Goal: Information Seeking & Learning: Learn about a topic

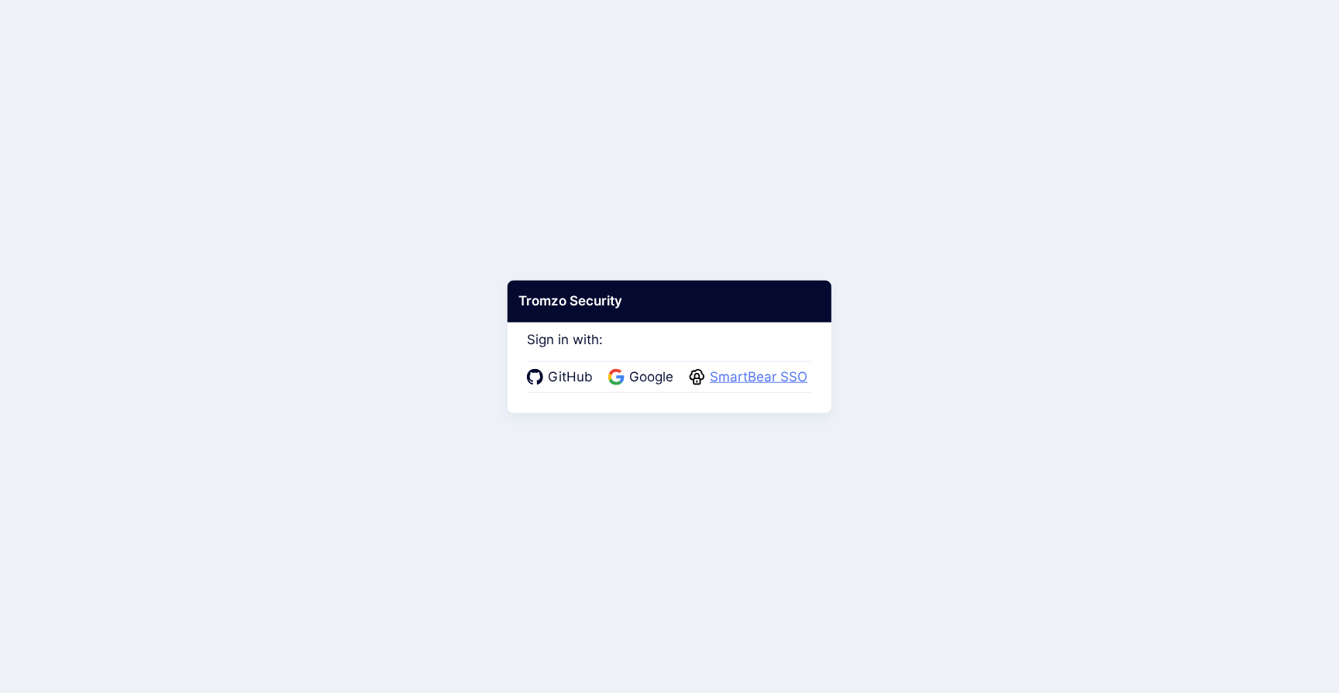
click at [773, 384] on span "SmartBear SSO" at bounding box center [758, 377] width 107 height 20
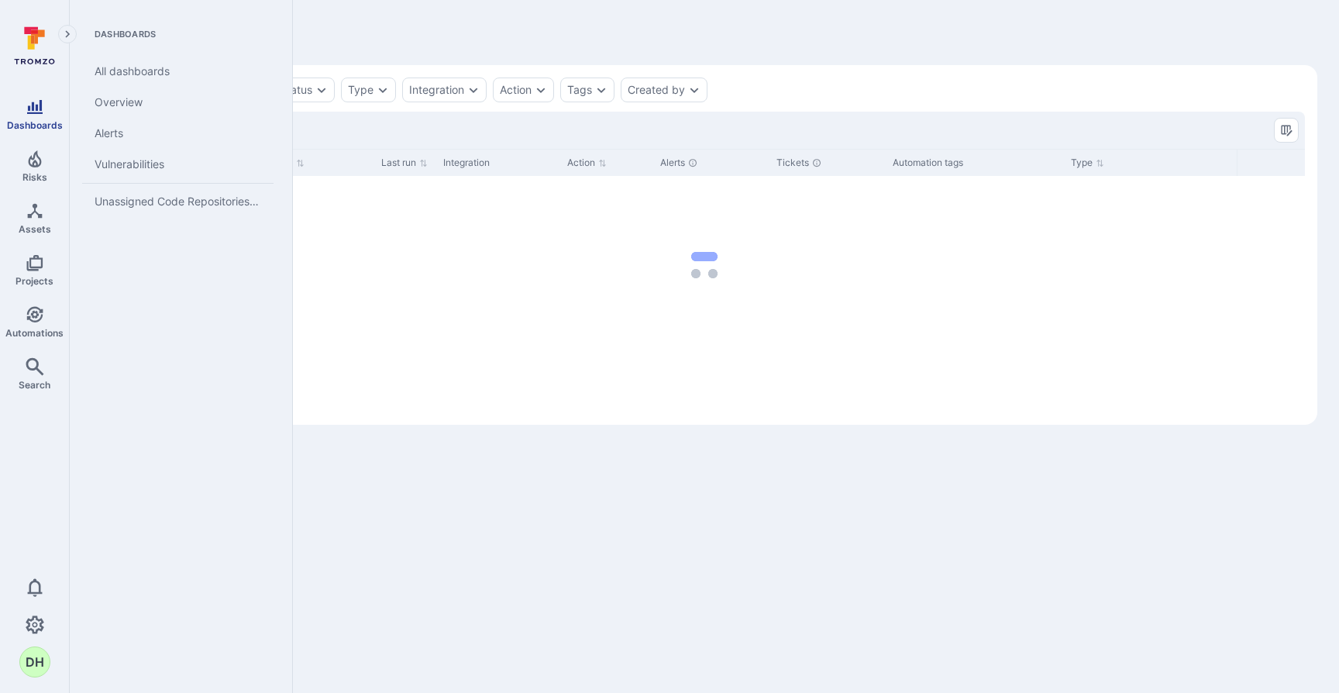
click at [17, 111] on link "Dashboards" at bounding box center [34, 114] width 69 height 46
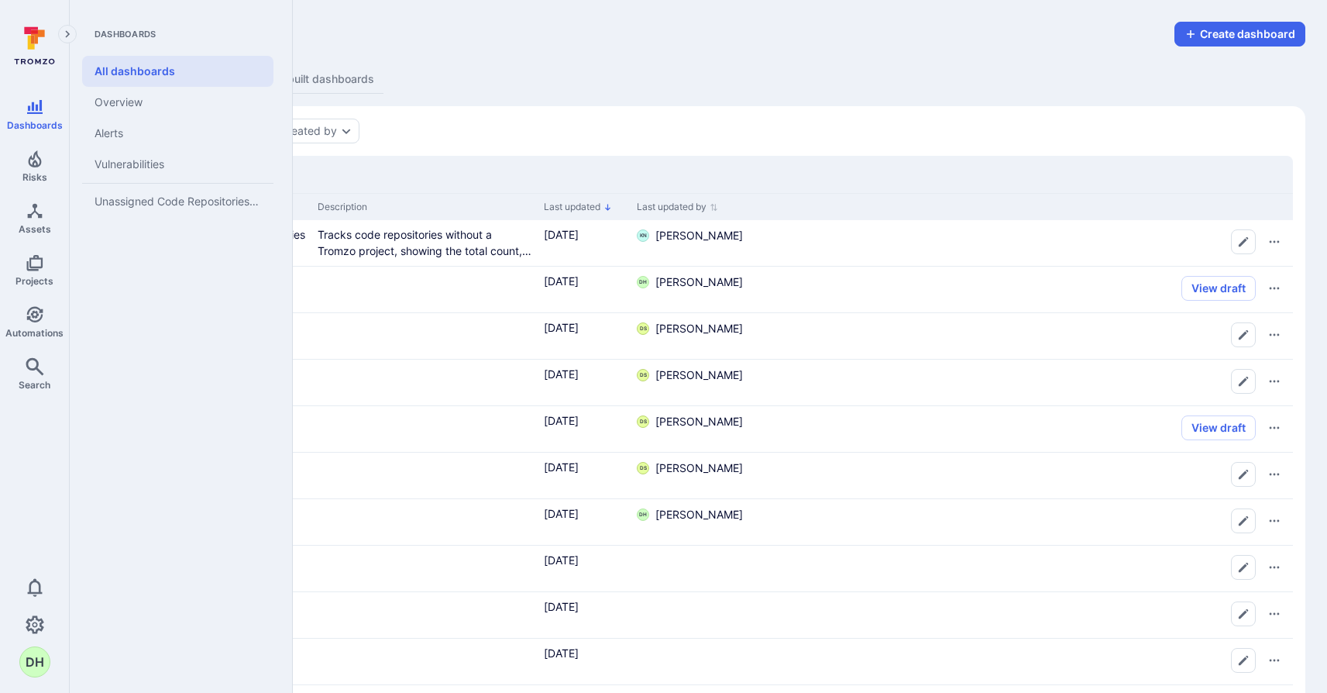
click at [39, 36] on icon at bounding box center [34, 46] width 69 height 54
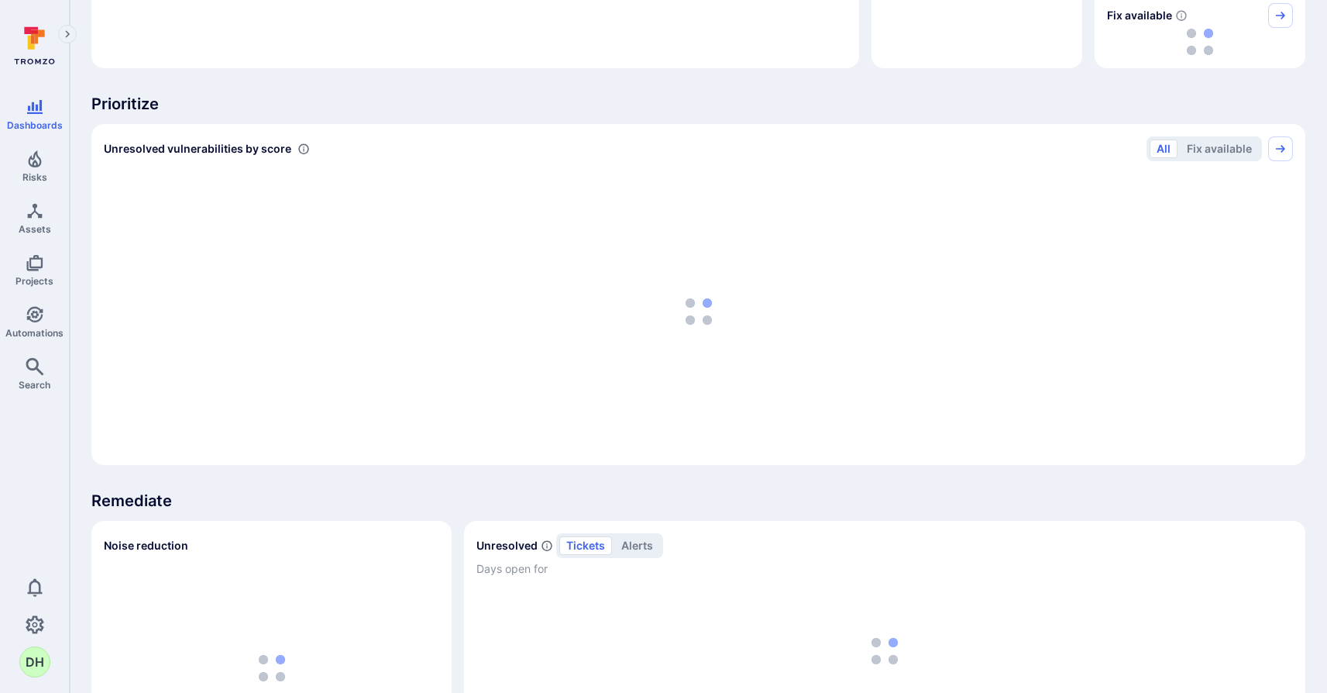
scroll to position [277, 0]
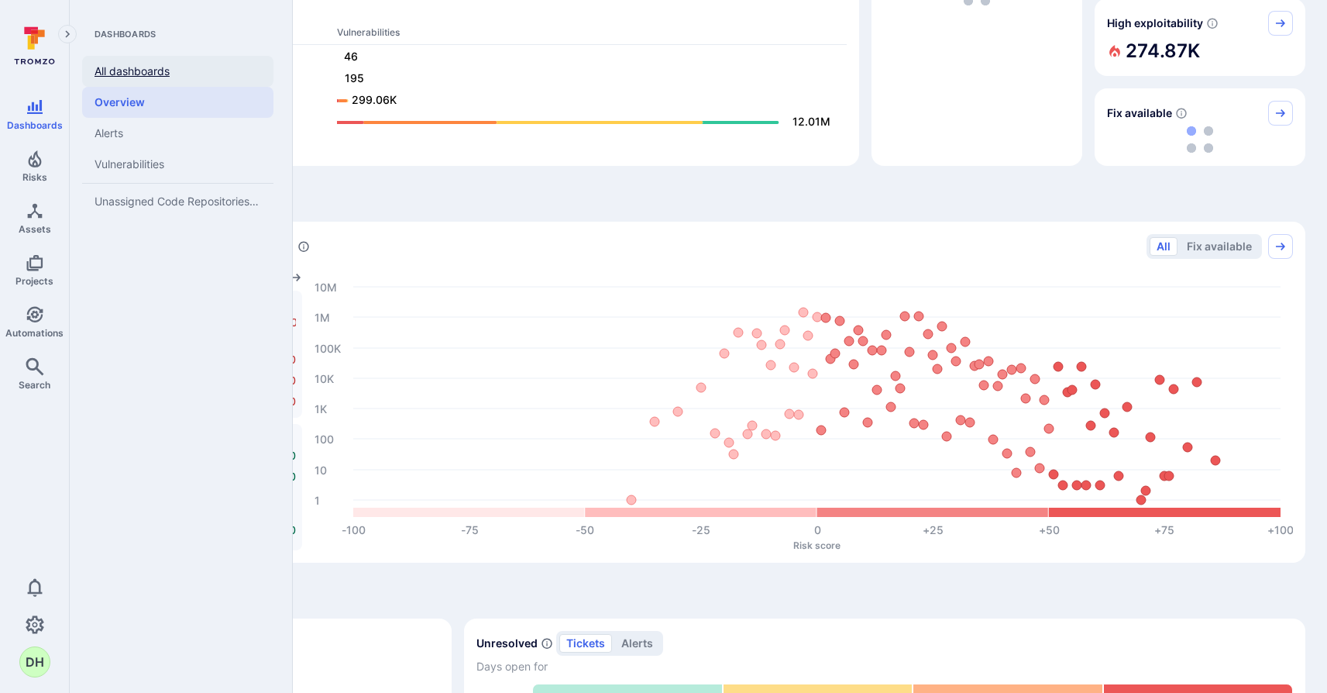
click at [149, 70] on link "All dashboards" at bounding box center [177, 71] width 191 height 31
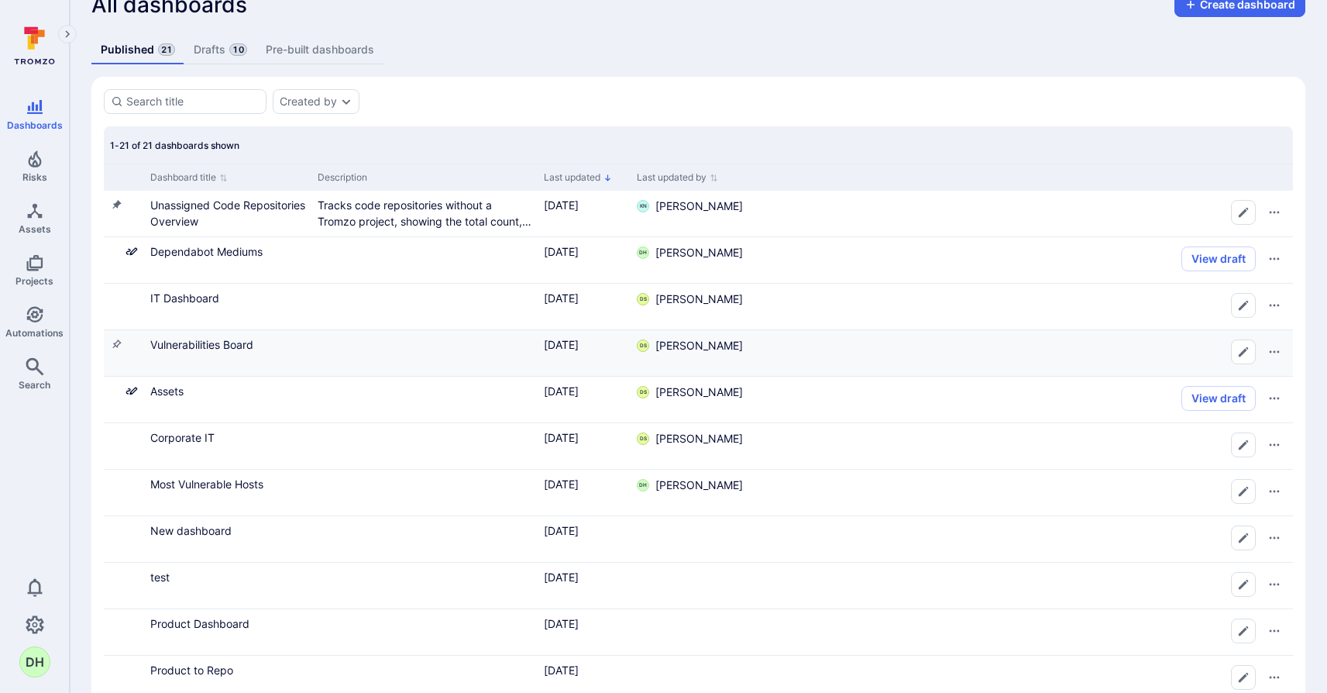
scroll to position [227, 0]
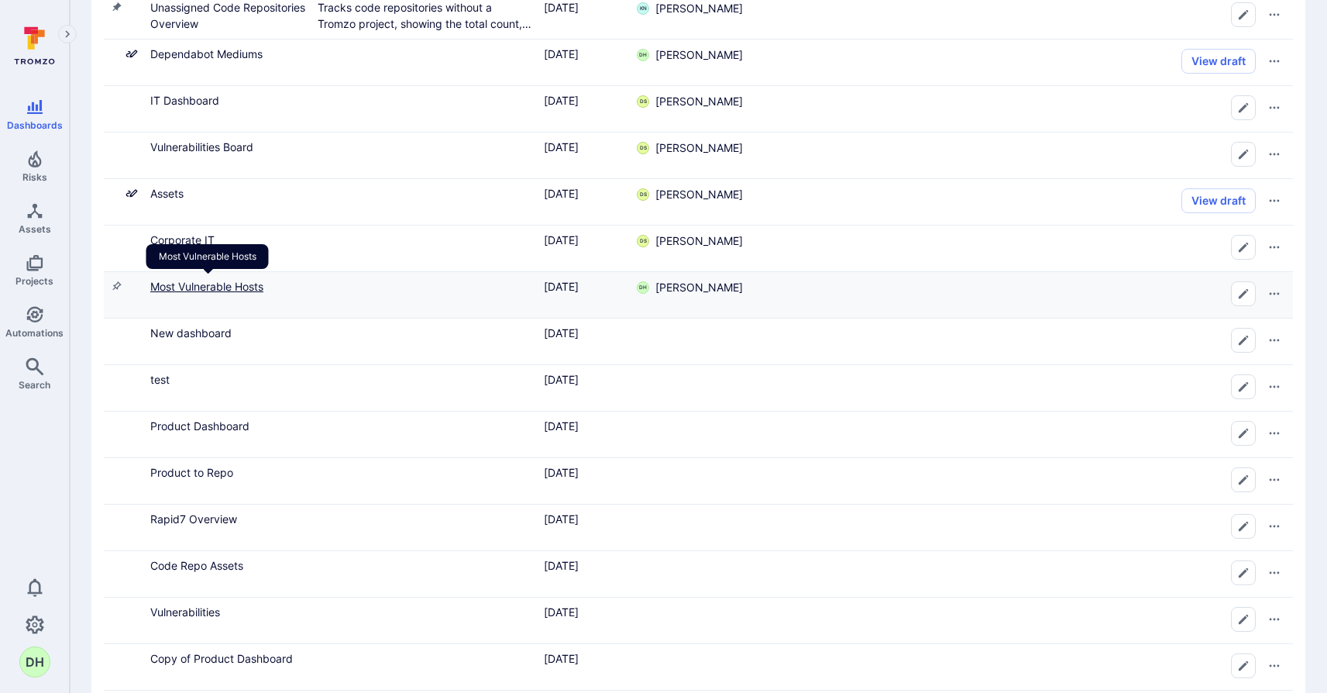
click at [211, 287] on link "Most Vulnerable Hosts" at bounding box center [206, 286] width 113 height 13
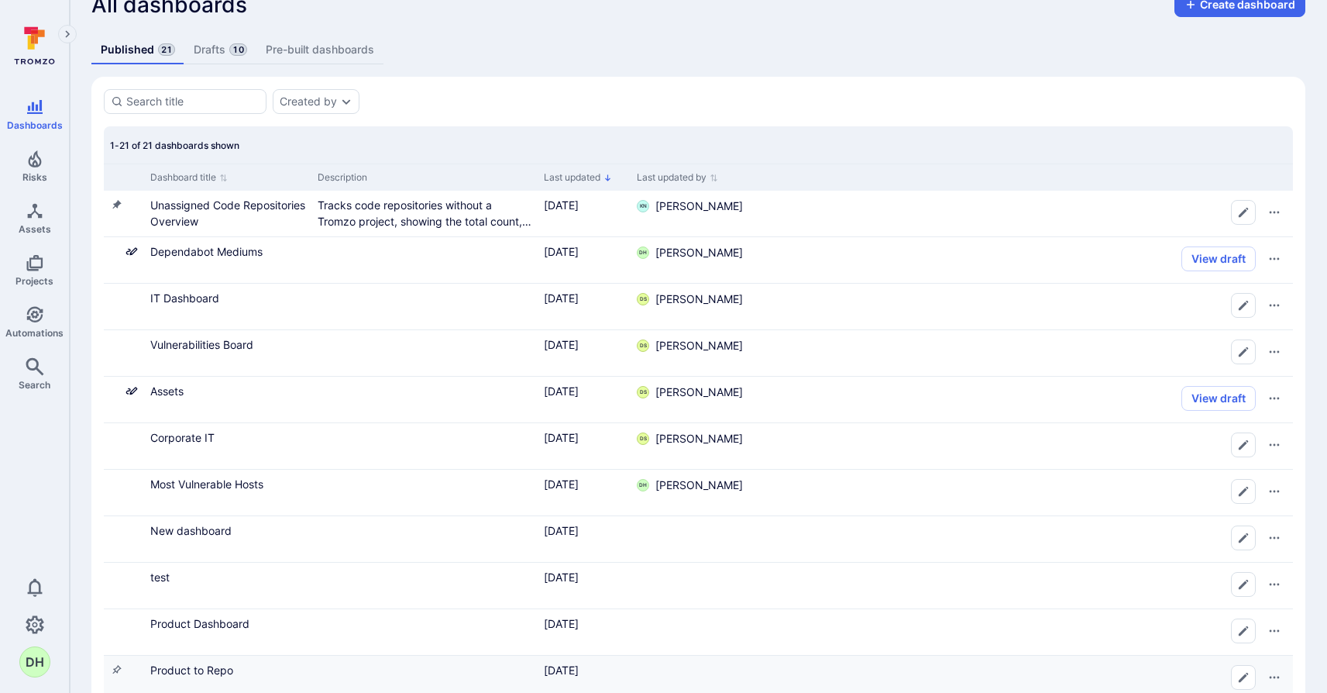
scroll to position [205, 0]
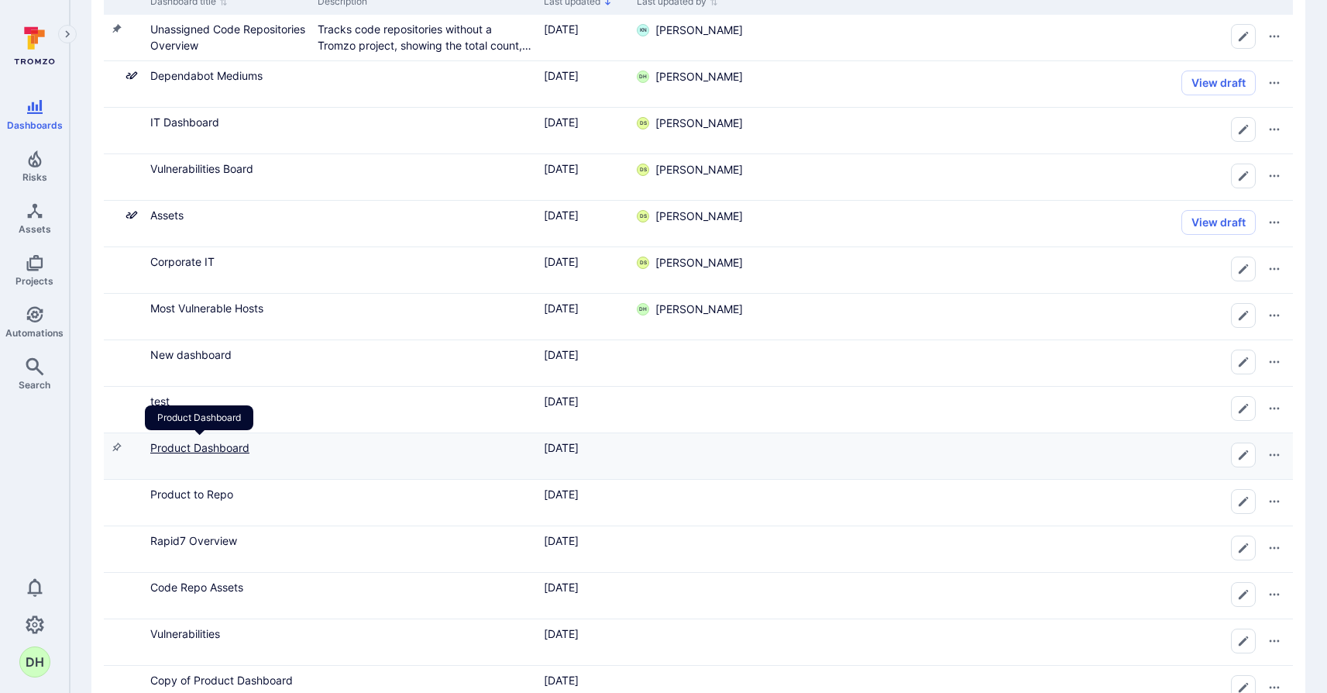
click at [225, 448] on link "Product Dashboard" at bounding box center [199, 447] width 99 height 13
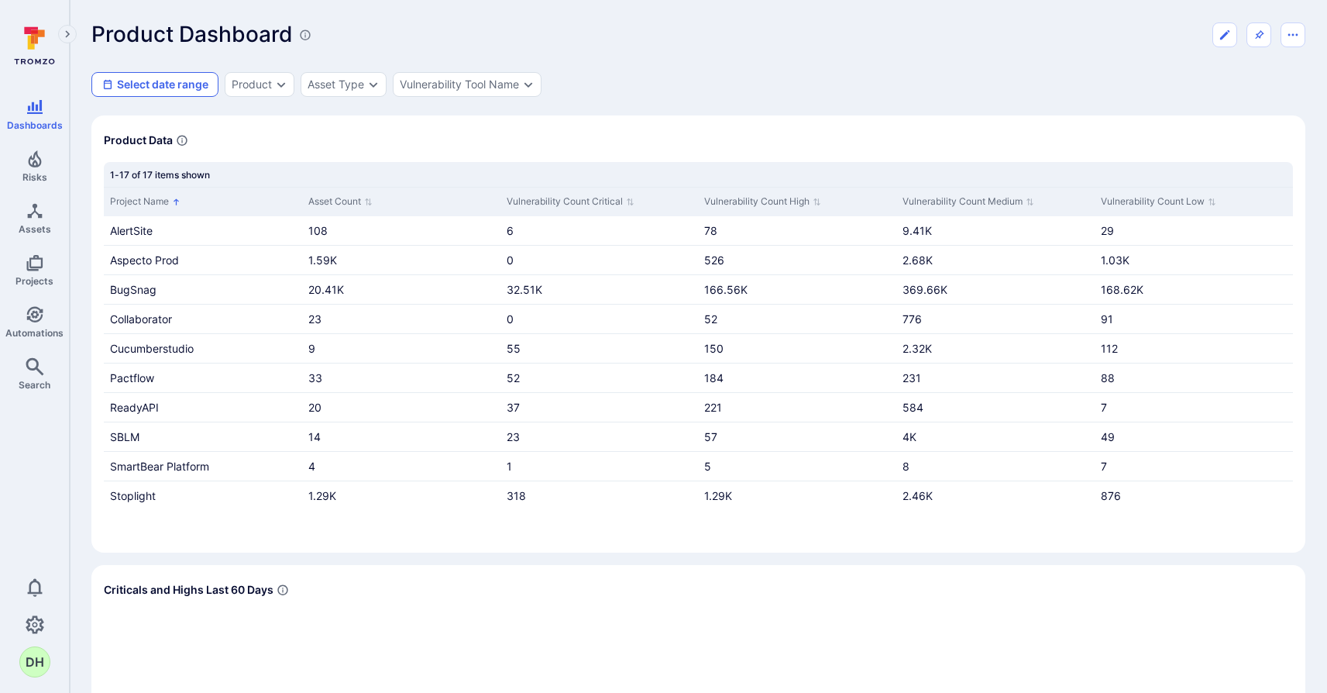
click at [183, 86] on button "Select date range" at bounding box center [154, 84] width 127 height 25
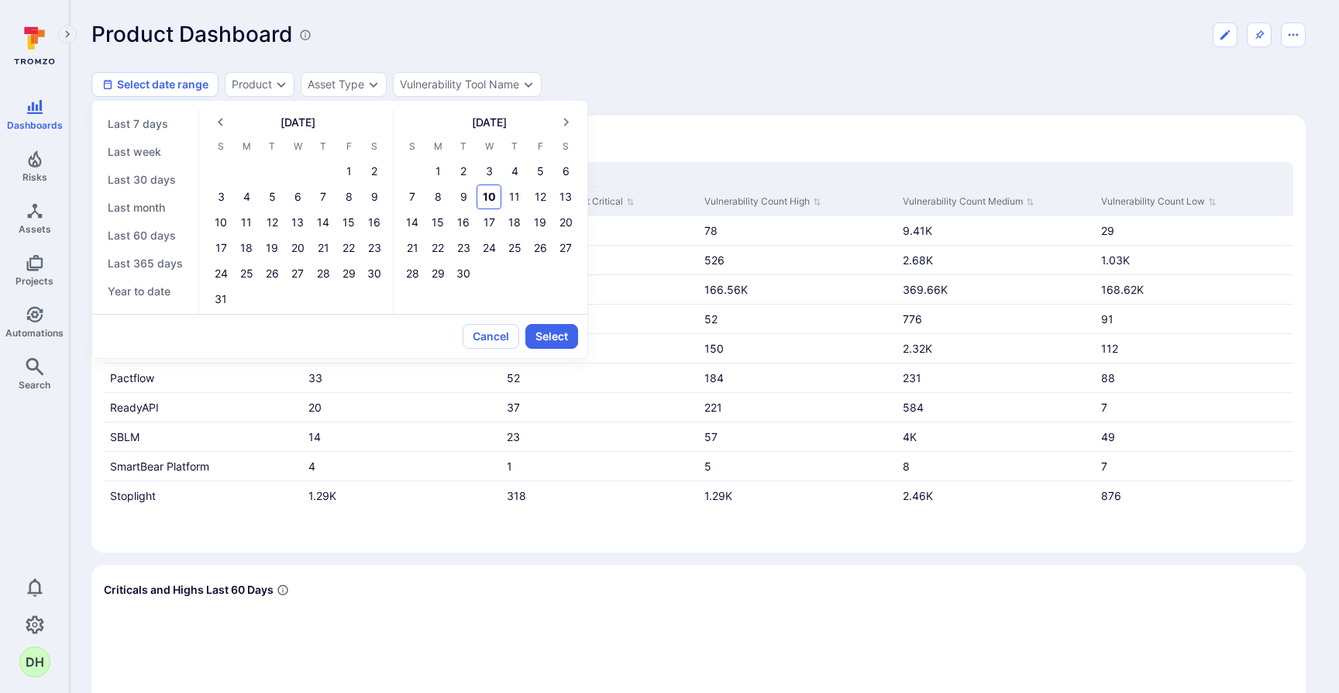
click at [219, 122] on icon "Previous month" at bounding box center [220, 122] width 16 height 16
click at [219, 123] on icon "Previous month" at bounding box center [220, 122] width 16 height 16
click at [219, 124] on icon "Previous month" at bounding box center [220, 122] width 16 height 16
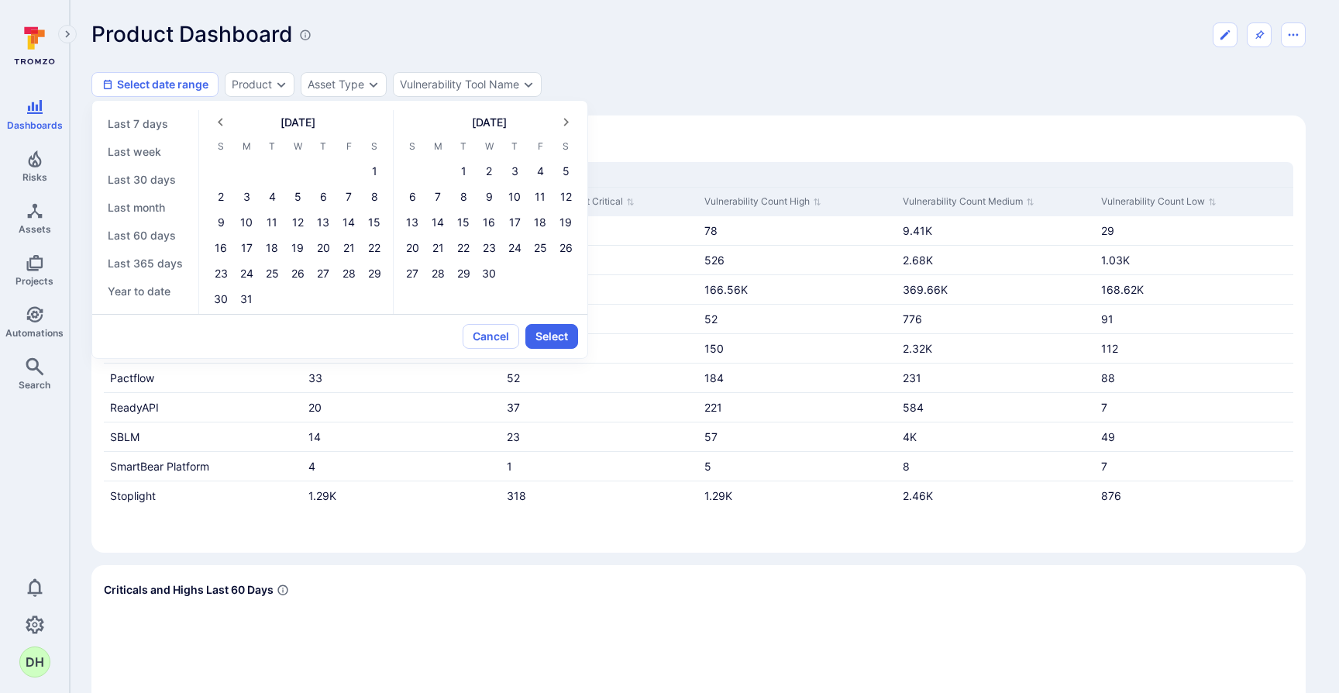
click at [219, 124] on icon "Previous month" at bounding box center [220, 122] width 16 height 16
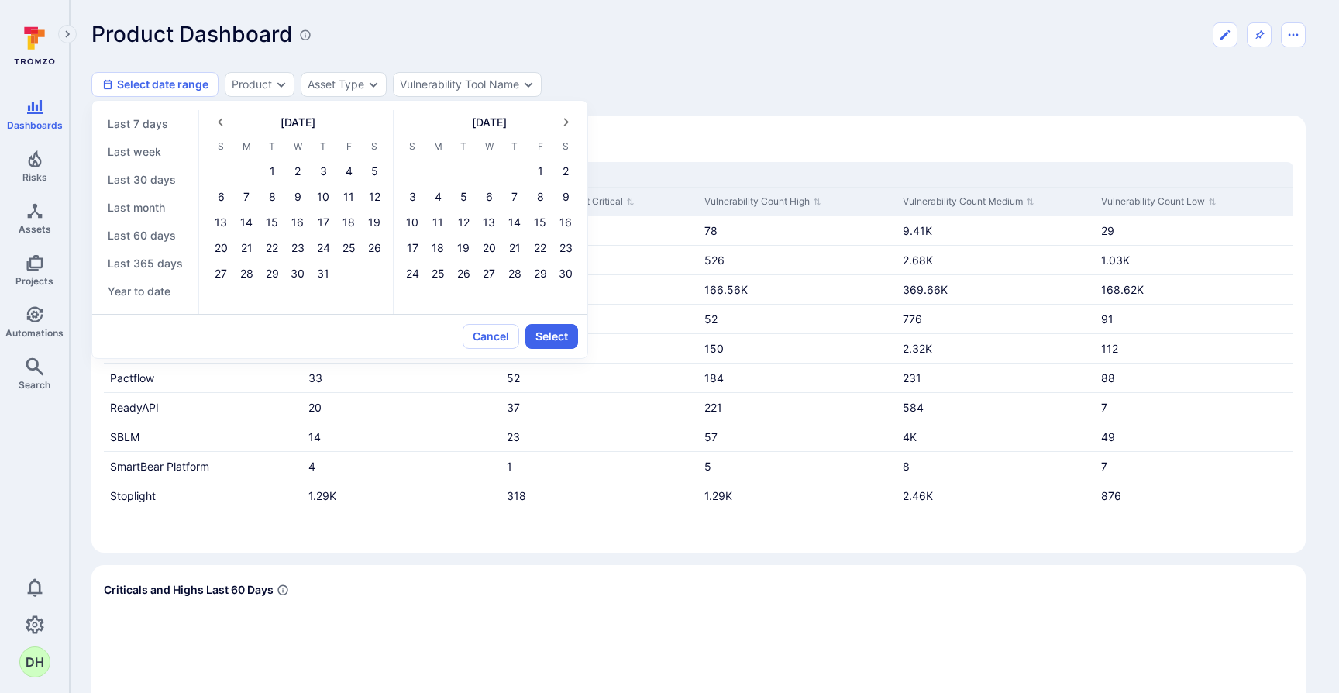
click at [219, 124] on icon "Previous month" at bounding box center [220, 122] width 16 height 16
click at [217, 174] on button "1" at bounding box center [220, 171] width 25 height 25
click at [566, 129] on icon "Next month" at bounding box center [566, 122] width 16 height 16
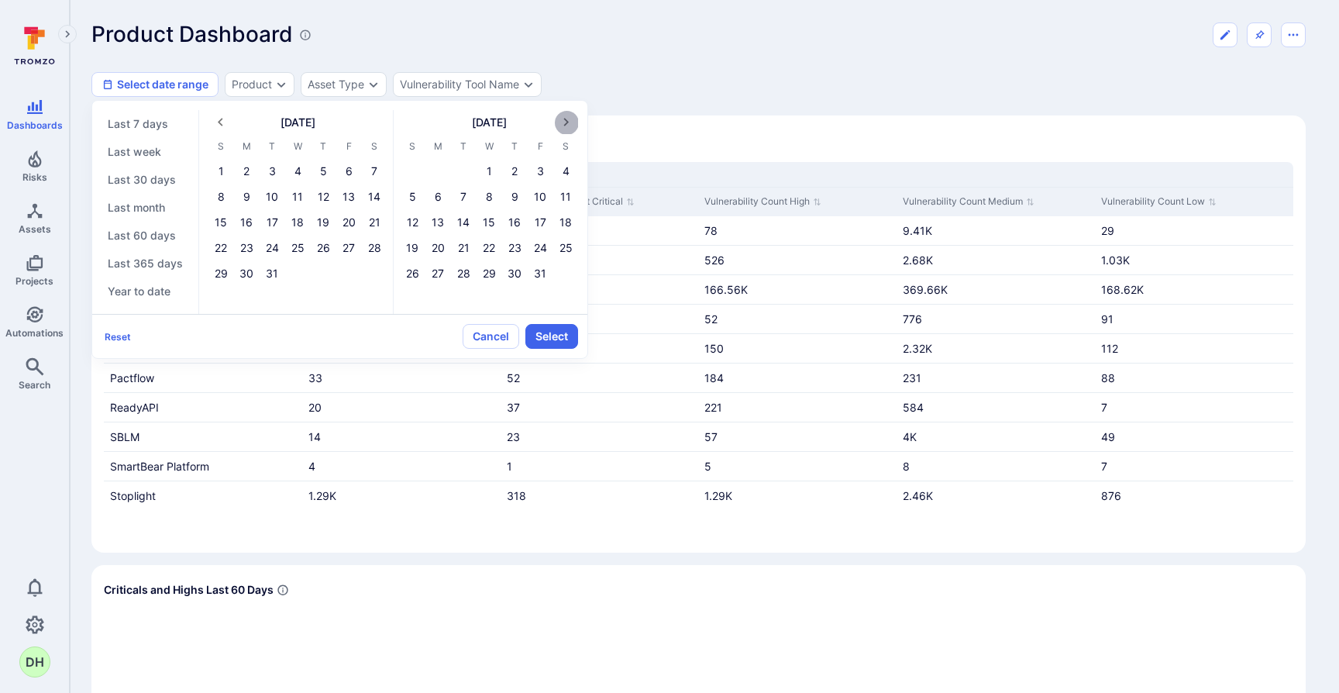
click at [566, 129] on icon "Next month" at bounding box center [566, 122] width 16 height 16
click at [567, 126] on icon "Next month" at bounding box center [566, 122] width 16 height 16
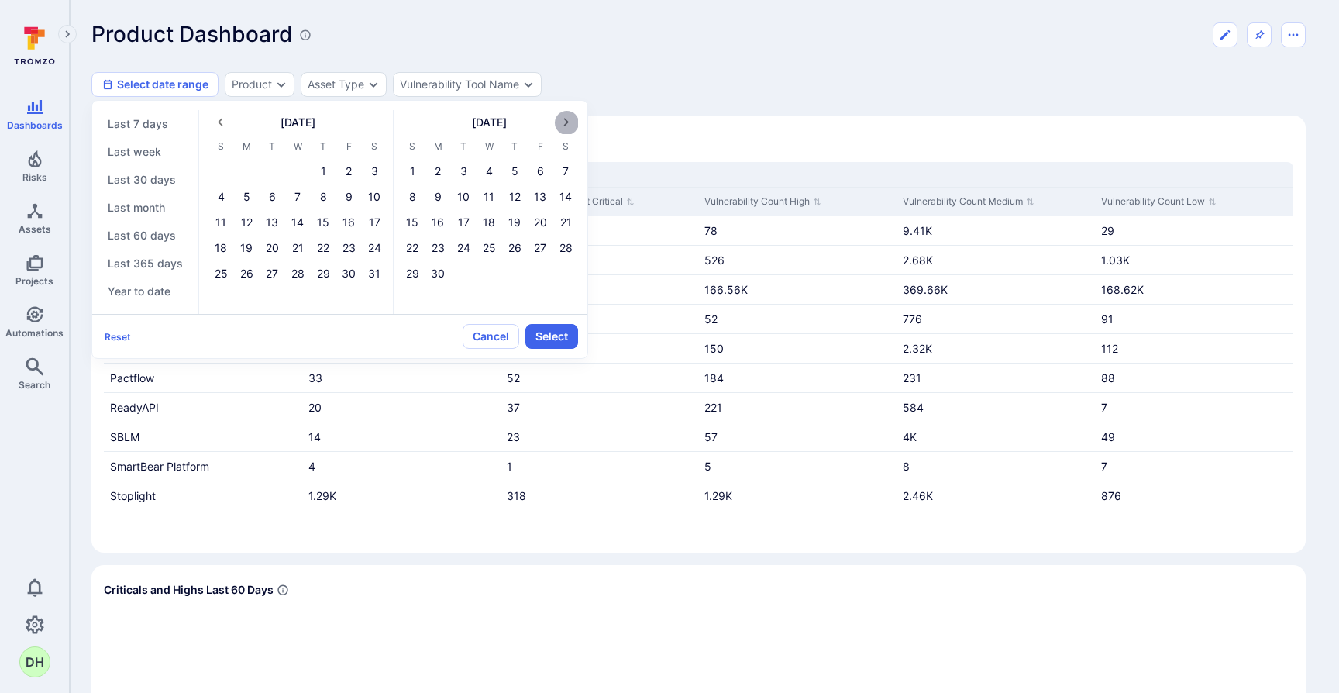
click at [567, 126] on icon "Next month" at bounding box center [566, 122] width 16 height 16
click at [405, 299] on button "31" at bounding box center [412, 299] width 25 height 25
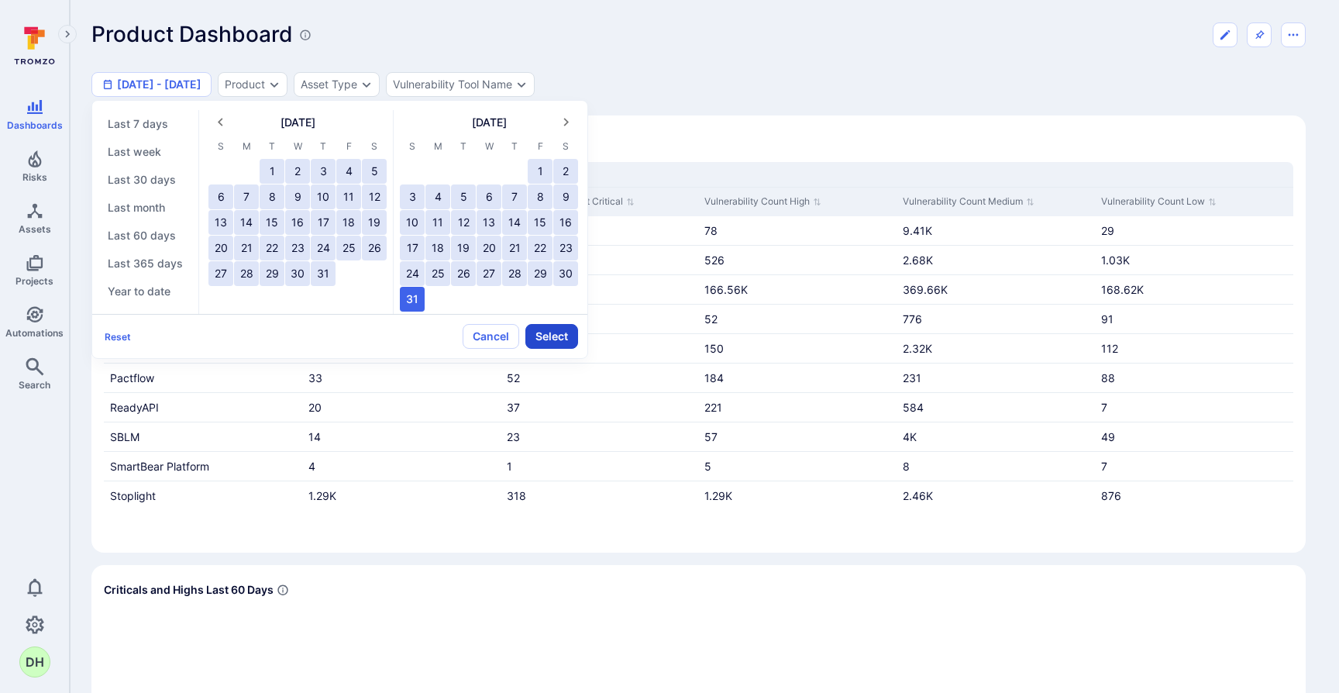
click at [562, 340] on button "Select" at bounding box center [551, 336] width 53 height 25
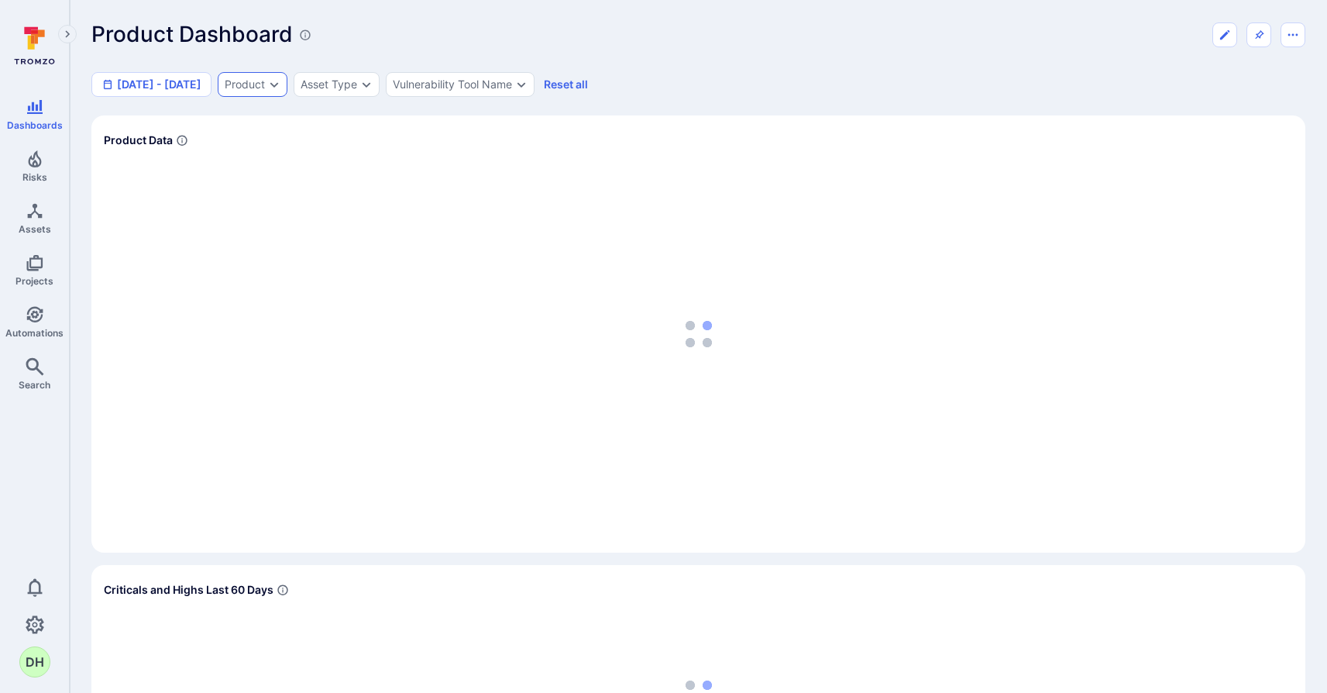
click at [281, 89] on icon "Expand dropdown" at bounding box center [274, 84] width 12 height 12
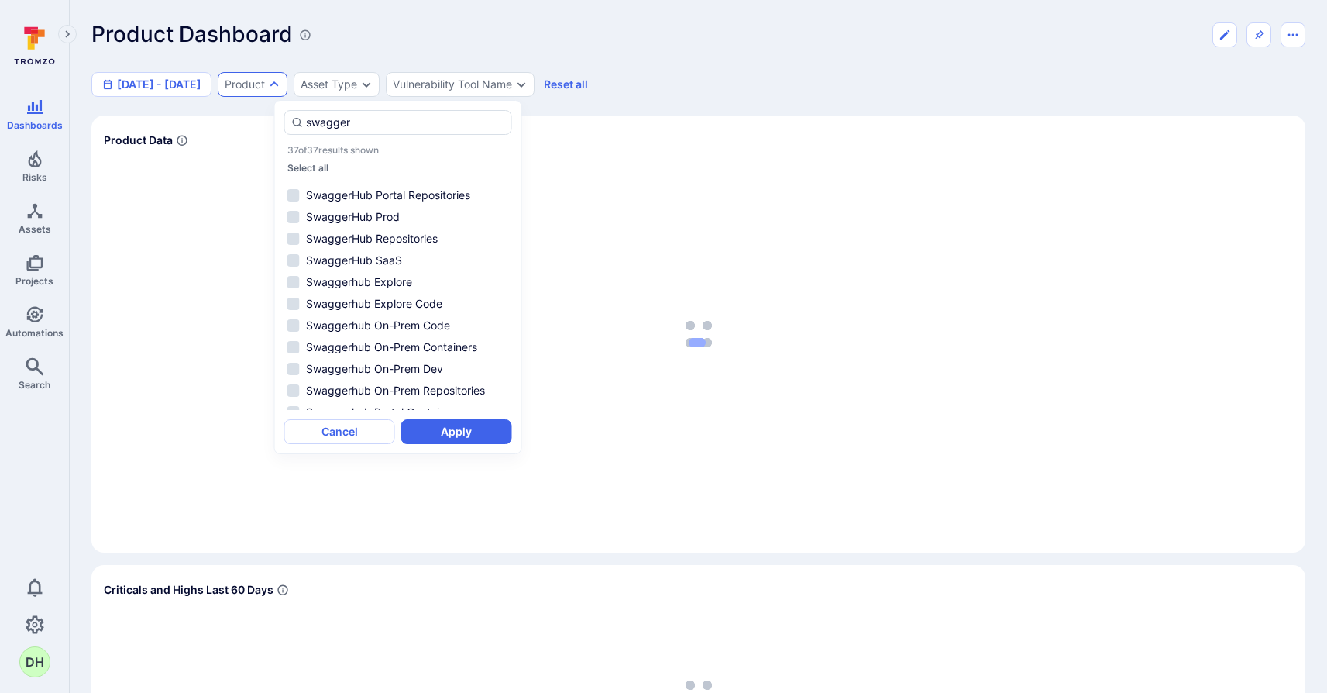
scroll to position [539, 0]
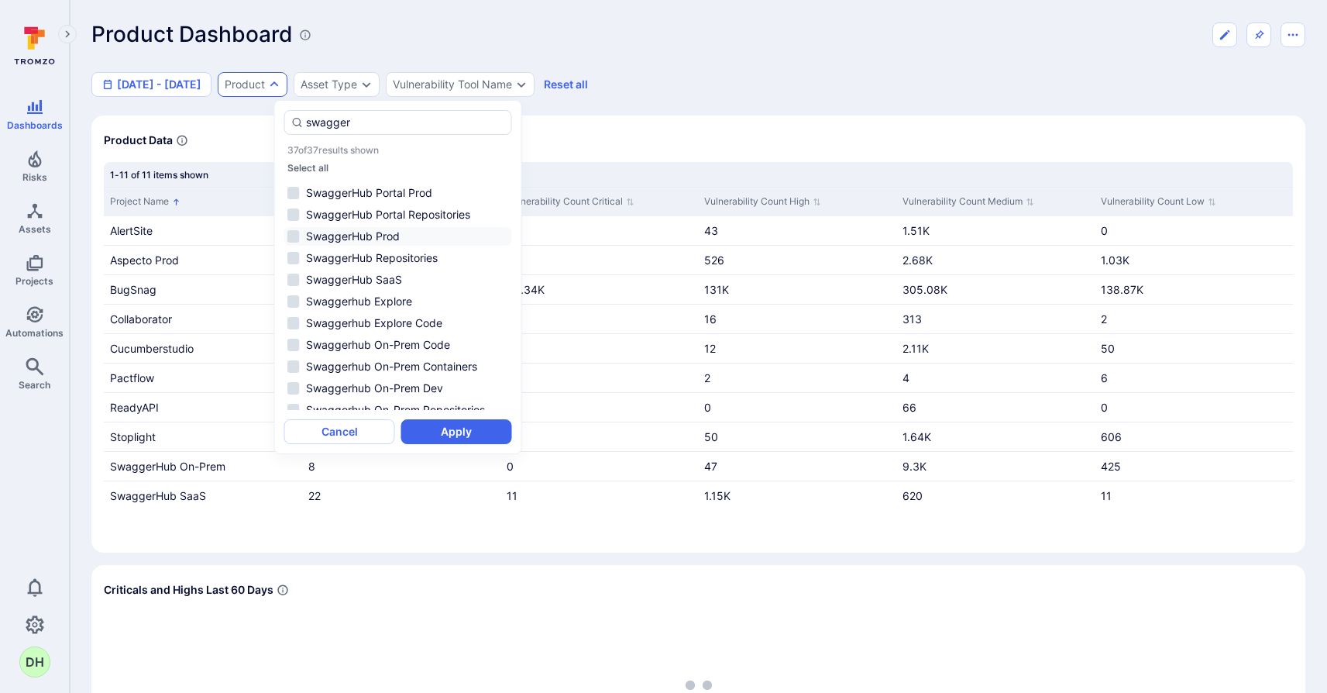
click at [292, 238] on li "SwaggerHub Prod" at bounding box center [398, 236] width 228 height 19
click at [296, 232] on li "SwaggerHub Prod" at bounding box center [398, 236] width 228 height 19
click at [294, 236] on li "SwaggerHub Prod" at bounding box center [398, 236] width 228 height 19
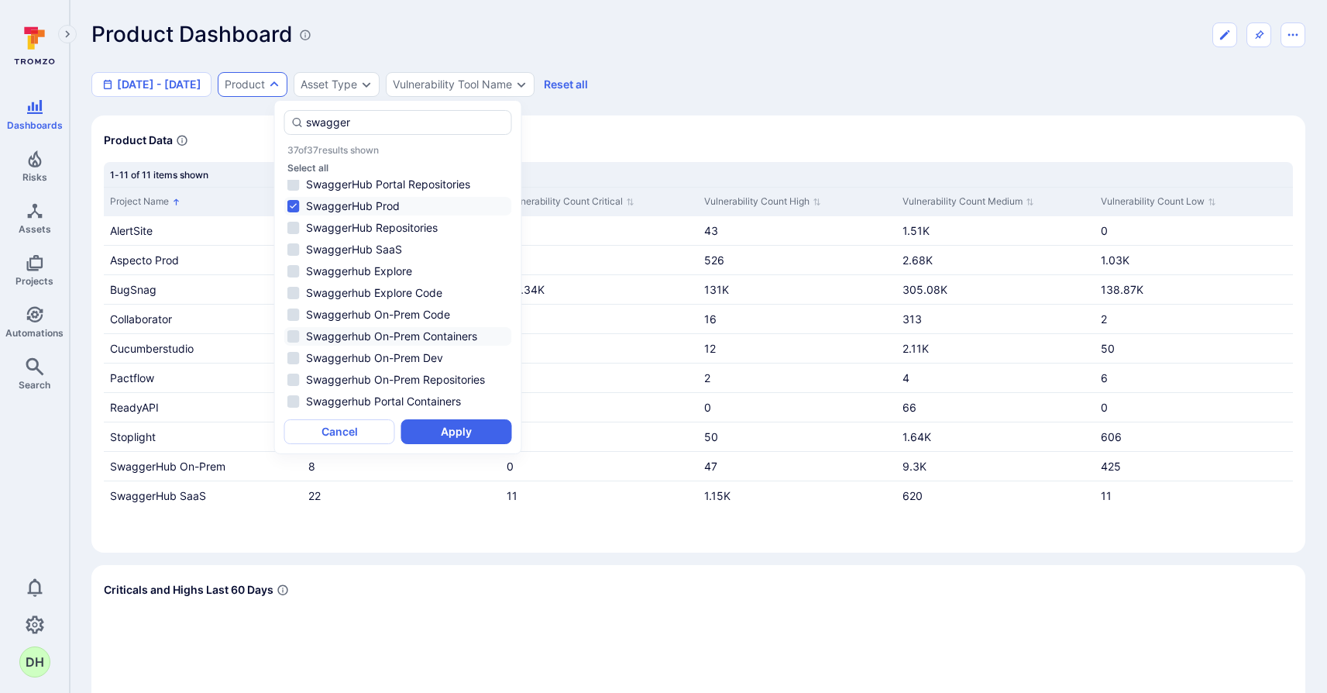
scroll to position [108, 0]
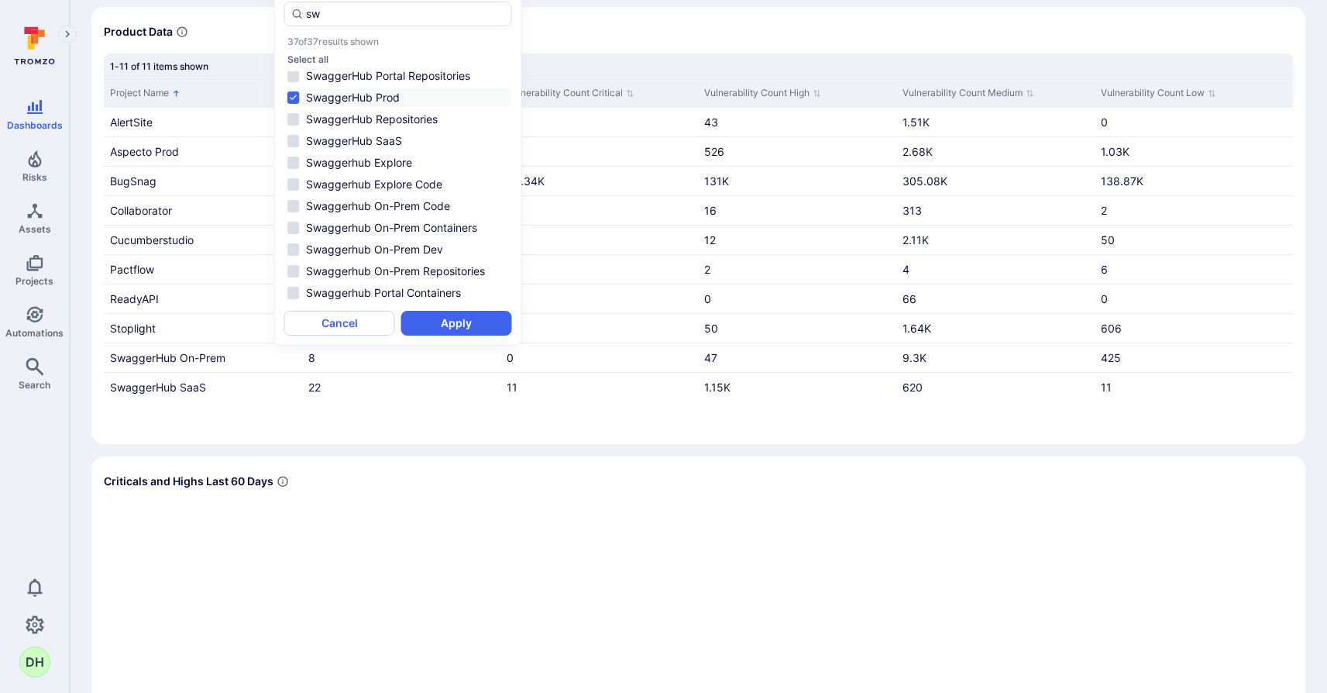
type input "s"
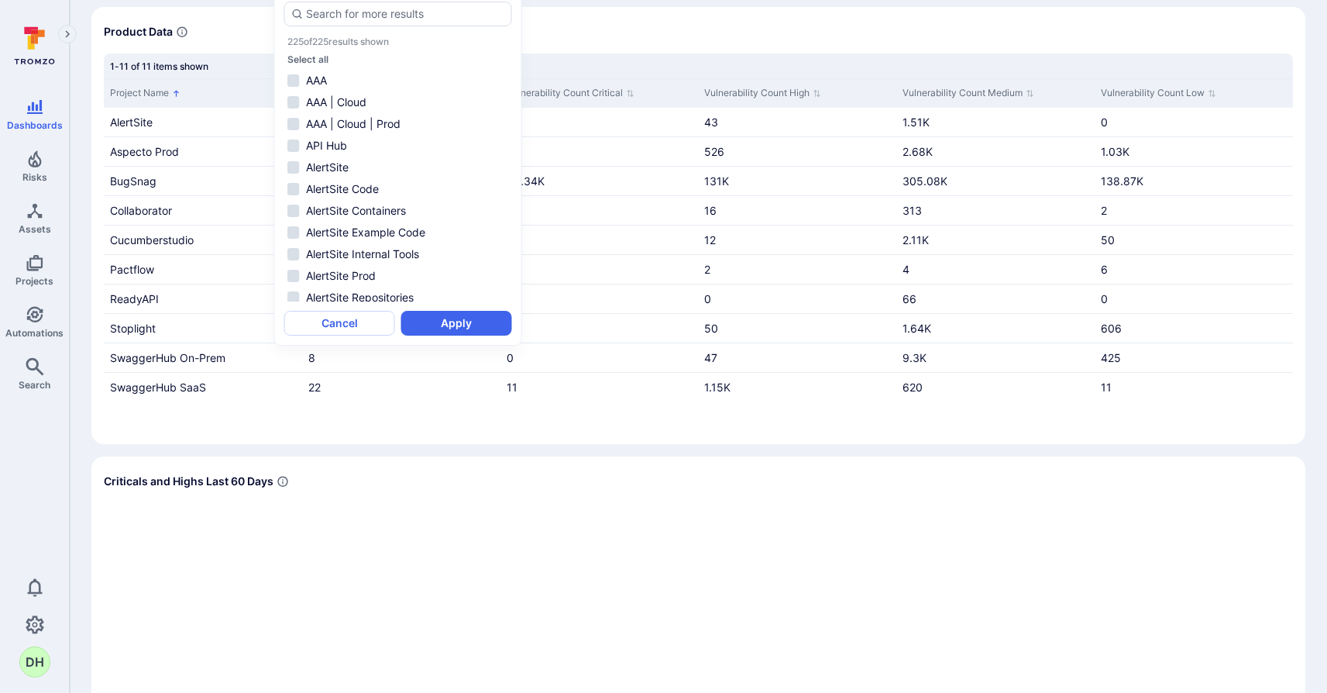
scroll to position [3339, 0]
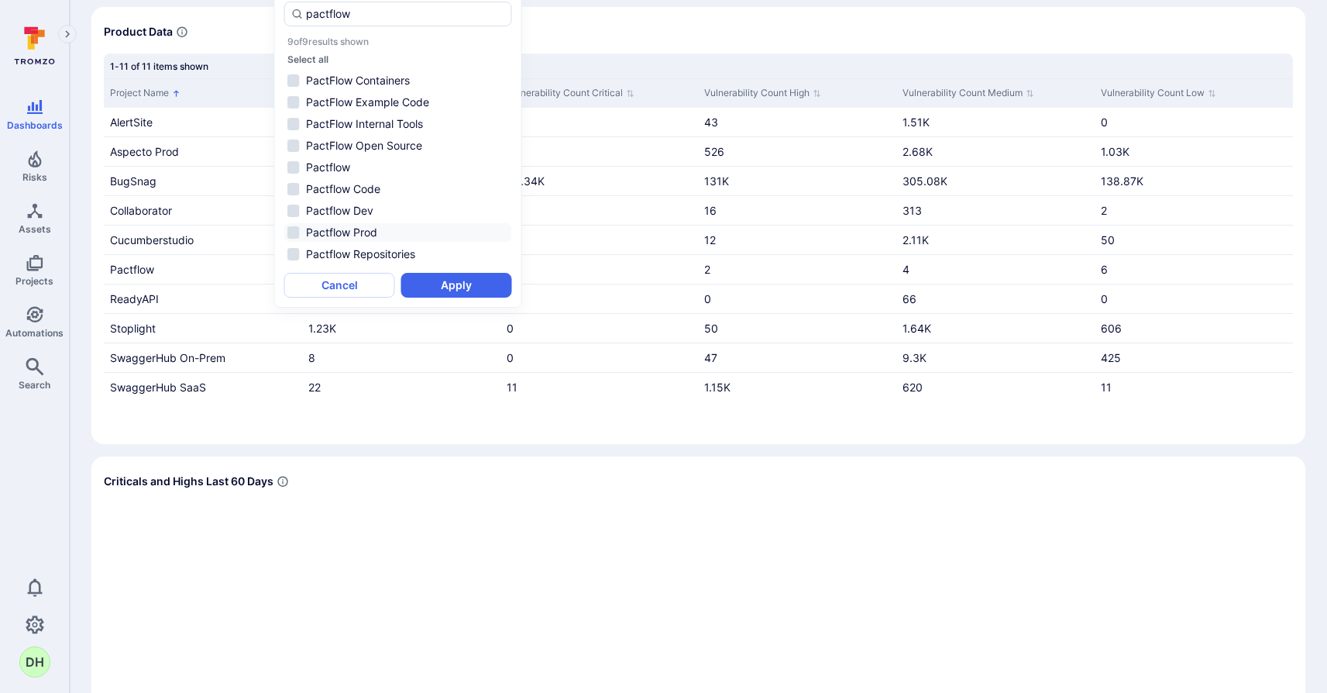
click at [290, 232] on li "Pactflow Prod" at bounding box center [398, 232] width 228 height 19
drag, startPoint x: 362, startPoint y: 19, endPoint x: 308, endPoint y: 18, distance: 53.5
click at [308, 18] on input "pactflow" at bounding box center [405, 13] width 198 height 15
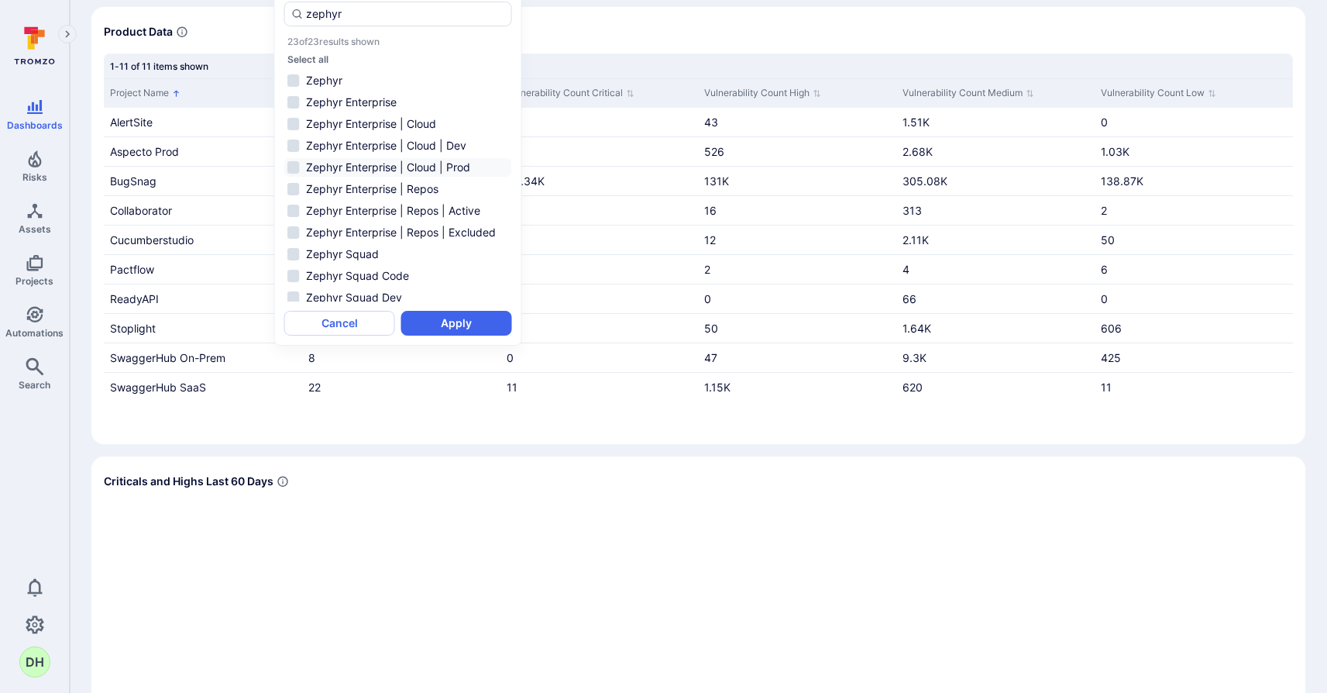
click at [294, 164] on li "Zephyr Enterprise | Cloud | Prod" at bounding box center [398, 167] width 228 height 19
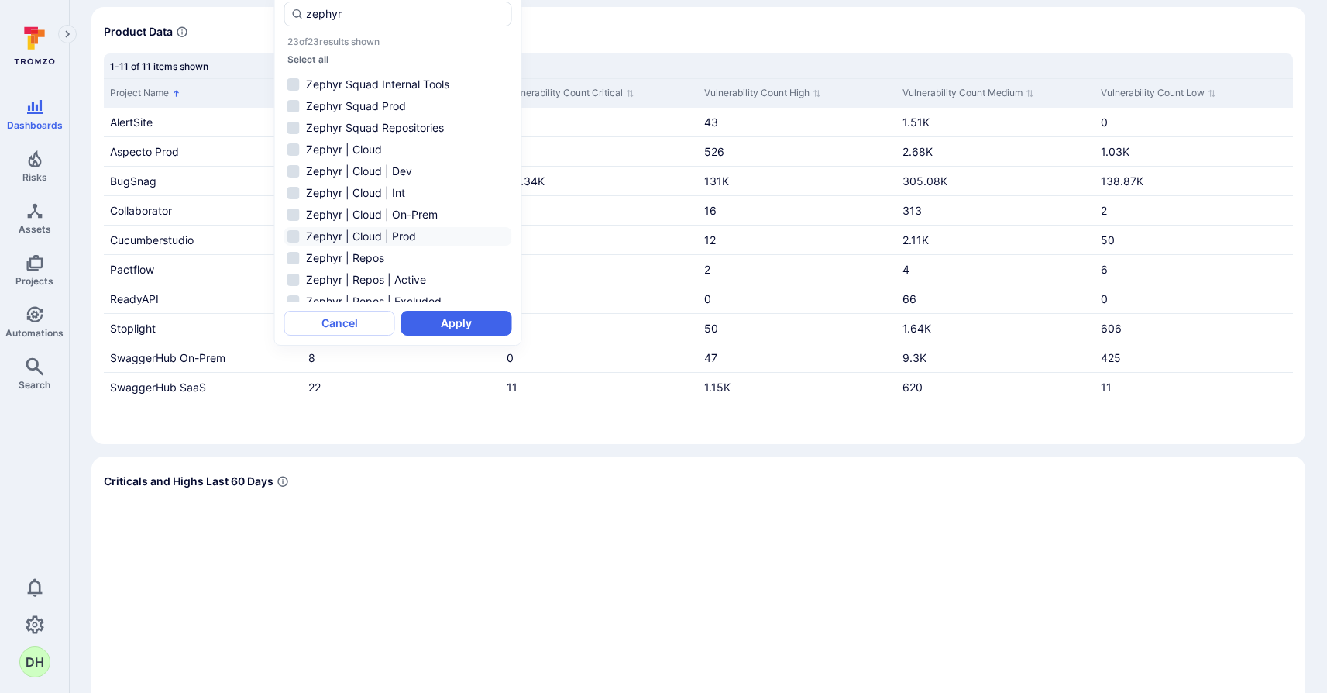
click at [296, 236] on li "Zephyr | Cloud | Prod" at bounding box center [398, 236] width 228 height 19
click at [291, 239] on li "Zephyr Squad Prod" at bounding box center [398, 240] width 228 height 19
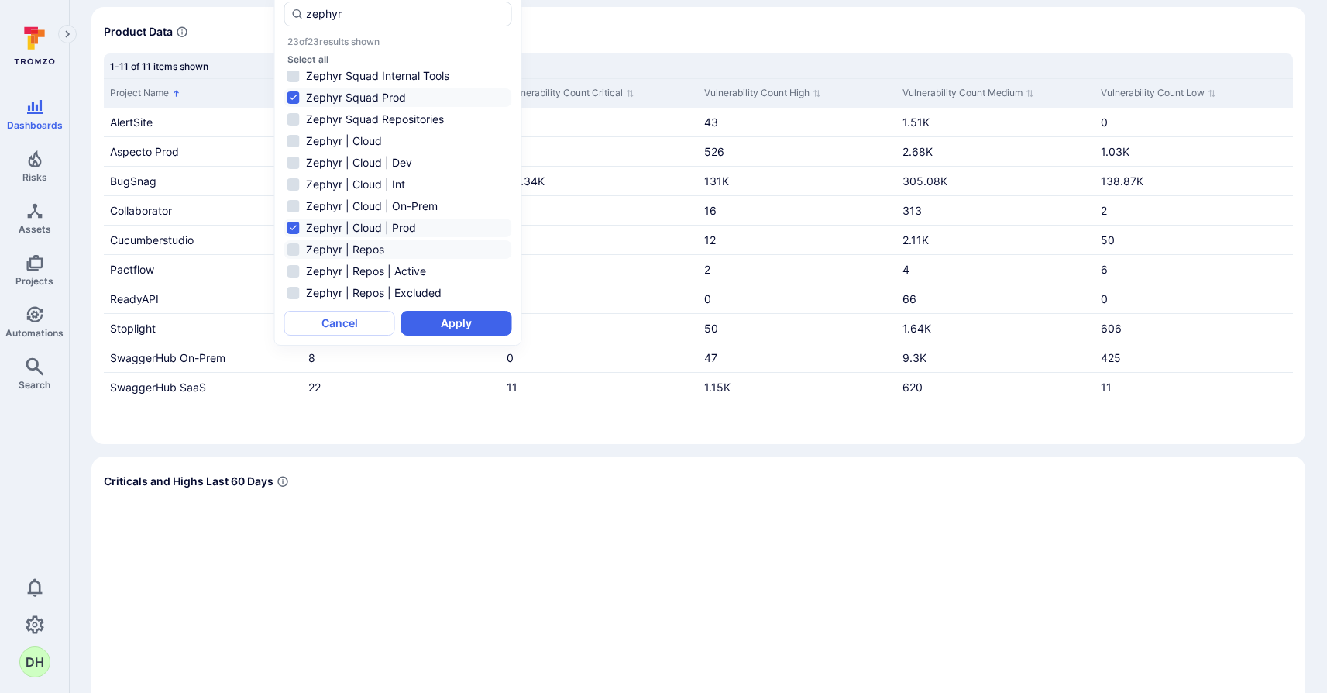
scroll to position [214, 0]
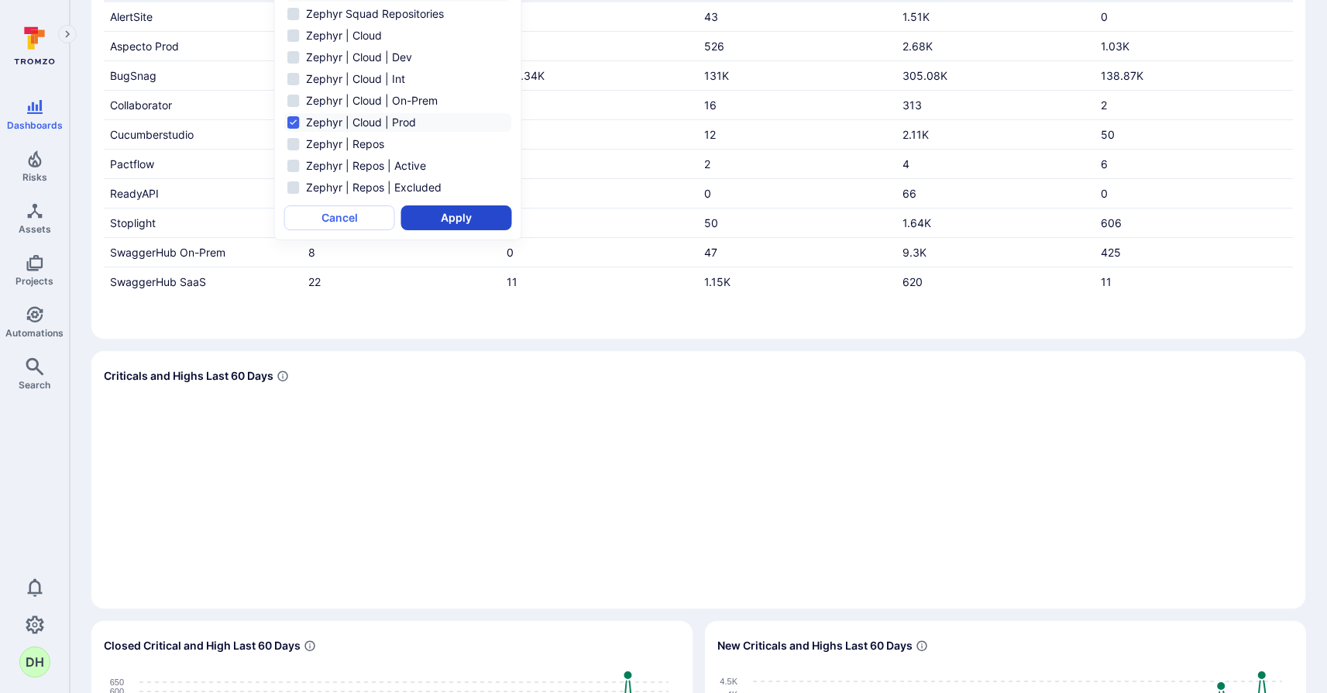
type input "zephyr"
click at [447, 225] on button "Apply" at bounding box center [456, 217] width 111 height 25
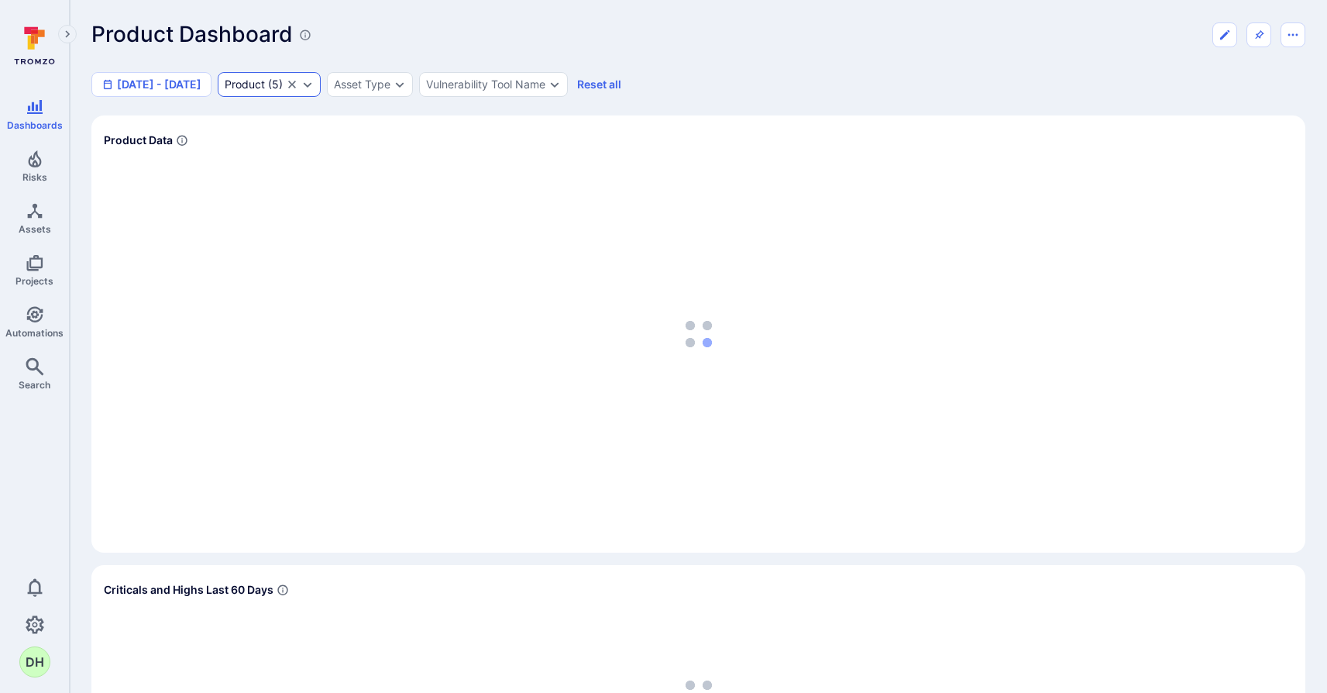
click at [312, 87] on icon "Expand dropdown" at bounding box center [308, 84] width 9 height 5
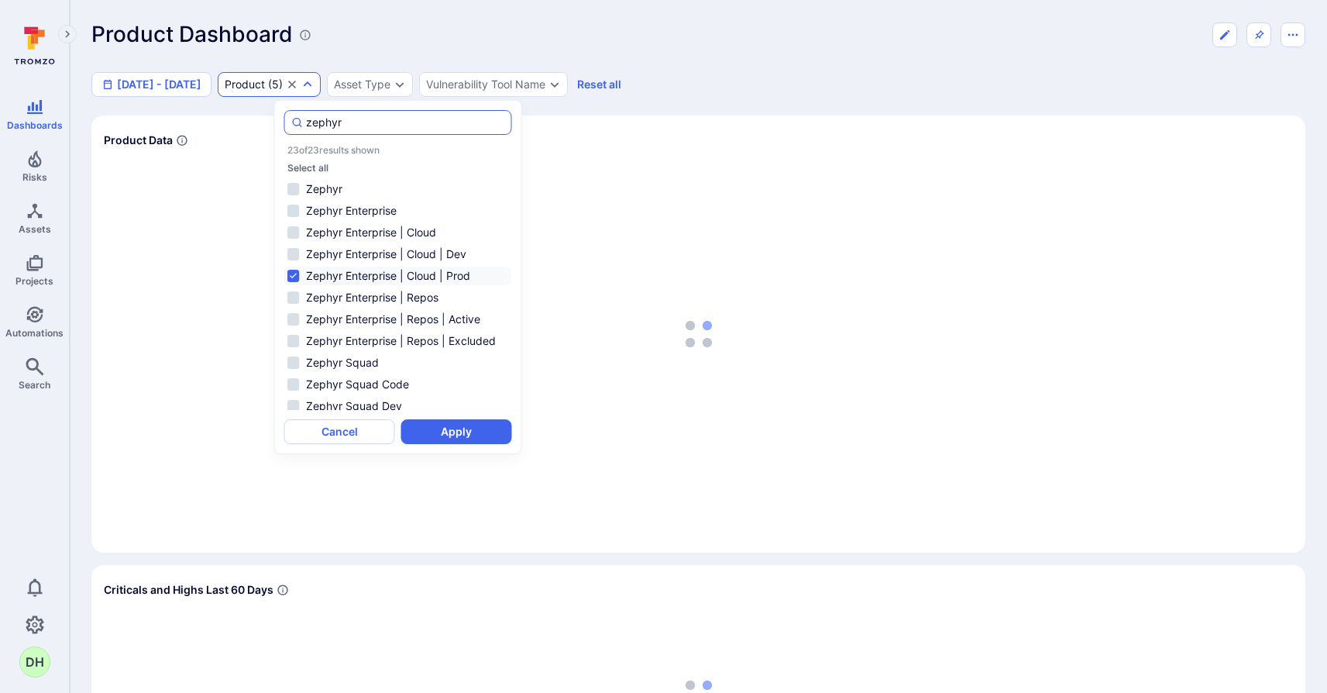
drag, startPoint x: 353, startPoint y: 123, endPoint x: 291, endPoint y: 115, distance: 62.5
click at [291, 115] on div "zephyr" at bounding box center [398, 122] width 228 height 25
type input "portal"
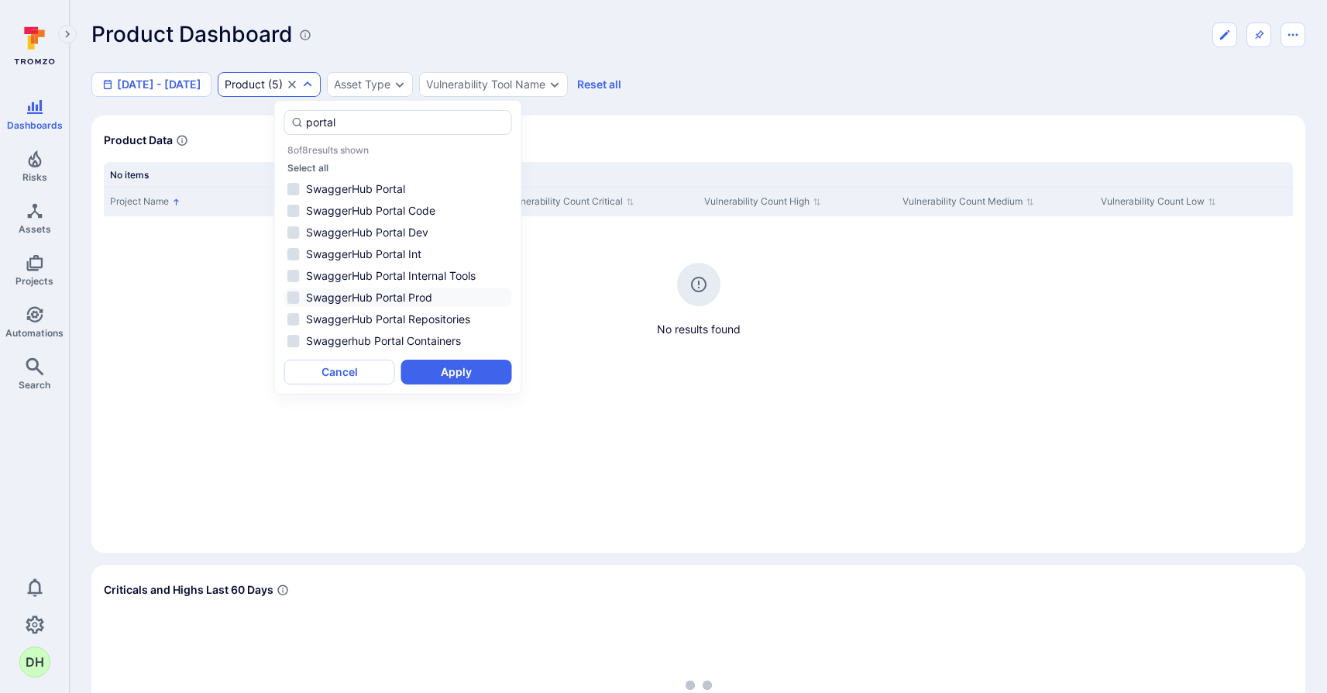
click at [294, 297] on li "SwaggerHub Portal Prod" at bounding box center [398, 297] width 228 height 19
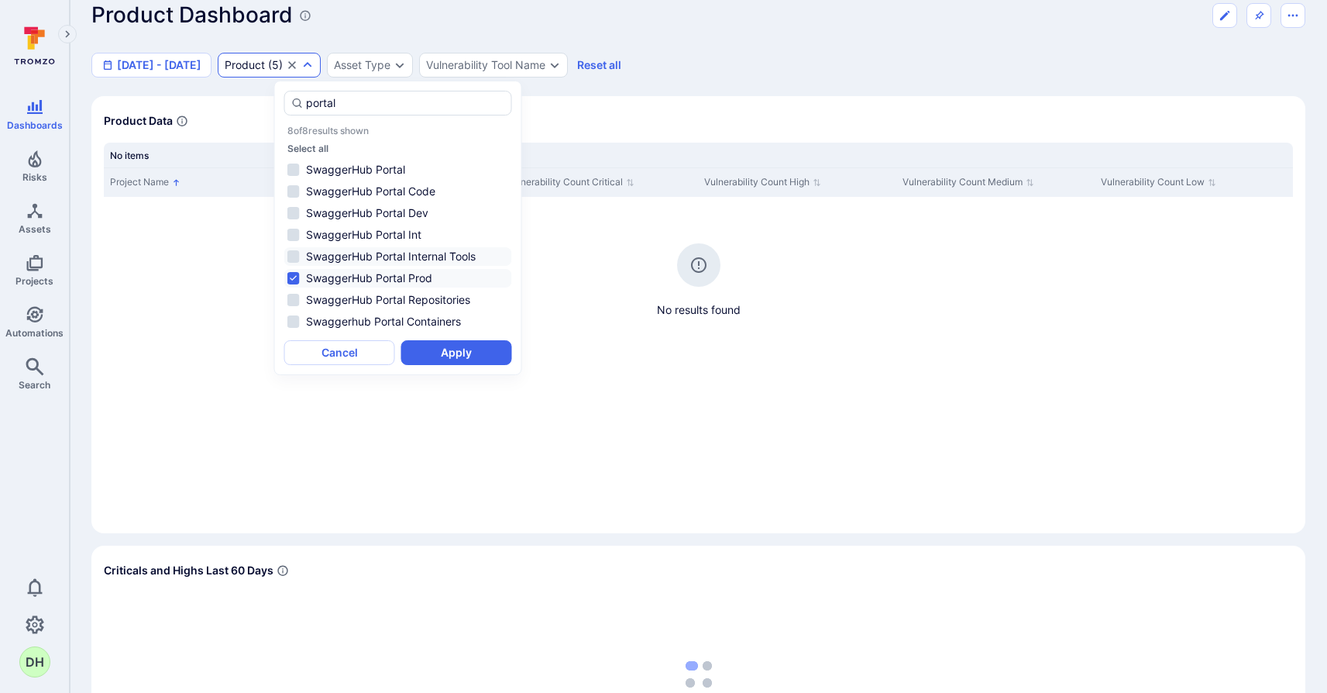
scroll to position [29, 0]
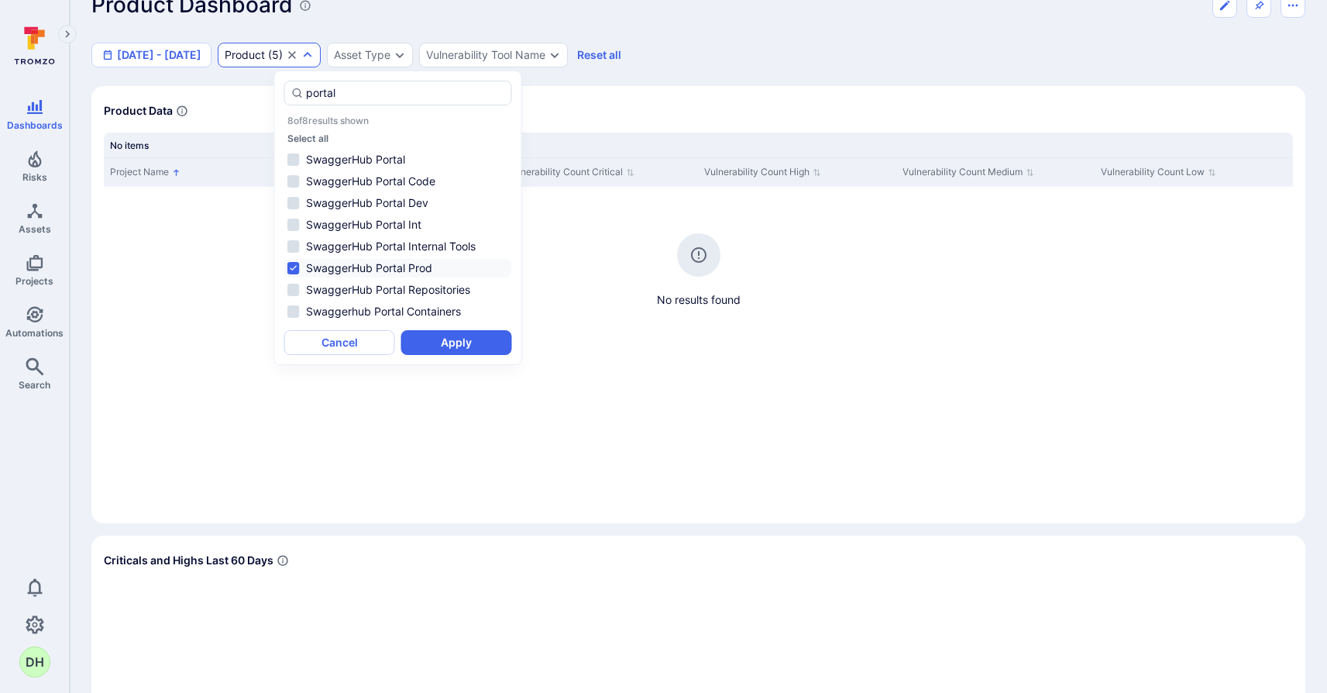
drag, startPoint x: 326, startPoint y: 90, endPoint x: 245, endPoint y: 93, distance: 81.4
click at [245, 93] on body "Dashboards Risks Assets Projects Automations Search 0 DH Dashboards All dashboa…" at bounding box center [663, 317] width 1327 height 693
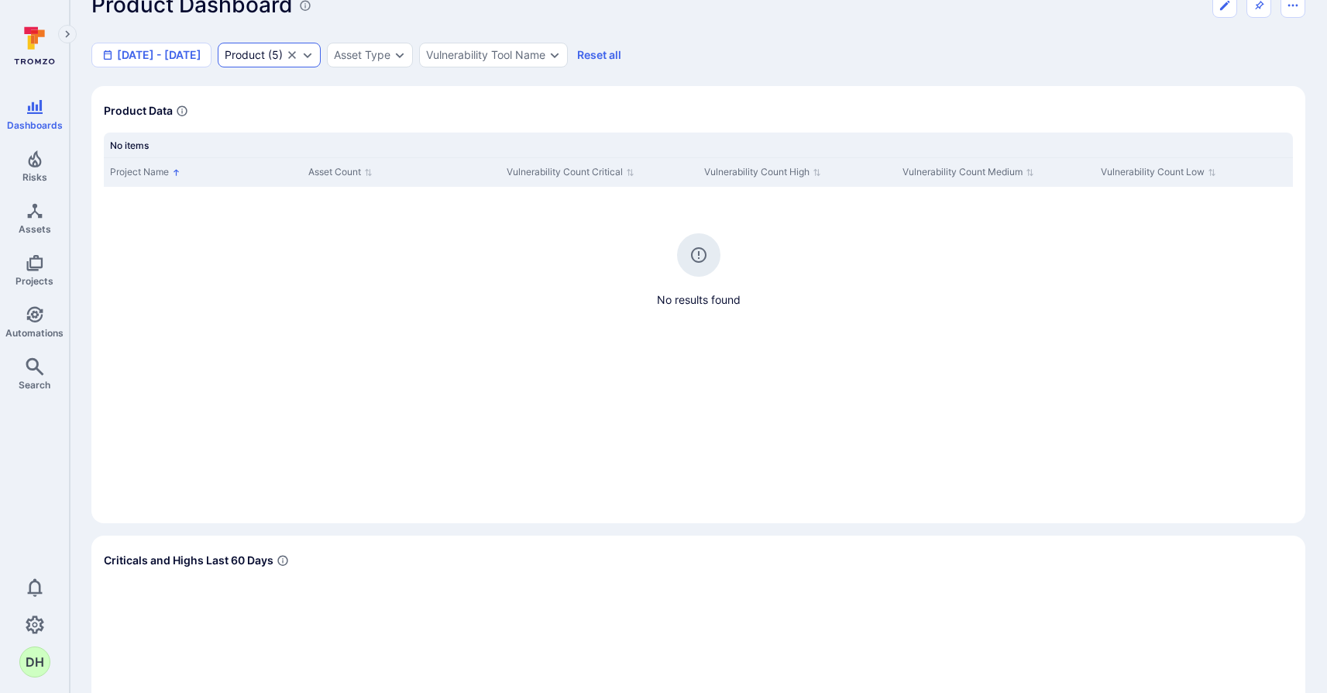
click at [321, 59] on div "Product ( 5 )" at bounding box center [269, 55] width 103 height 25
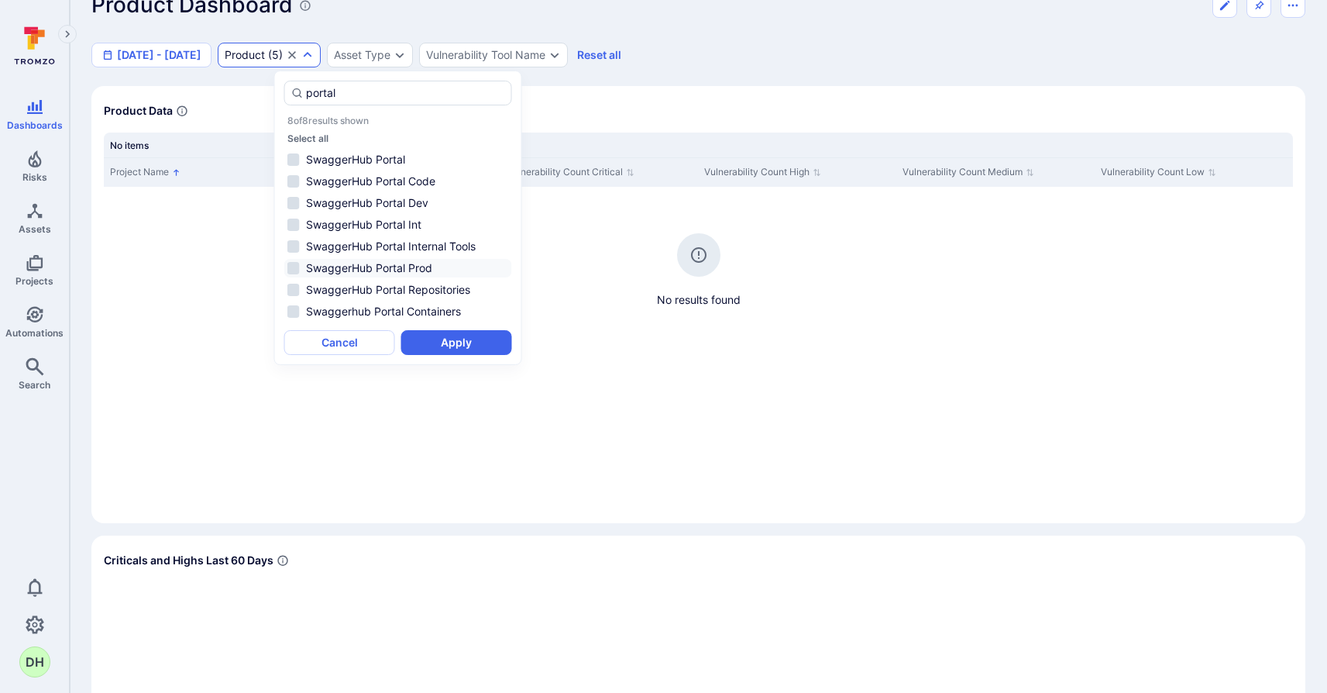
click at [292, 269] on li "SwaggerHub Portal Prod" at bounding box center [398, 268] width 228 height 19
click at [343, 90] on input "portal" at bounding box center [405, 92] width 198 height 15
click at [294, 248] on li "SwaggerHub Explore Prod" at bounding box center [398, 246] width 228 height 19
type input "explor"
click at [463, 346] on button "Apply" at bounding box center [456, 342] width 111 height 25
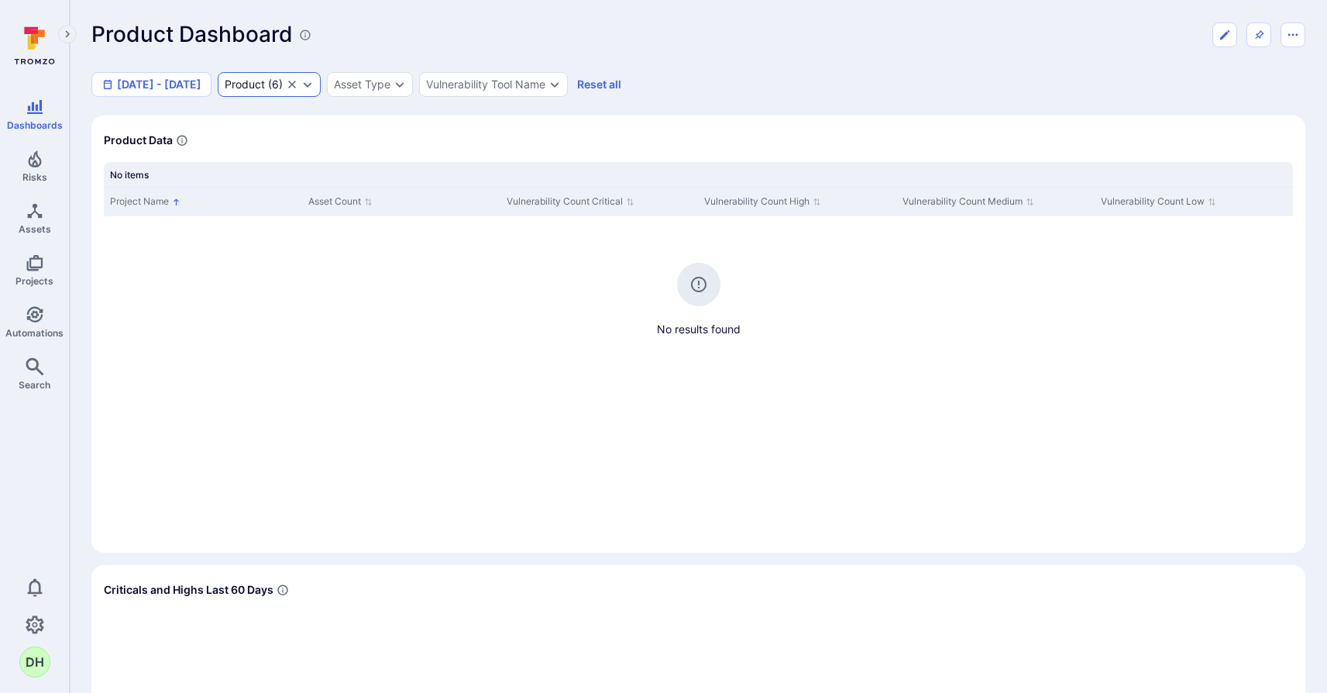
click at [312, 87] on icon "Expand dropdown" at bounding box center [308, 84] width 9 height 5
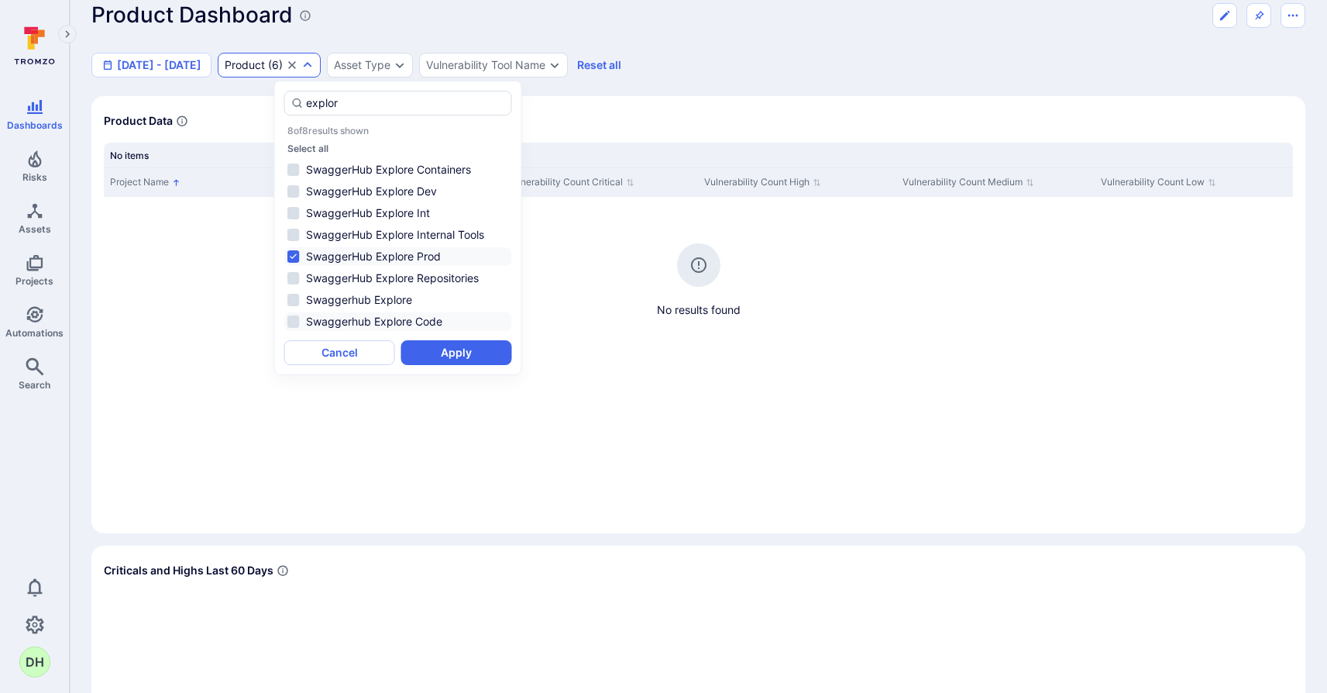
scroll to position [50, 0]
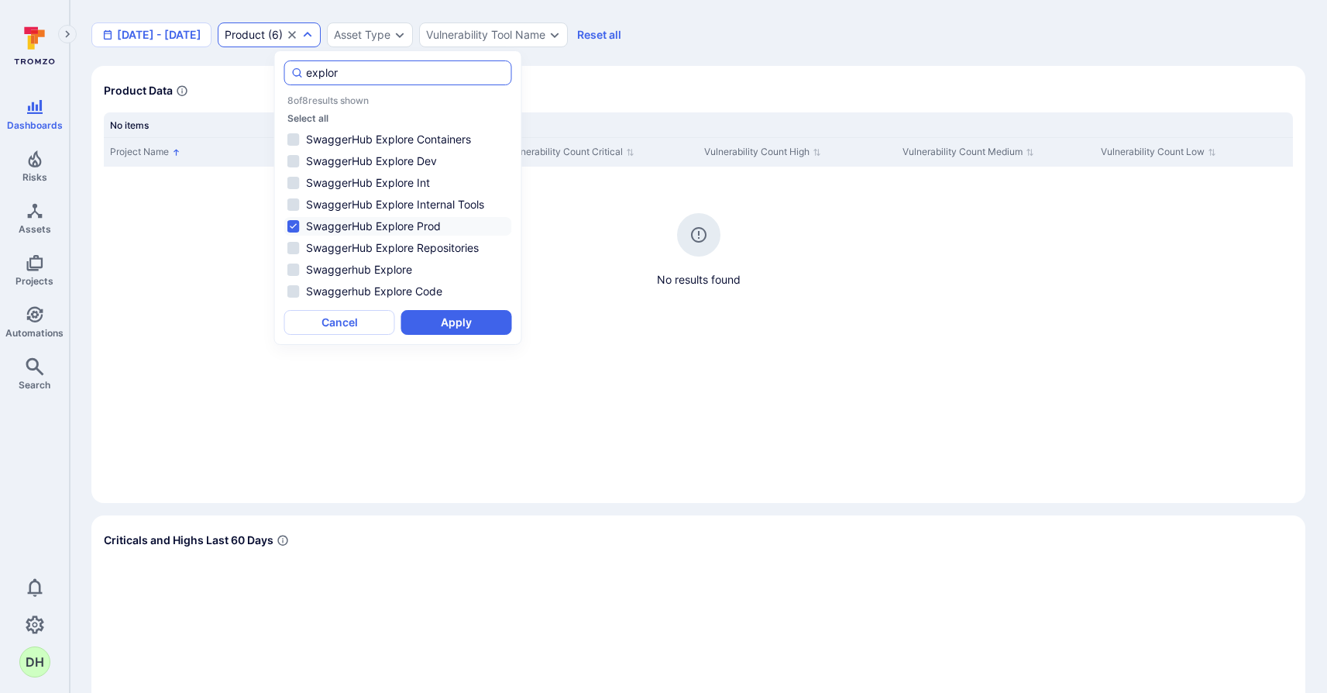
click at [363, 75] on input "explor" at bounding box center [405, 72] width 198 height 15
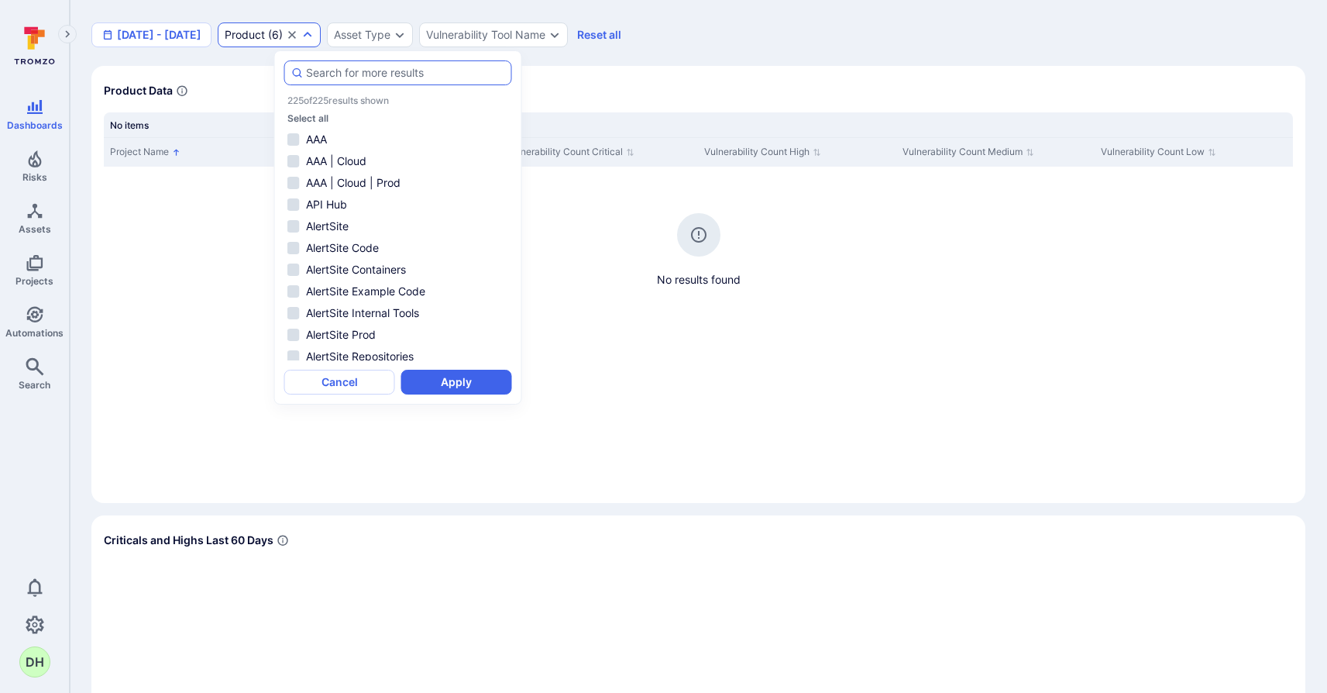
scroll to position [3339, 0]
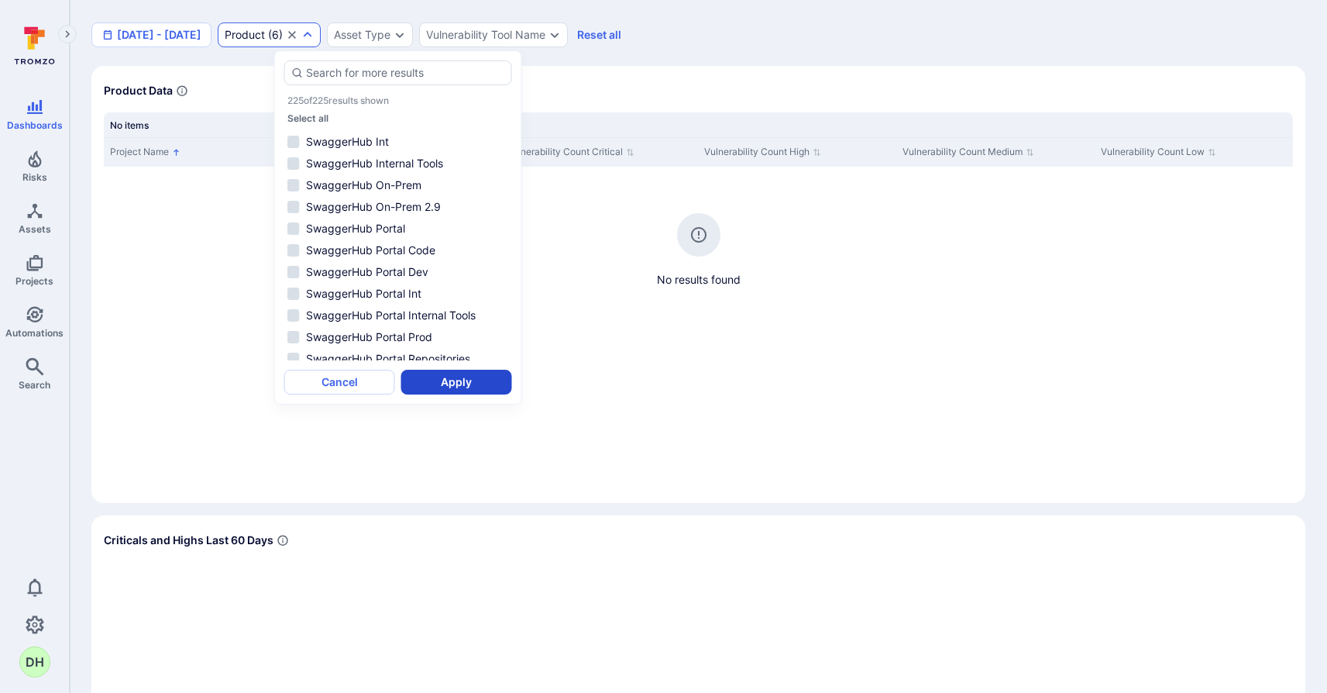
click at [434, 374] on button "Apply" at bounding box center [456, 382] width 111 height 25
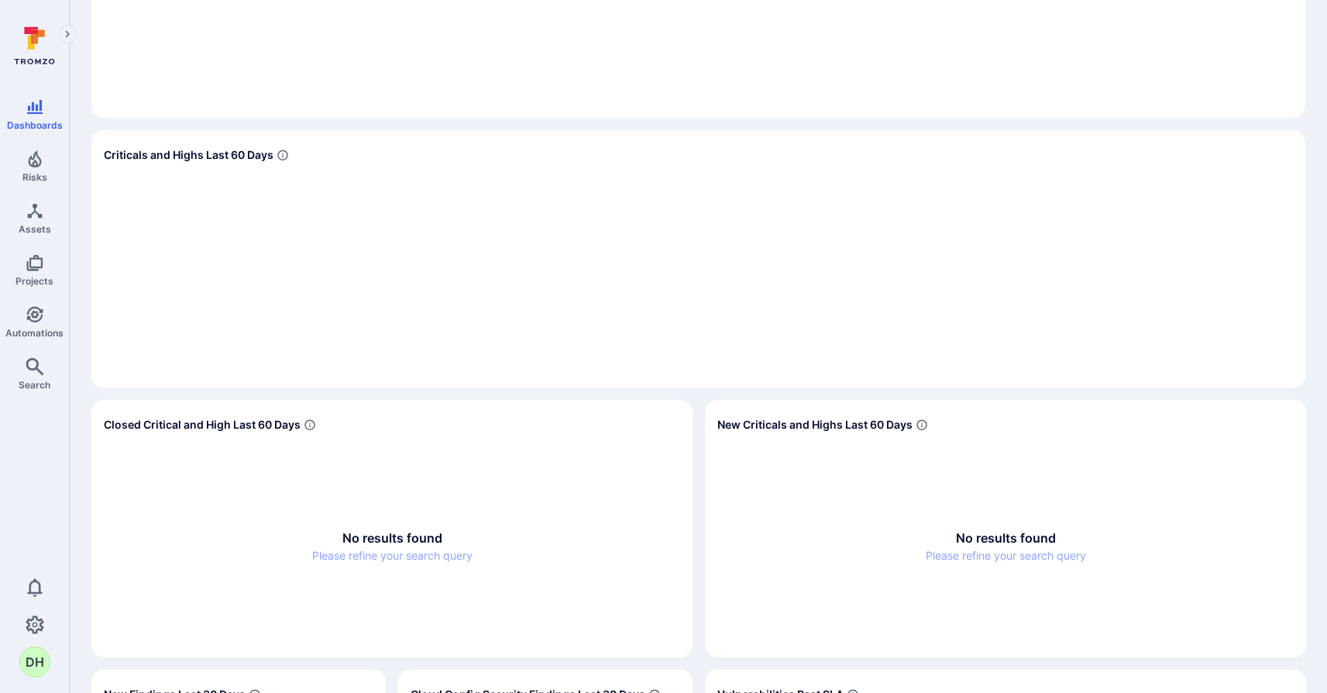
scroll to position [0, 0]
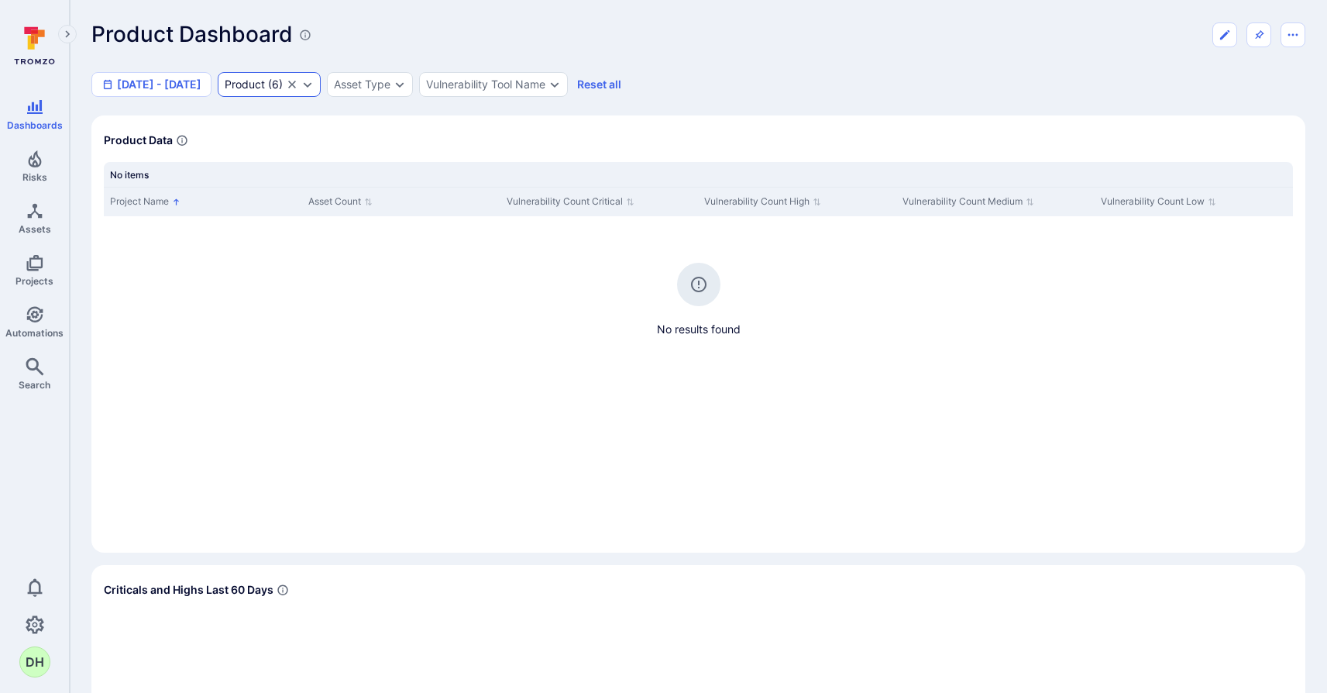
click at [314, 90] on icon "Expand dropdown" at bounding box center [307, 84] width 12 height 12
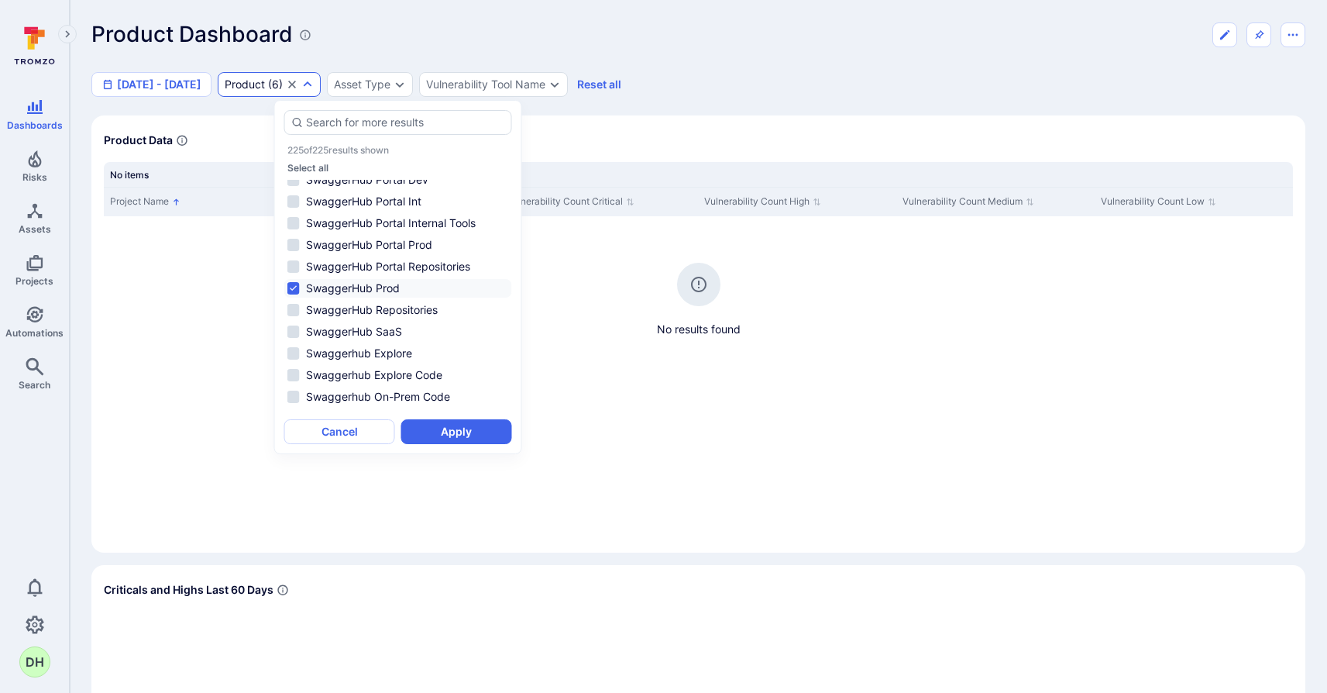
scroll to position [3322, 0]
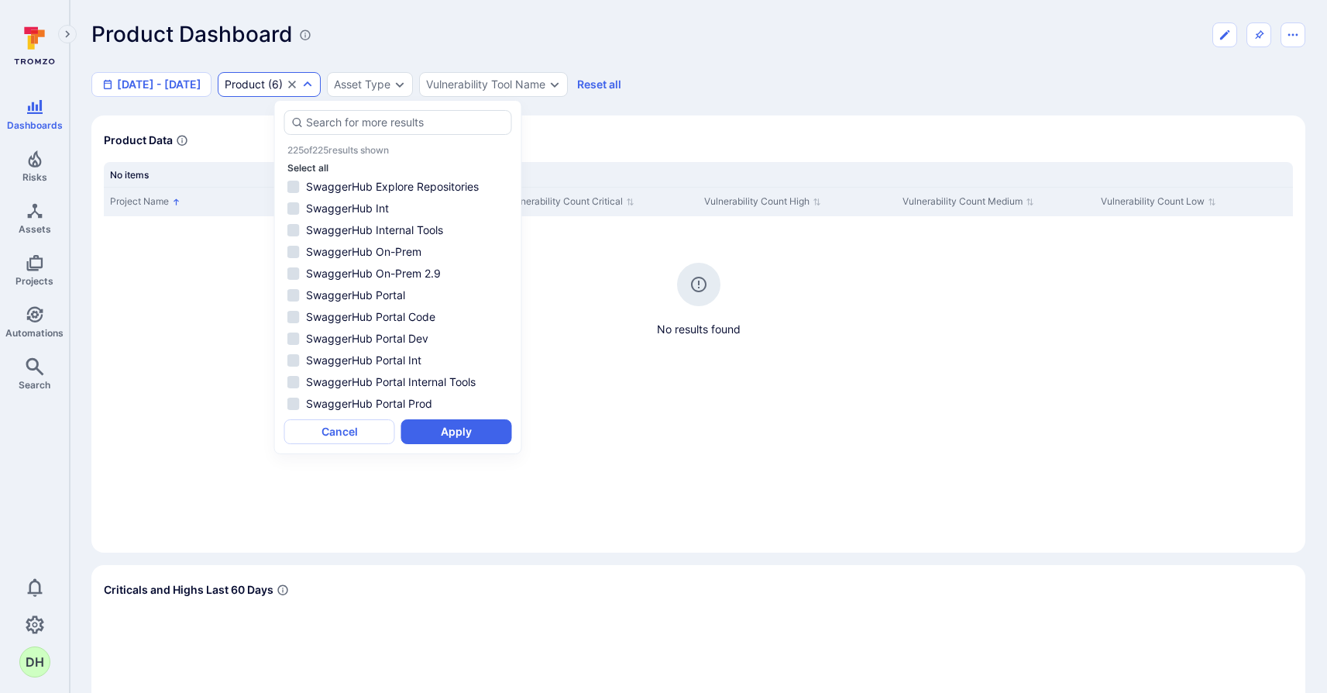
click at [318, 168] on button "Select all" at bounding box center [307, 168] width 41 height 12
click at [474, 432] on button "Apply" at bounding box center [456, 431] width 111 height 25
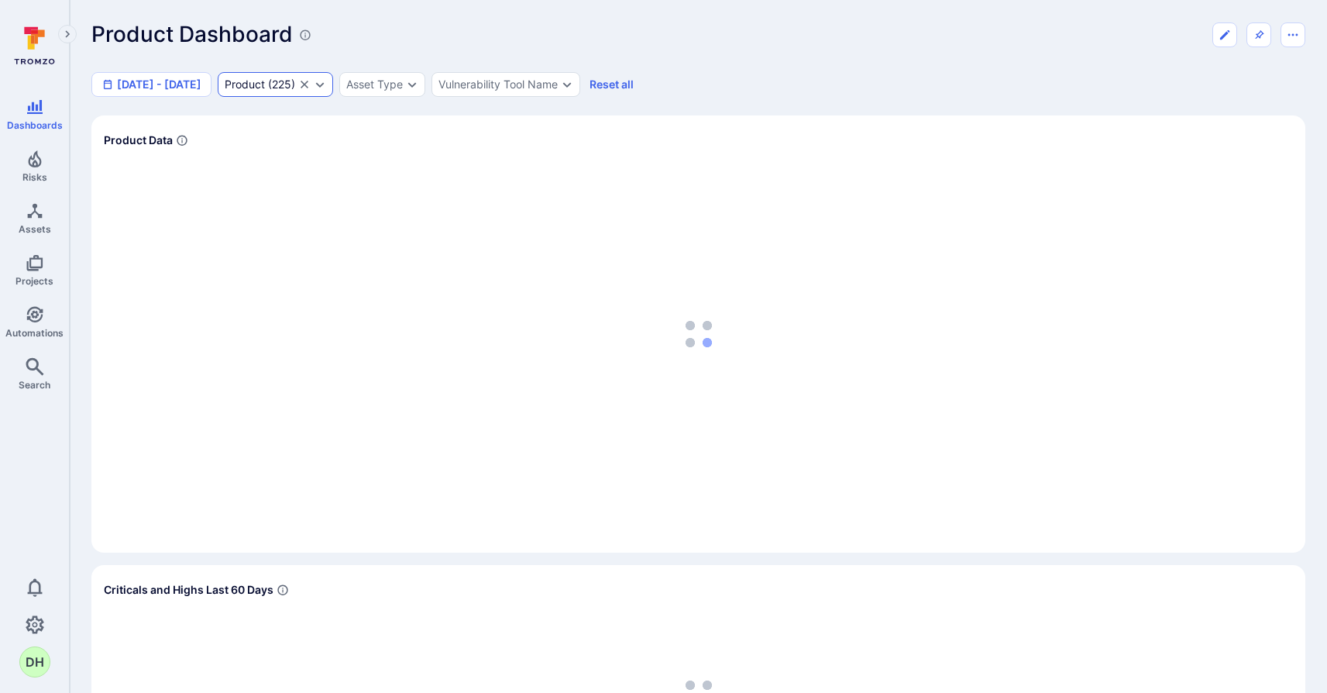
click at [311, 88] on icon "Clear selection" at bounding box center [304, 84] width 12 height 12
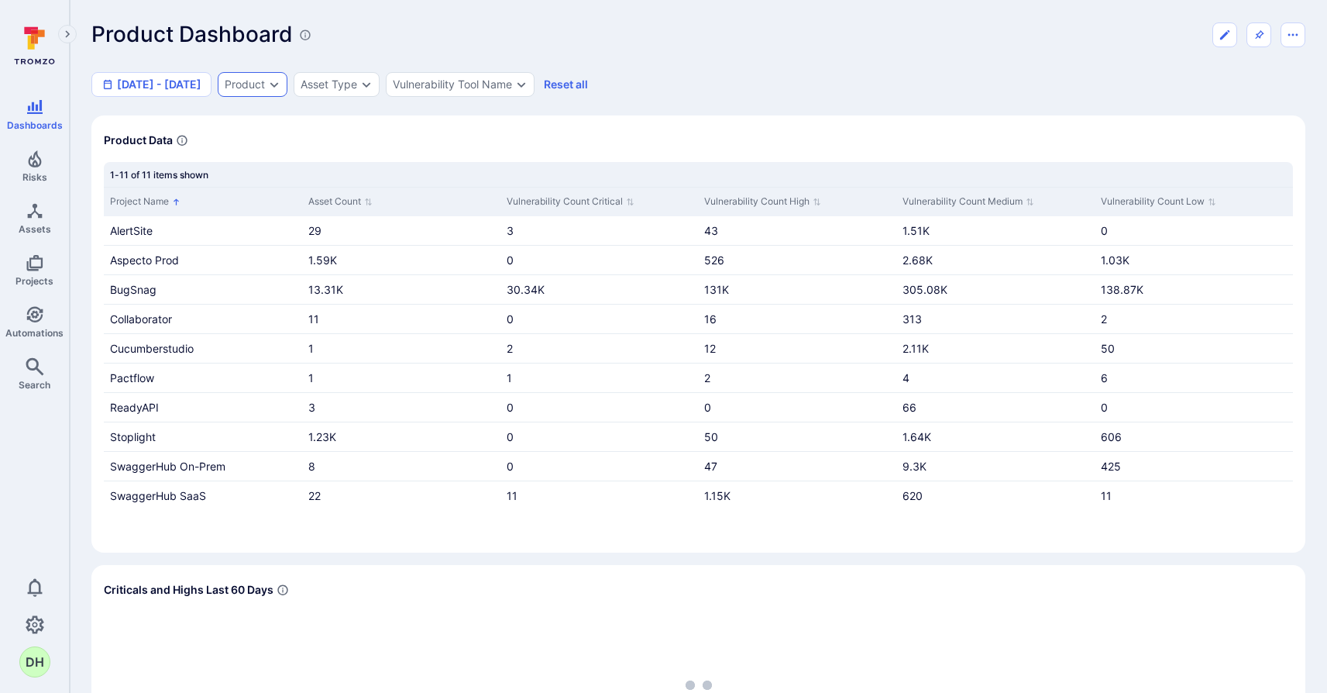
click at [281, 84] on icon "Expand dropdown" at bounding box center [274, 84] width 12 height 12
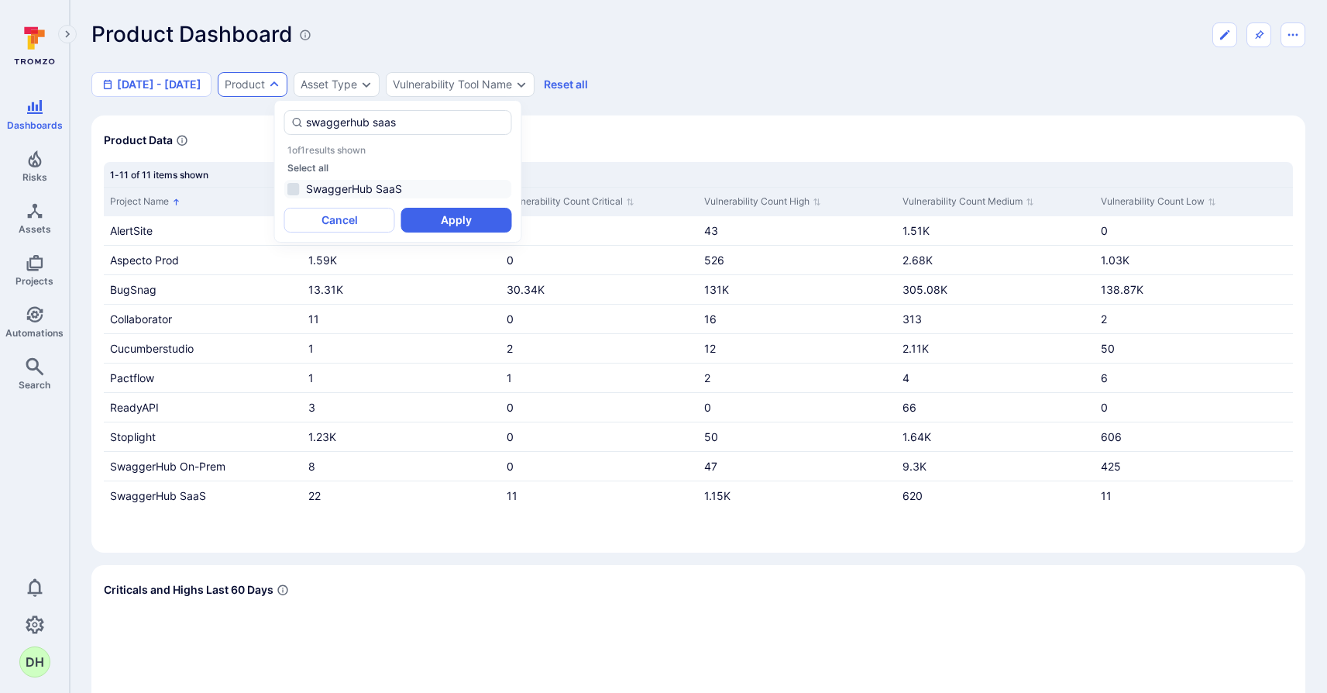
click at [293, 191] on li "SwaggerHub SaaS" at bounding box center [398, 189] width 228 height 19
type input "swaggerhub saas"
click at [473, 225] on button "Apply" at bounding box center [456, 220] width 111 height 25
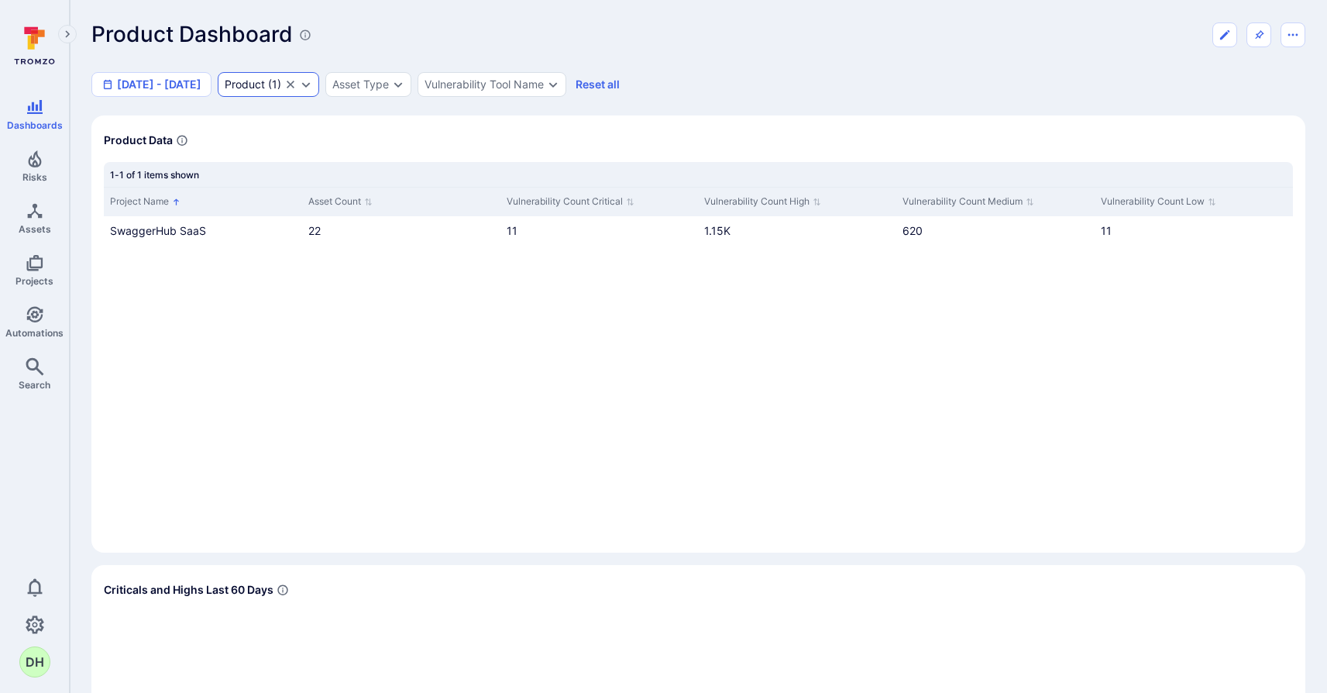
click at [312, 84] on icon "Expand dropdown" at bounding box center [306, 84] width 12 height 12
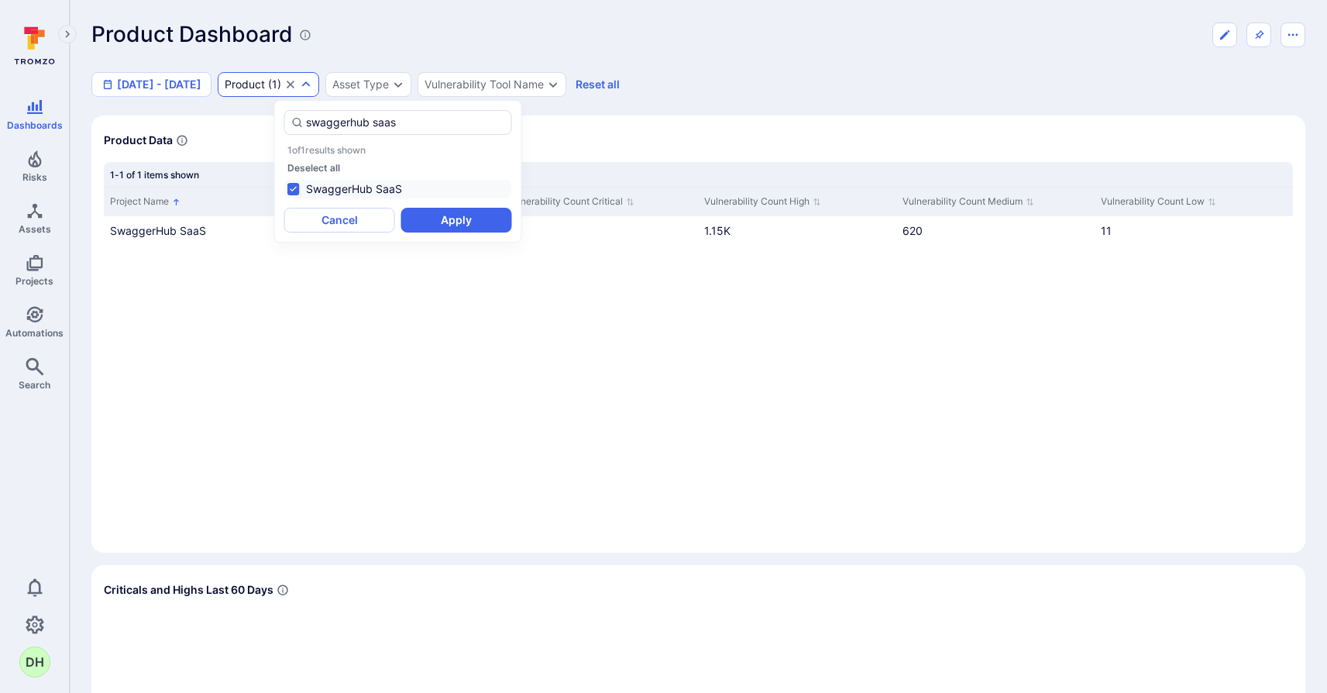
drag, startPoint x: 401, startPoint y: 126, endPoint x: 259, endPoint y: 116, distance: 142.2
click at [259, 116] on body "Dashboards Risks Assets Projects Automations Search 0 DH Dashboards All dashboa…" at bounding box center [663, 346] width 1327 height 693
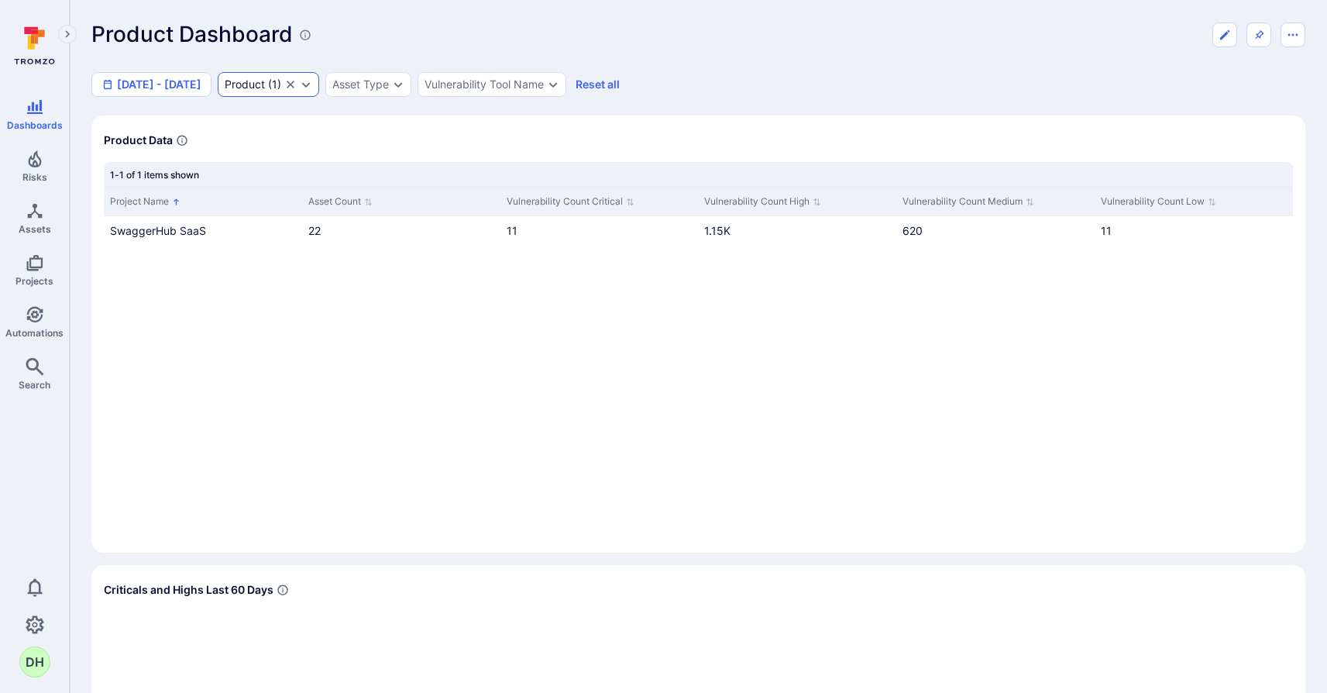
click at [311, 86] on icon "Expand dropdown" at bounding box center [306, 84] width 9 height 5
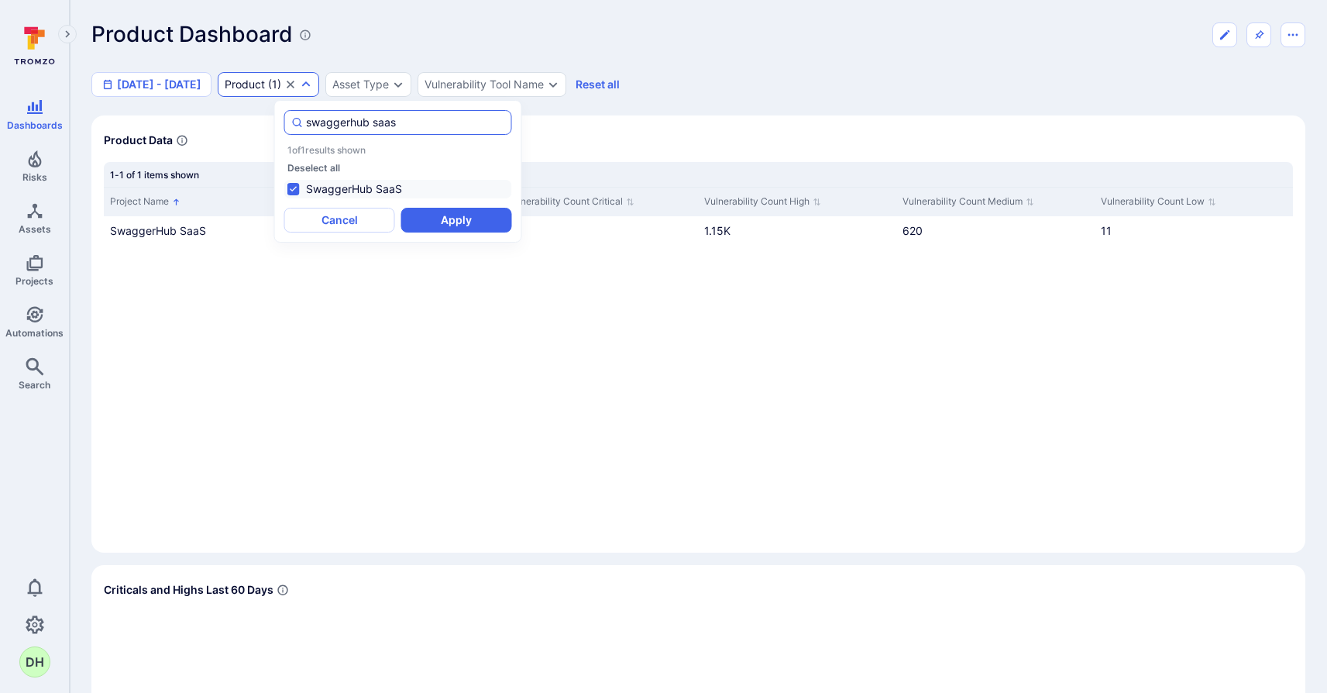
click at [365, 123] on input "swaggerhub saas" at bounding box center [405, 122] width 198 height 15
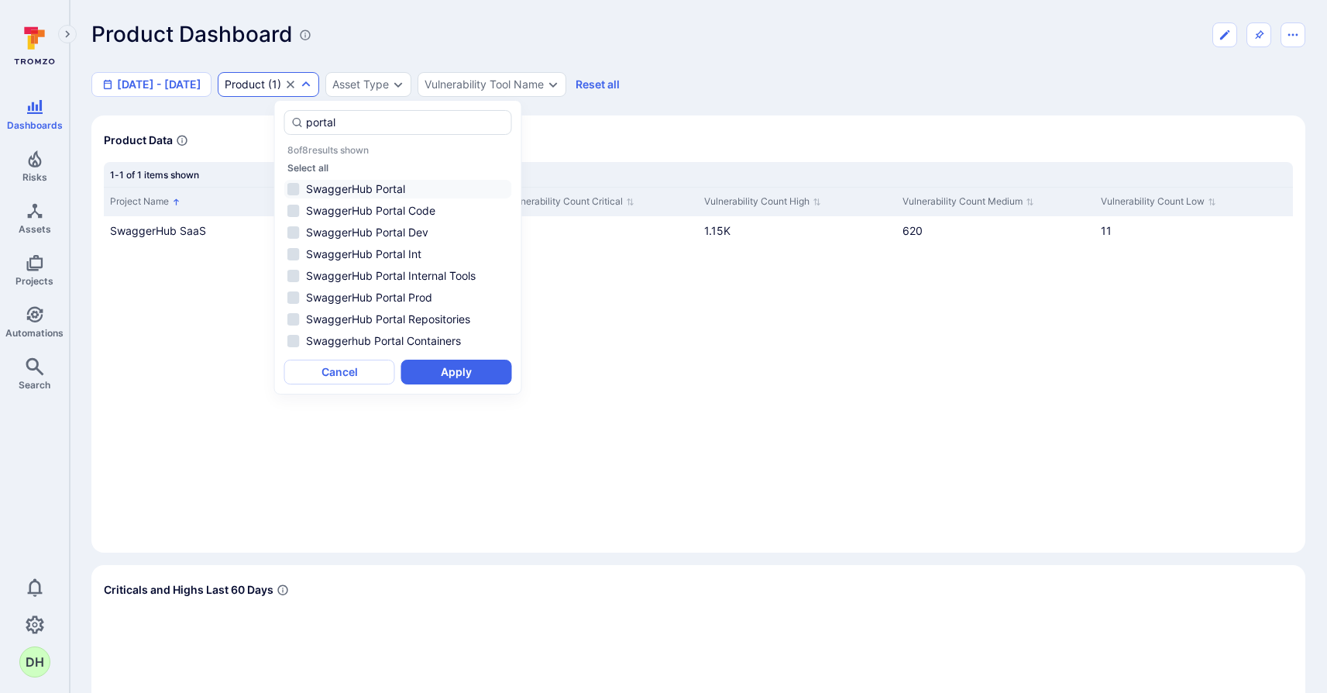
click at [329, 186] on li "SwaggerHub Portal" at bounding box center [398, 189] width 228 height 19
type input "portal"
click at [463, 371] on button "Apply" at bounding box center [456, 372] width 111 height 25
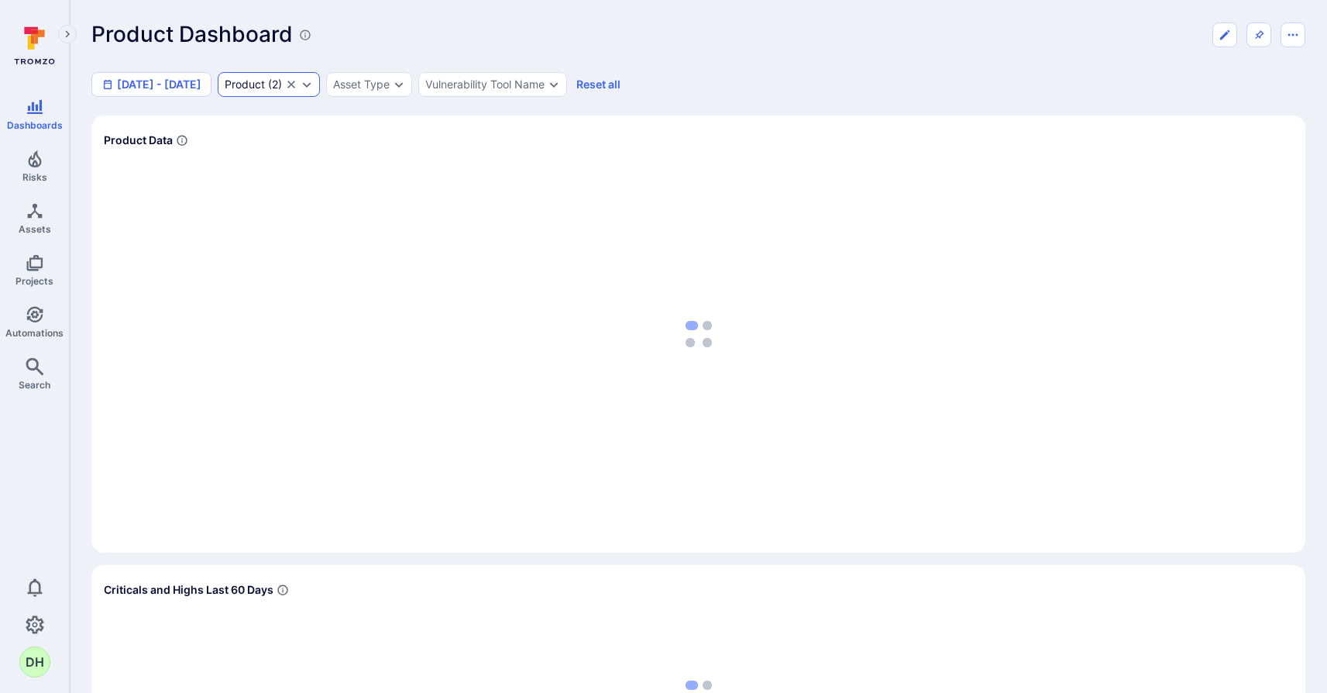
click at [313, 90] on icon "Expand dropdown" at bounding box center [307, 84] width 12 height 12
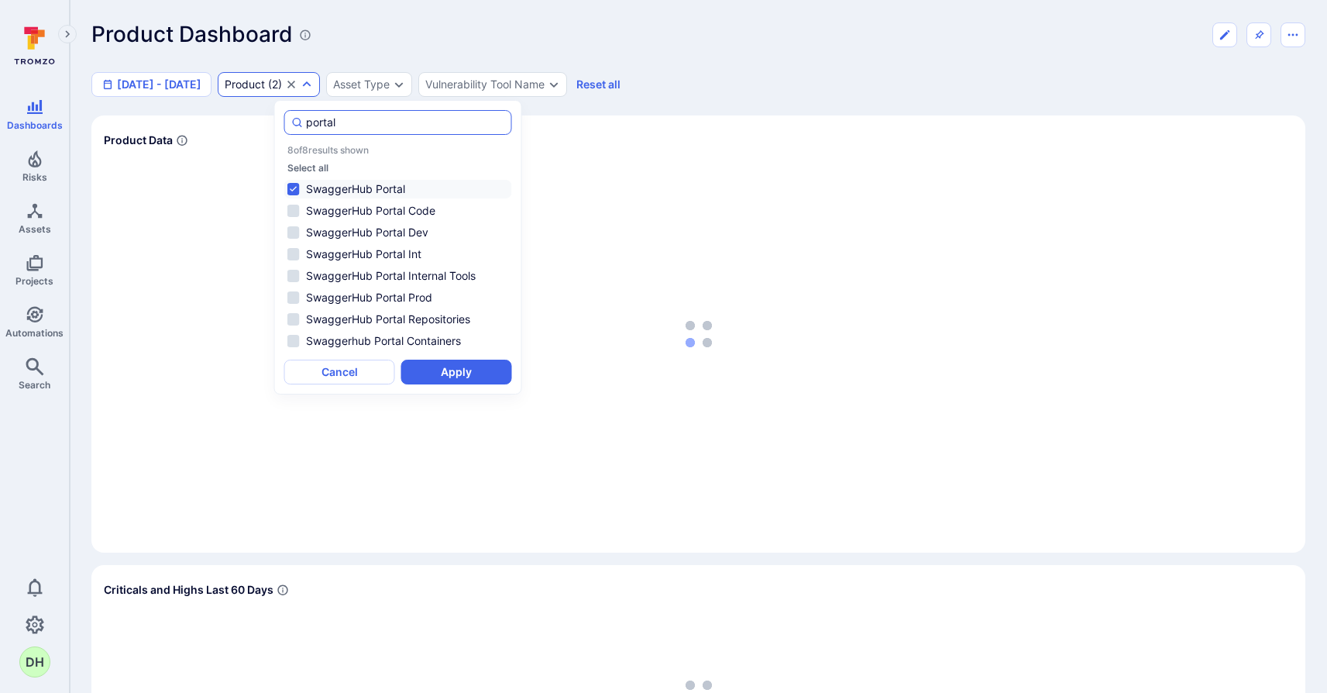
click at [363, 123] on input "portal" at bounding box center [405, 122] width 198 height 15
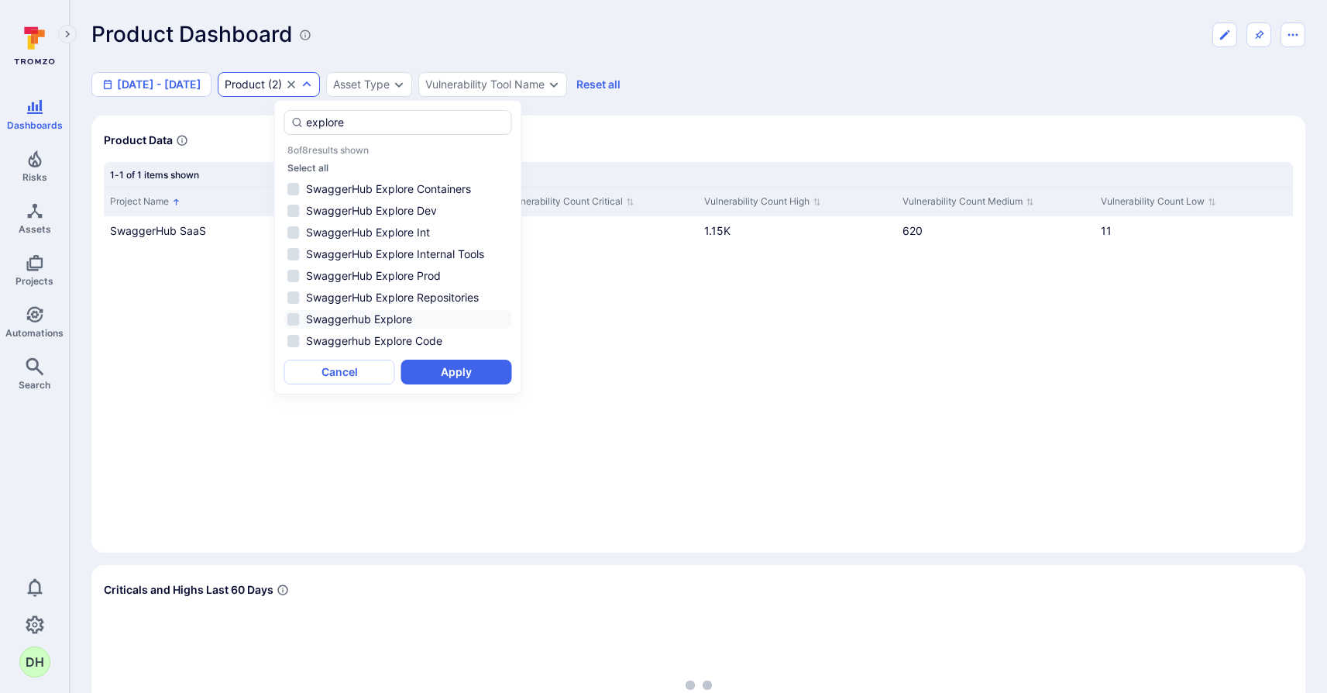
click at [292, 319] on li "Swaggerhub Explore" at bounding box center [398, 319] width 228 height 19
type input "explore"
click at [470, 368] on button "Apply" at bounding box center [456, 372] width 111 height 25
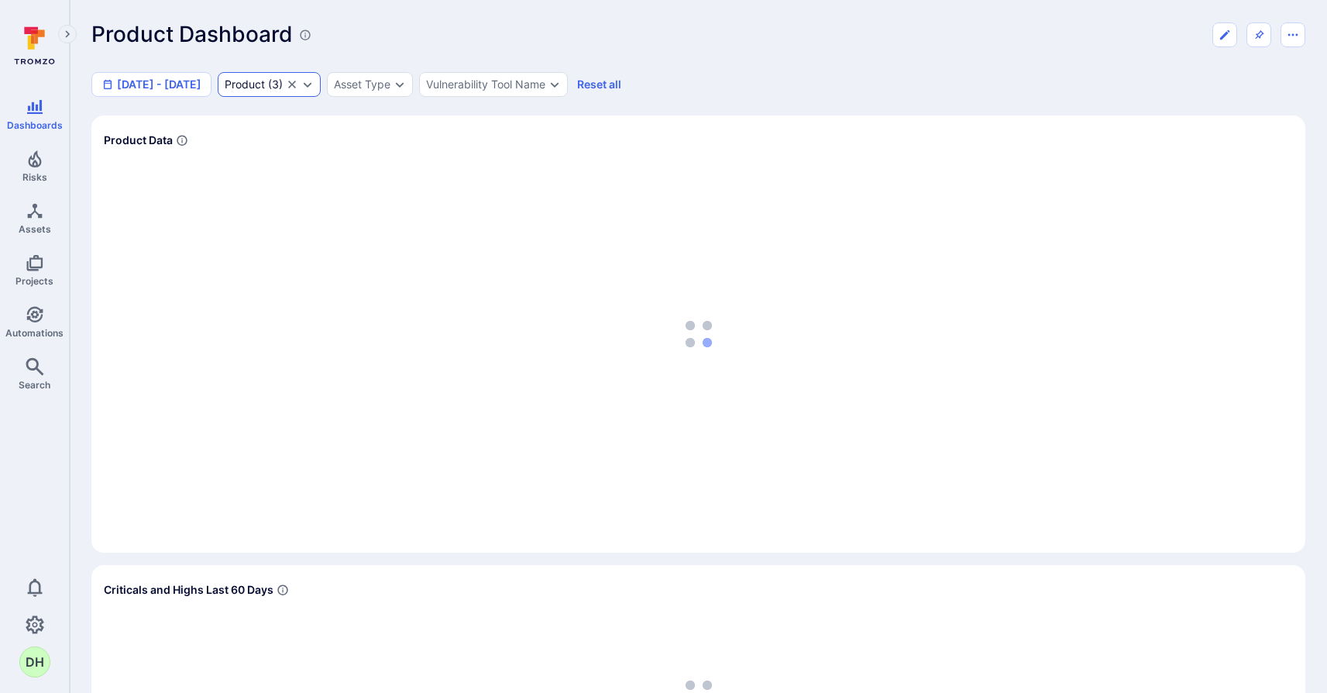
click at [314, 79] on icon "Expand dropdown" at bounding box center [307, 84] width 12 height 12
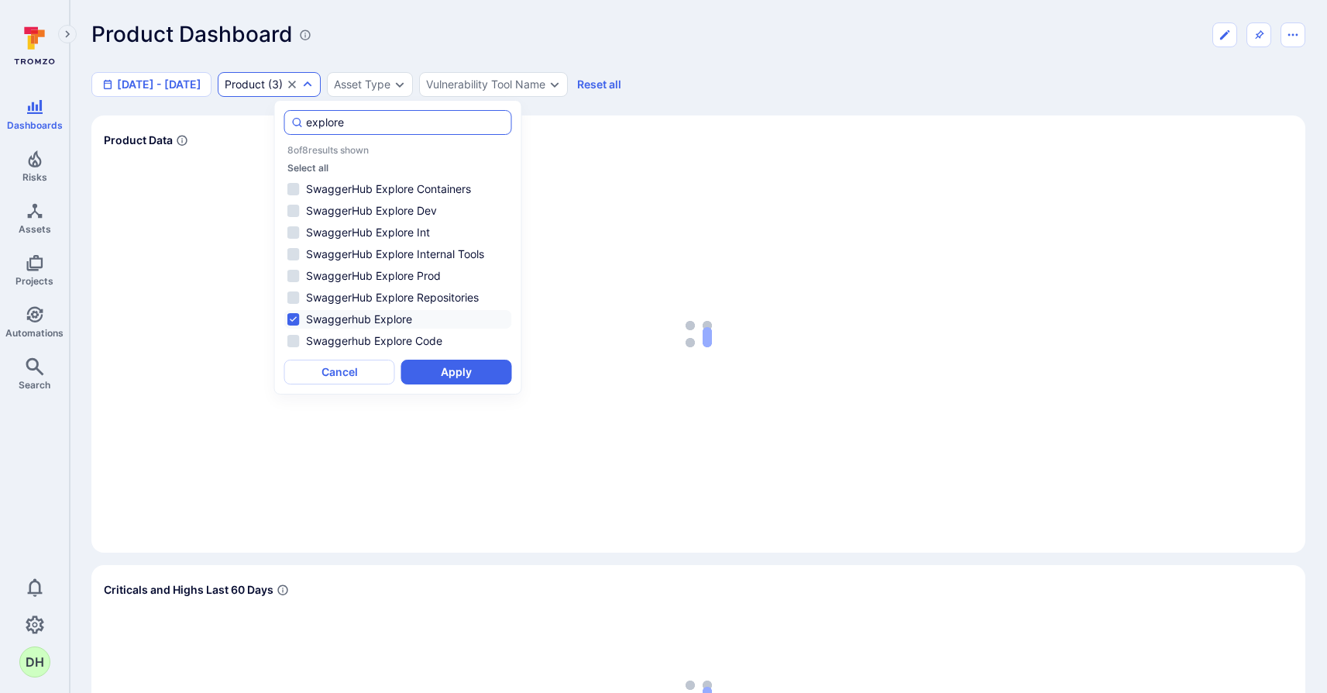
drag, startPoint x: 356, startPoint y: 122, endPoint x: 295, endPoint y: 119, distance: 61.3
click at [295, 119] on div "explore" at bounding box center [398, 122] width 228 height 25
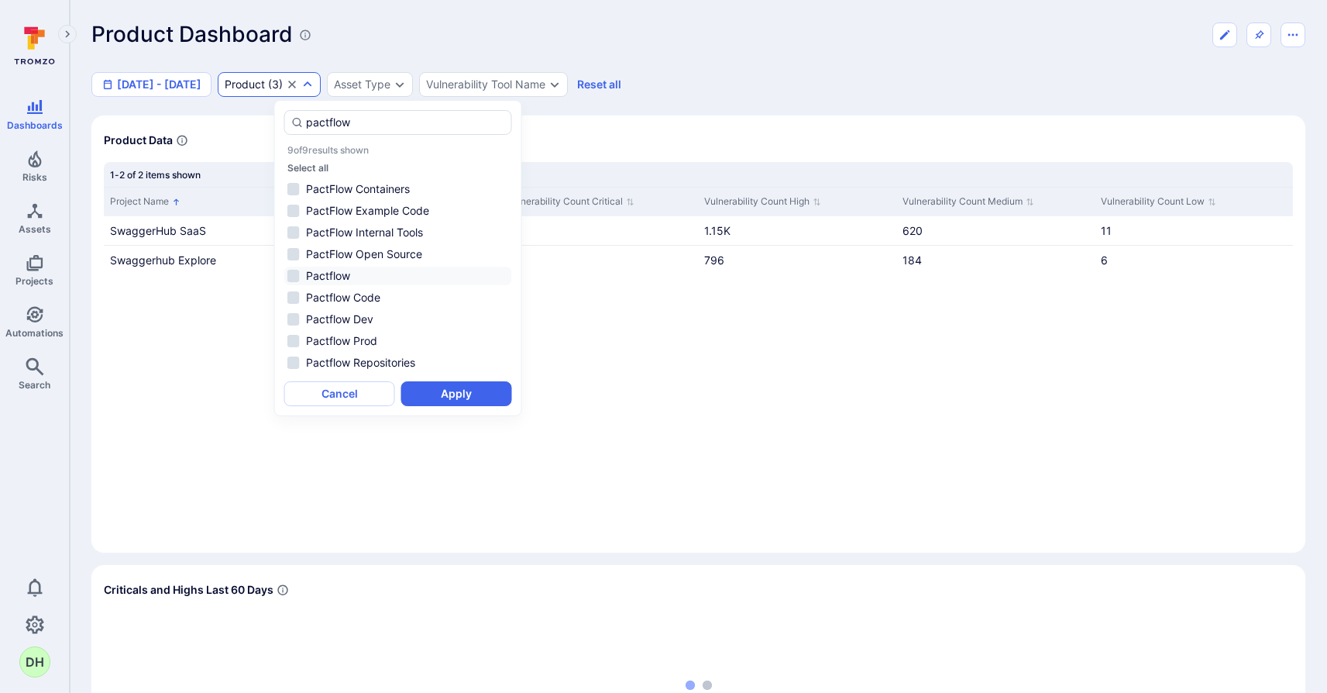
click at [295, 274] on li "Pactflow" at bounding box center [398, 276] width 228 height 19
type input "pactflow"
click at [482, 396] on button "Apply" at bounding box center [456, 393] width 111 height 25
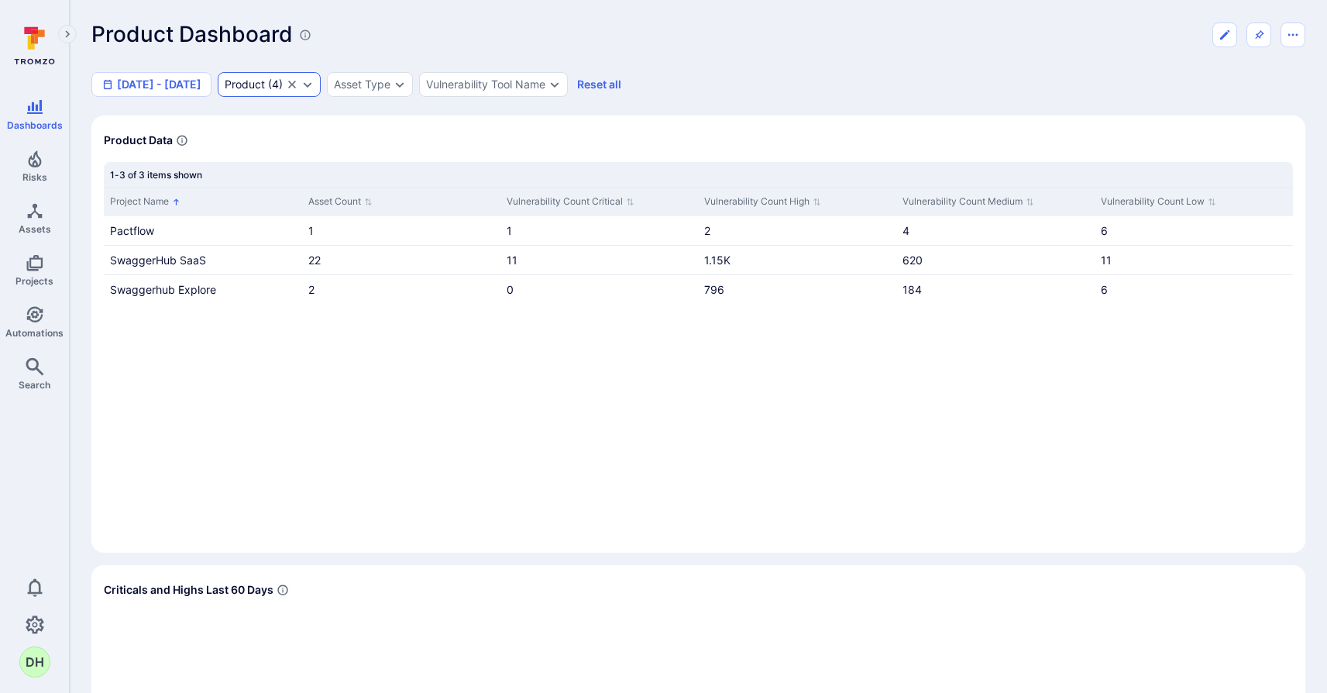
click at [321, 83] on div "Product ( 4 )" at bounding box center [269, 84] width 103 height 25
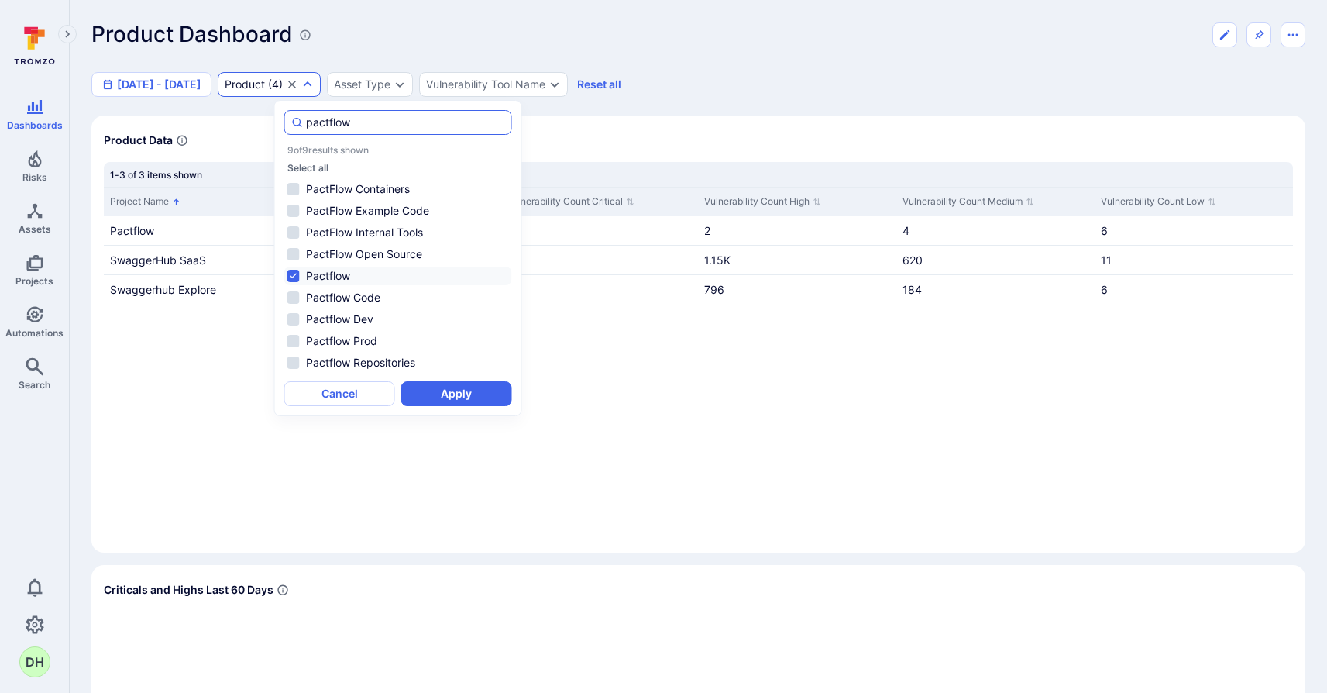
drag, startPoint x: 348, startPoint y: 122, endPoint x: 308, endPoint y: 120, distance: 39.6
click at [308, 120] on input "pactflow" at bounding box center [405, 122] width 198 height 15
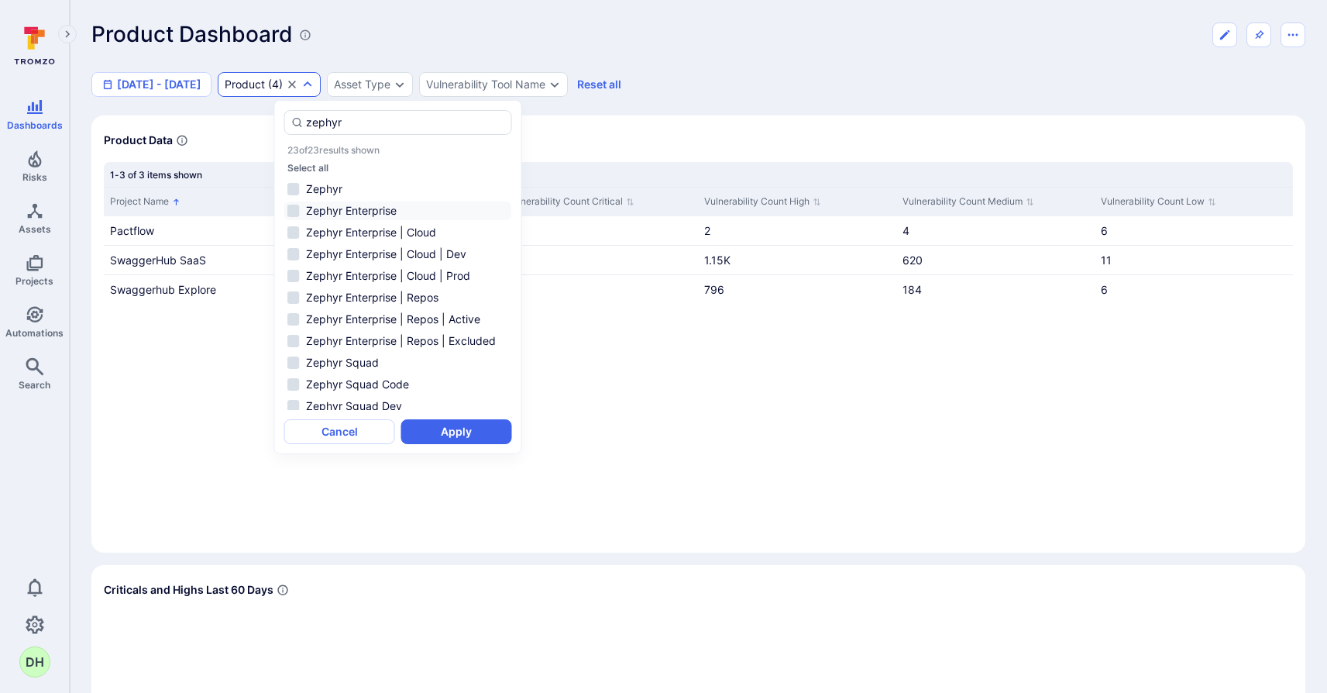
click at [294, 208] on li "Zephyr Enterprise" at bounding box center [398, 210] width 228 height 19
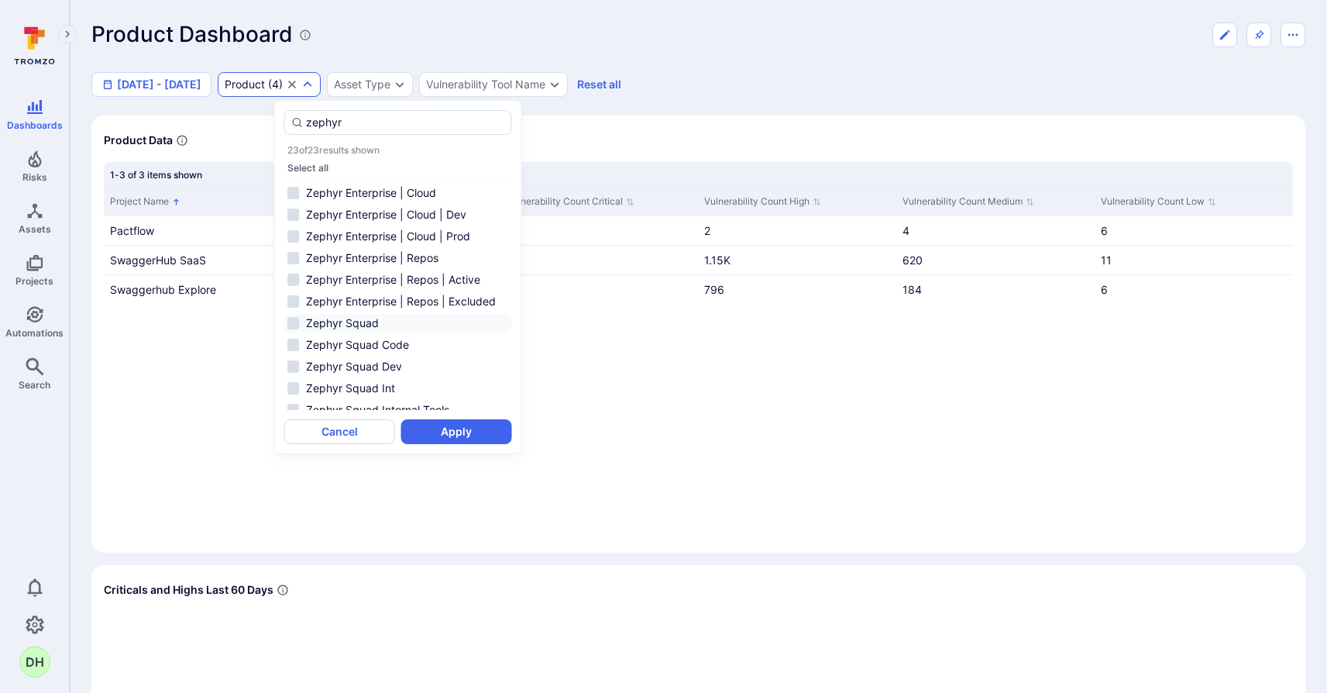
click at [294, 322] on li "Zephyr Squad" at bounding box center [398, 323] width 228 height 19
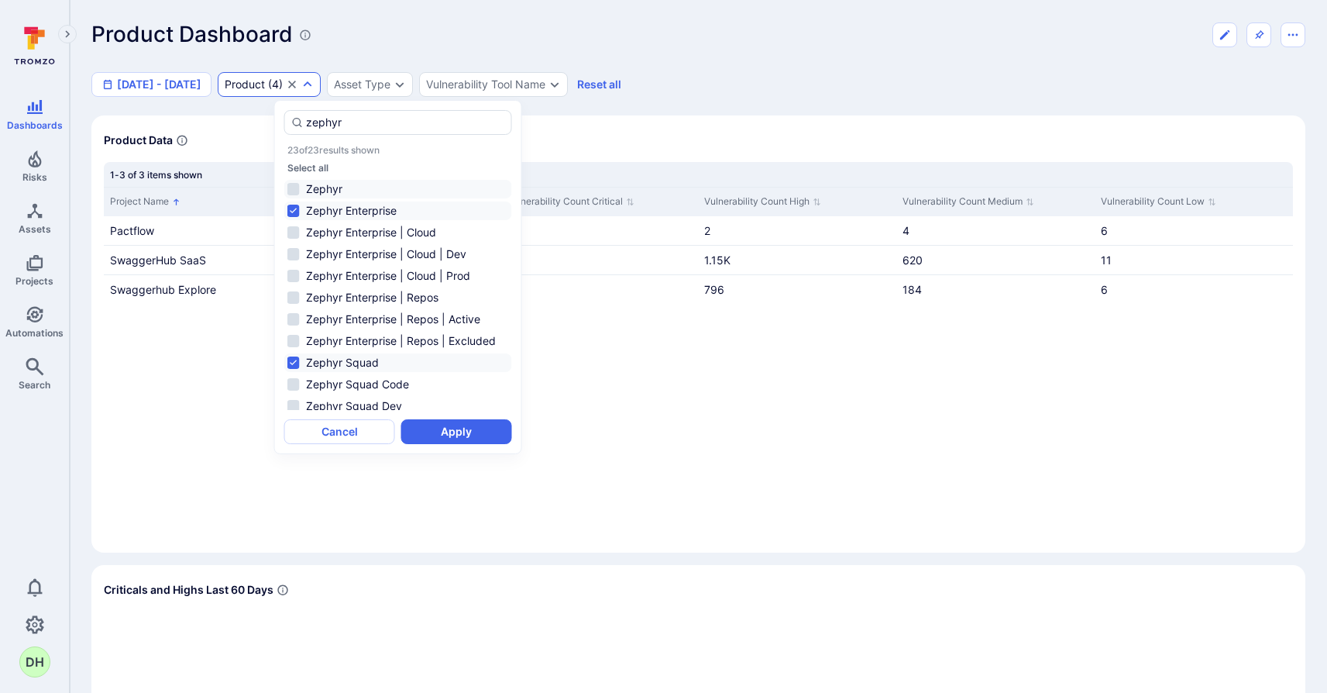
click at [298, 190] on li "Zephyr" at bounding box center [398, 189] width 228 height 19
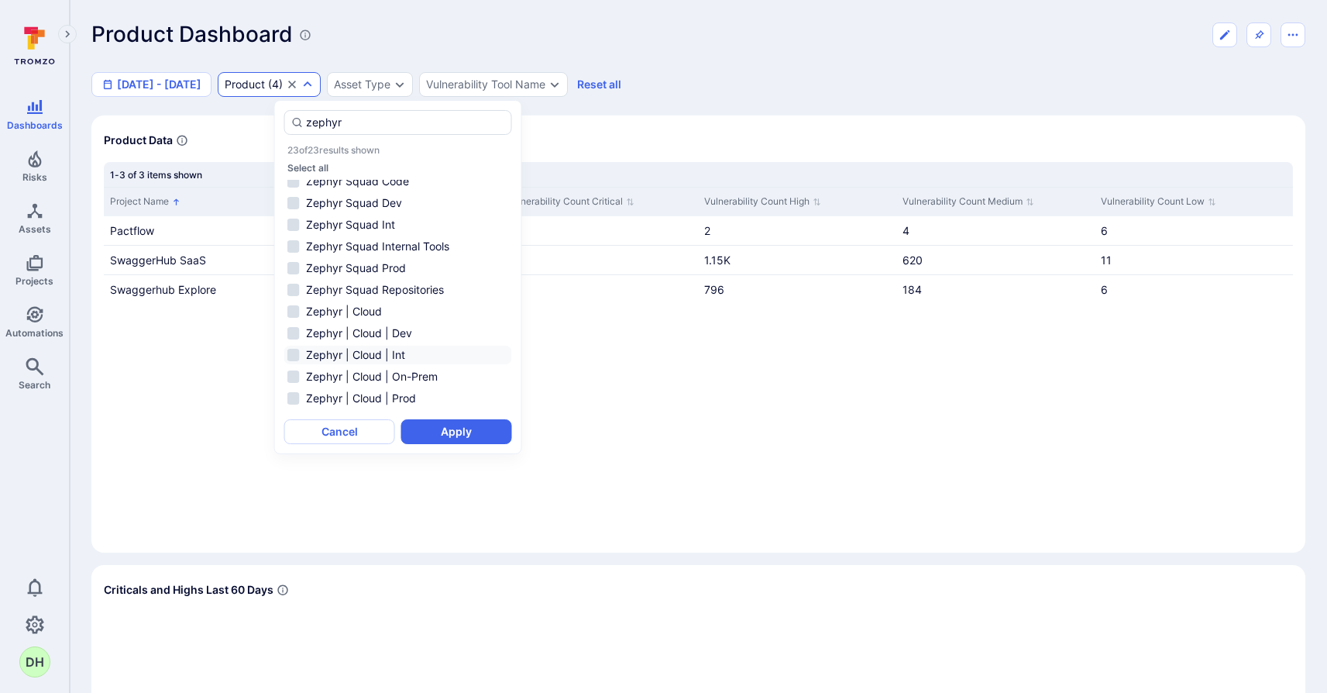
scroll to position [265, 0]
type input "zephyr"
click at [461, 435] on button "Apply" at bounding box center [456, 431] width 111 height 25
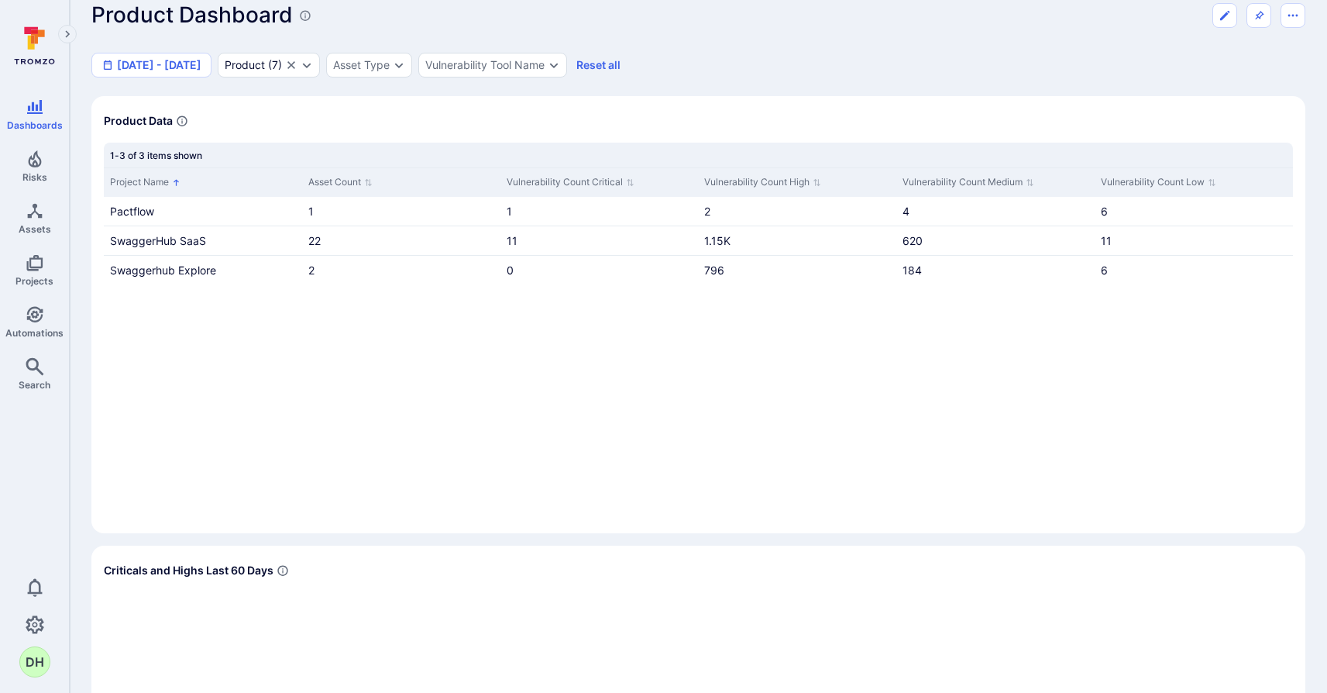
scroll to position [29, 0]
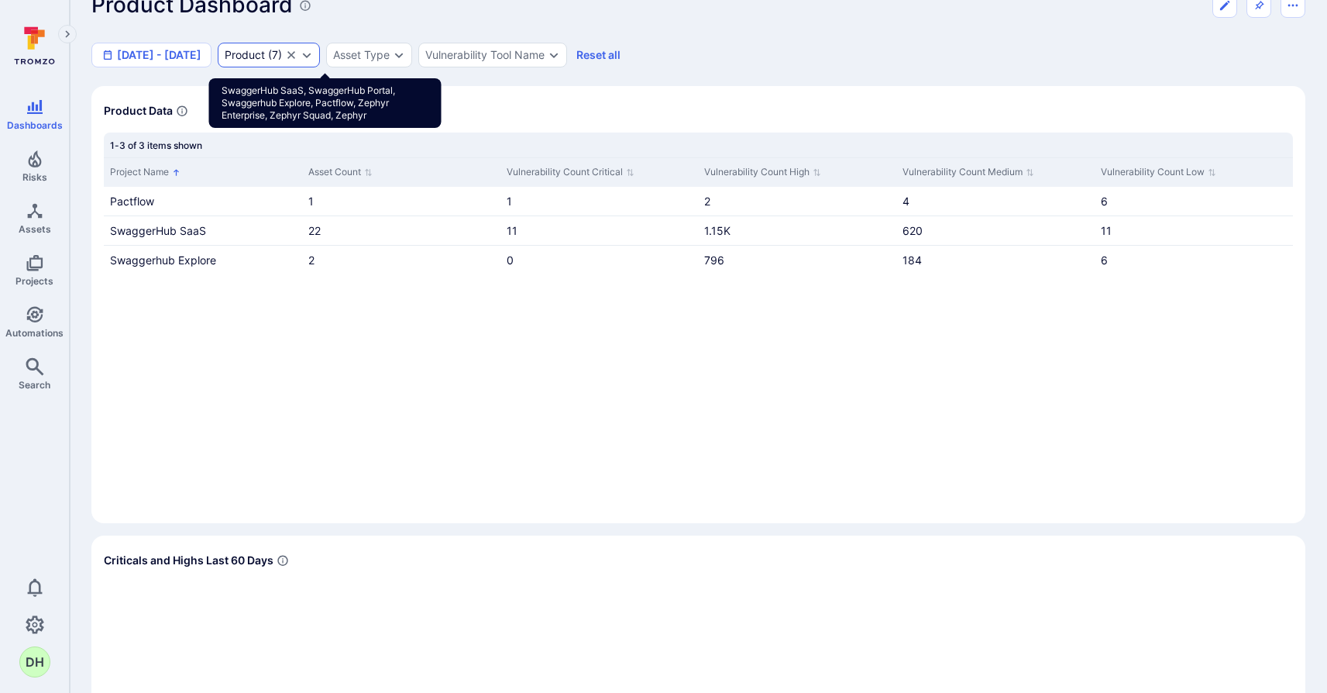
click at [313, 52] on icon "Expand dropdown" at bounding box center [307, 55] width 12 height 12
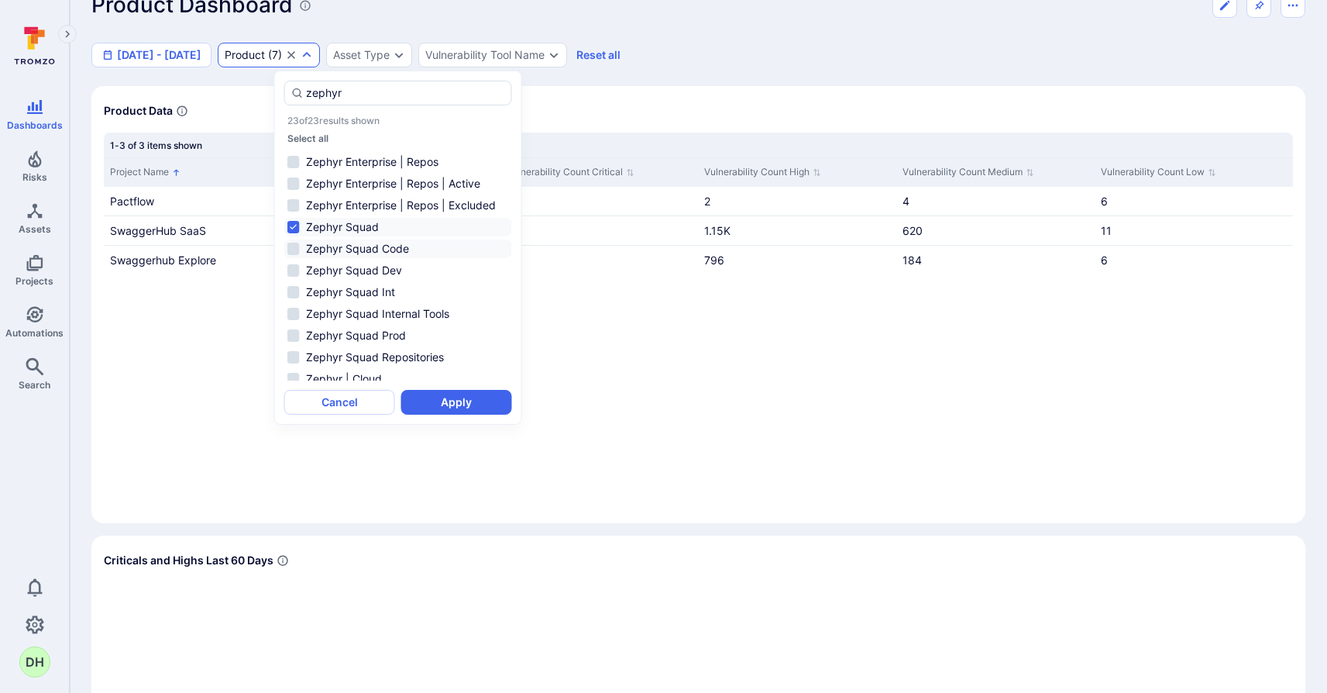
scroll to position [0, 0]
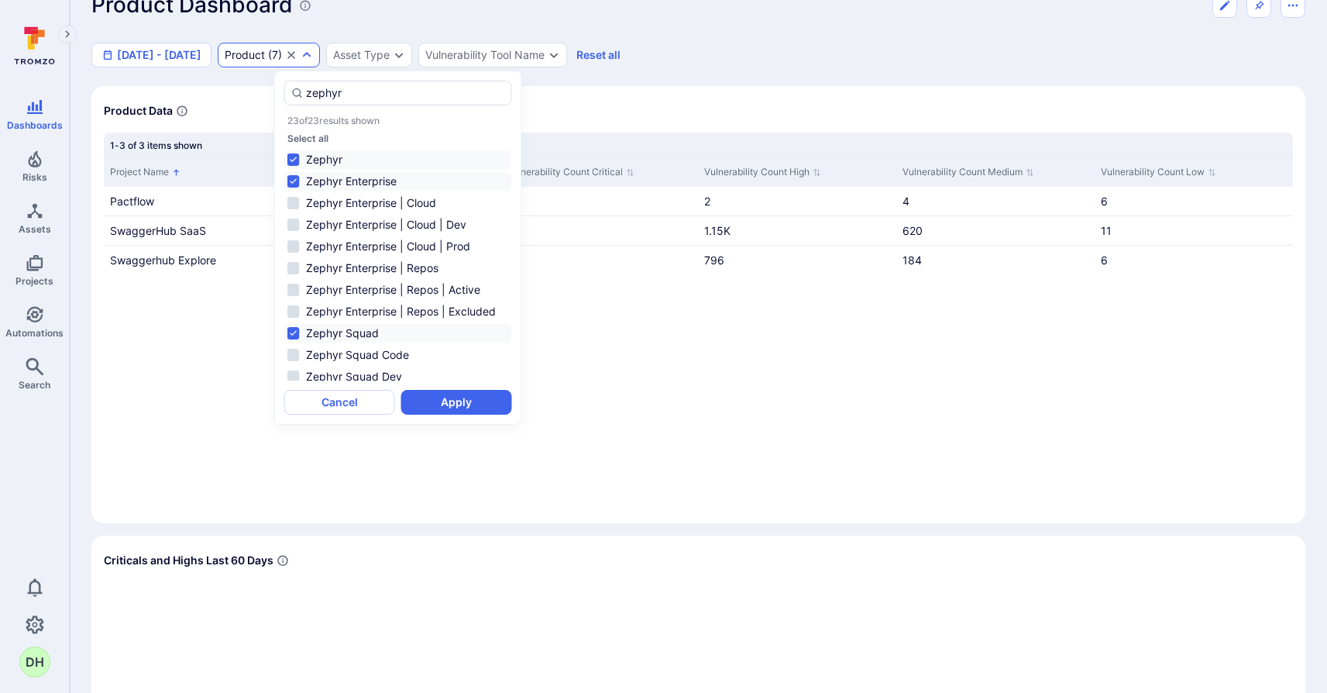
click at [294, 160] on li "Zephyr" at bounding box center [398, 159] width 228 height 19
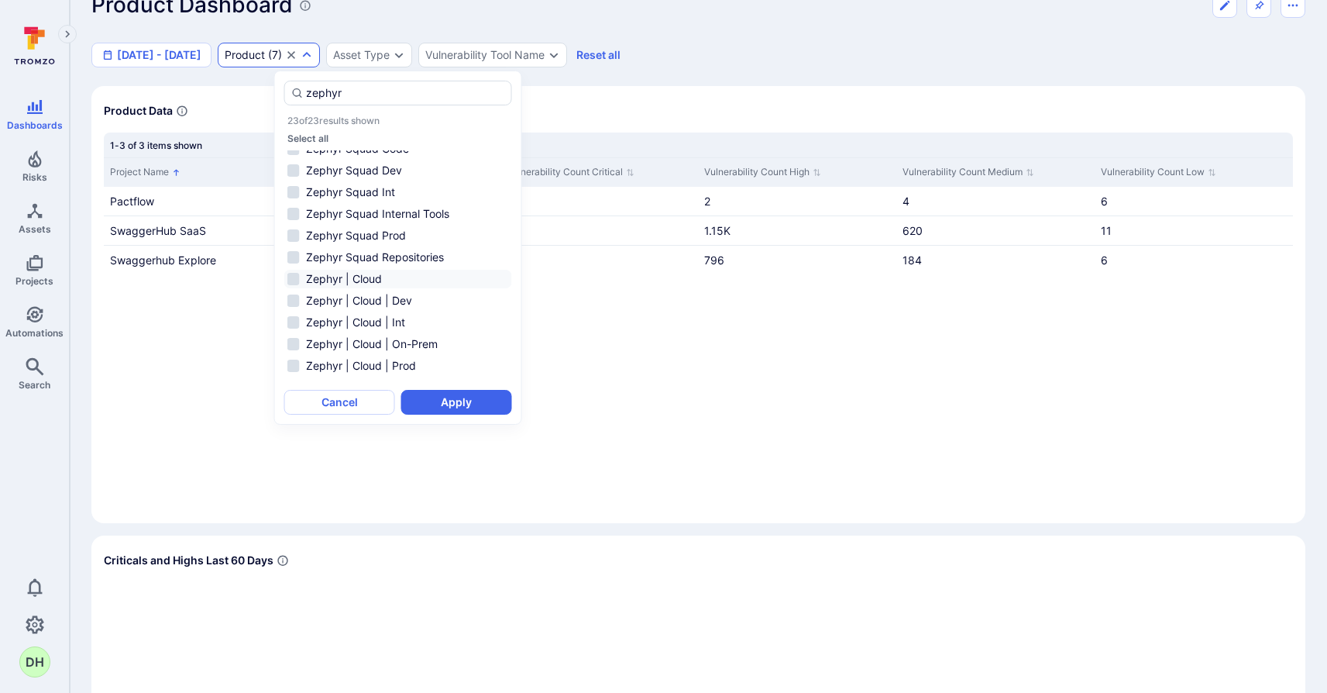
click at [294, 276] on li "Zephyr | Cloud" at bounding box center [398, 279] width 228 height 19
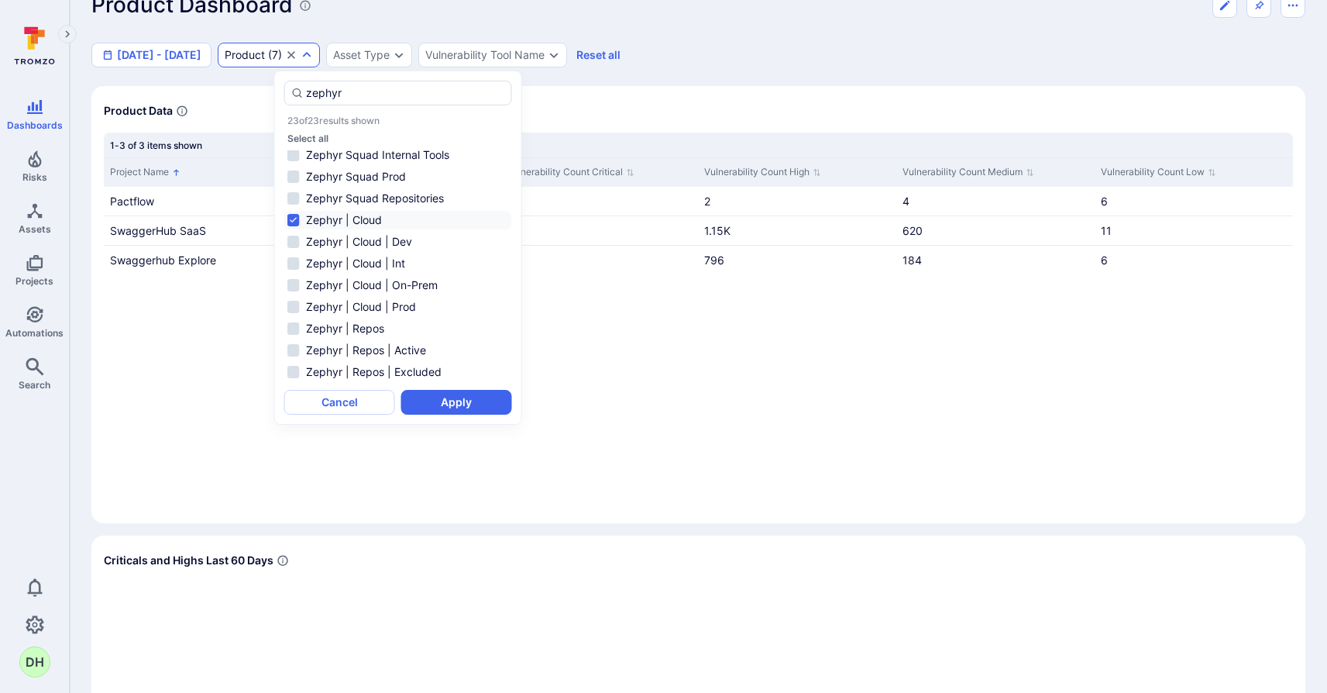
scroll to position [182, 0]
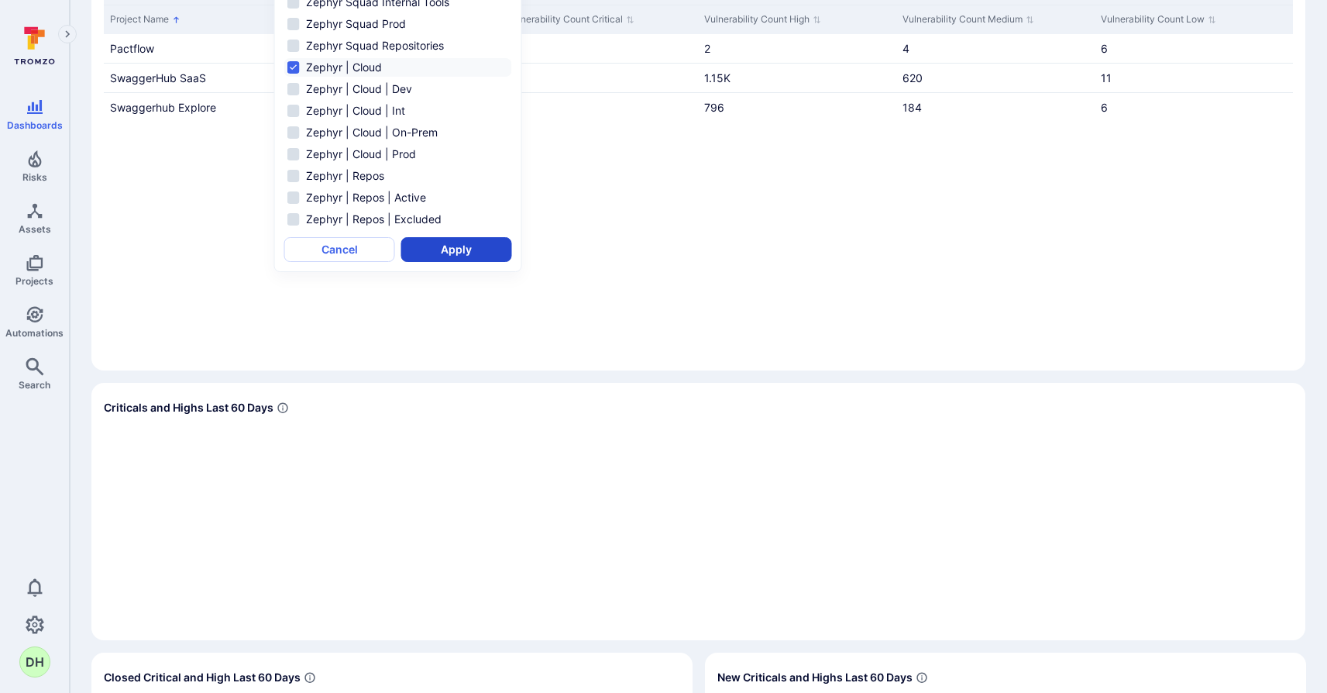
click at [472, 247] on button "Apply" at bounding box center [456, 249] width 111 height 25
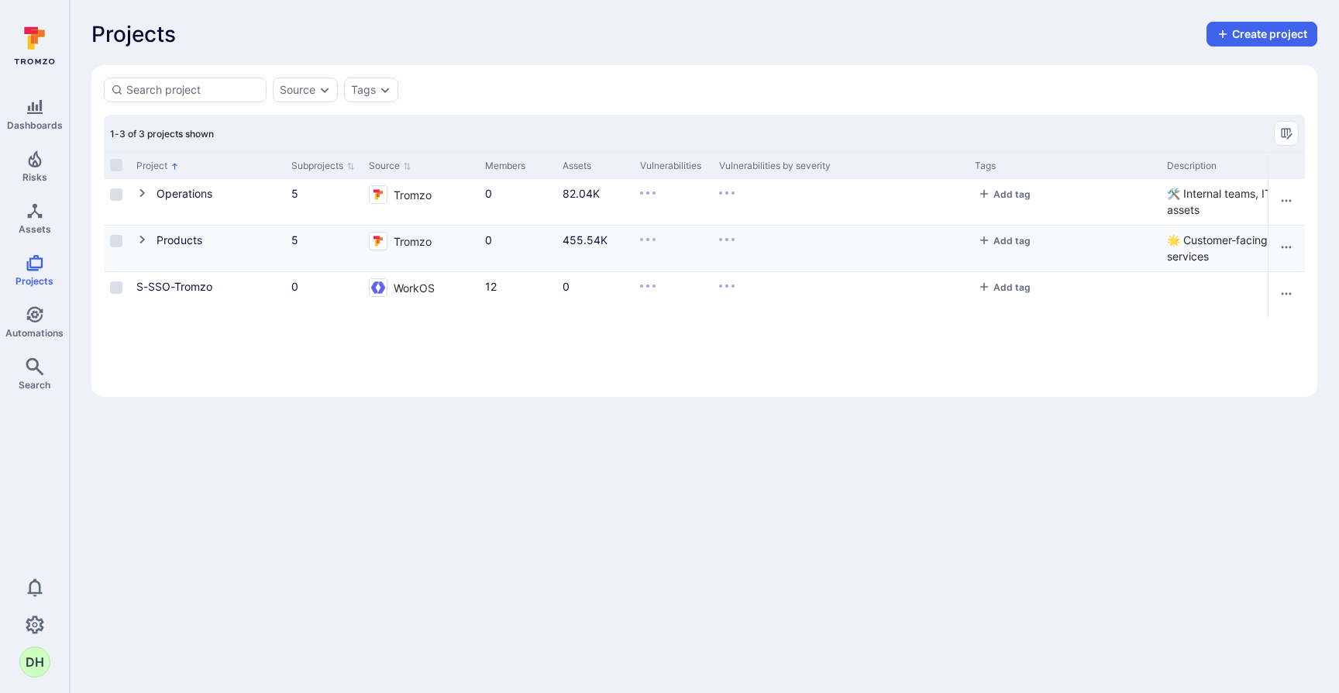
click at [143, 242] on icon "Cell for Project" at bounding box center [142, 239] width 12 height 12
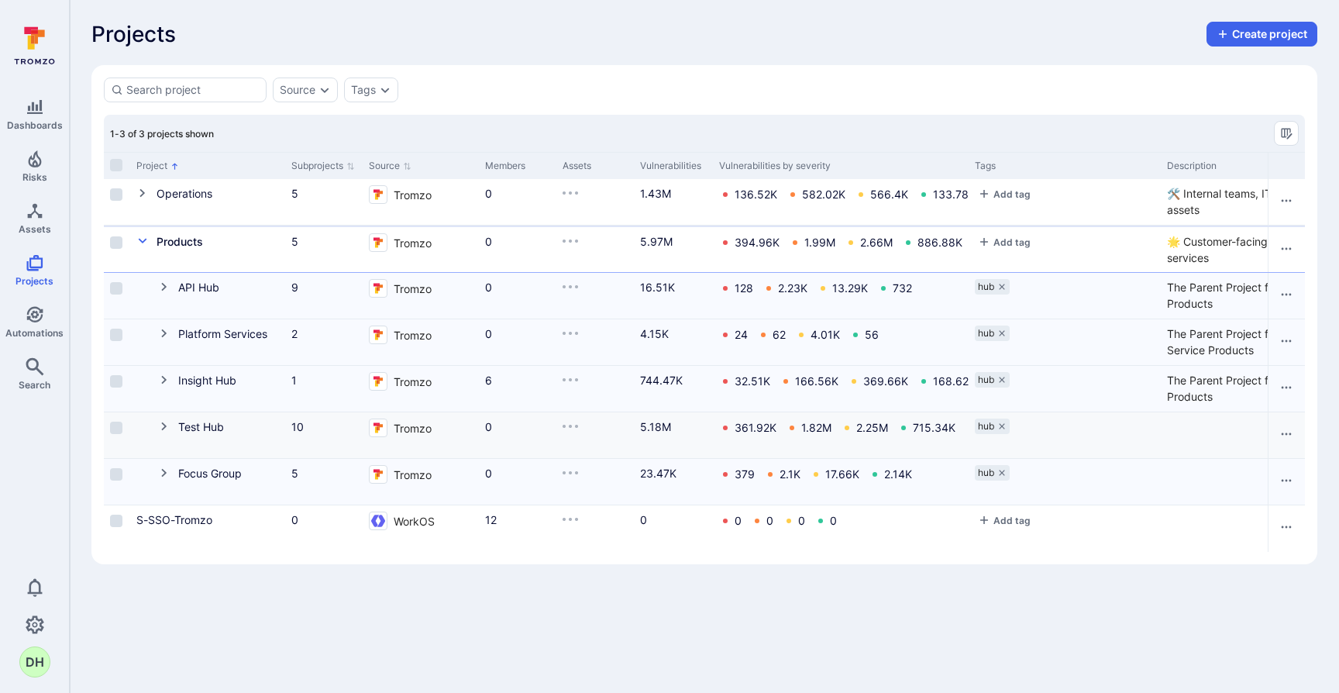
click at [164, 424] on icon "Cell for Project" at bounding box center [163, 426] width 5 height 9
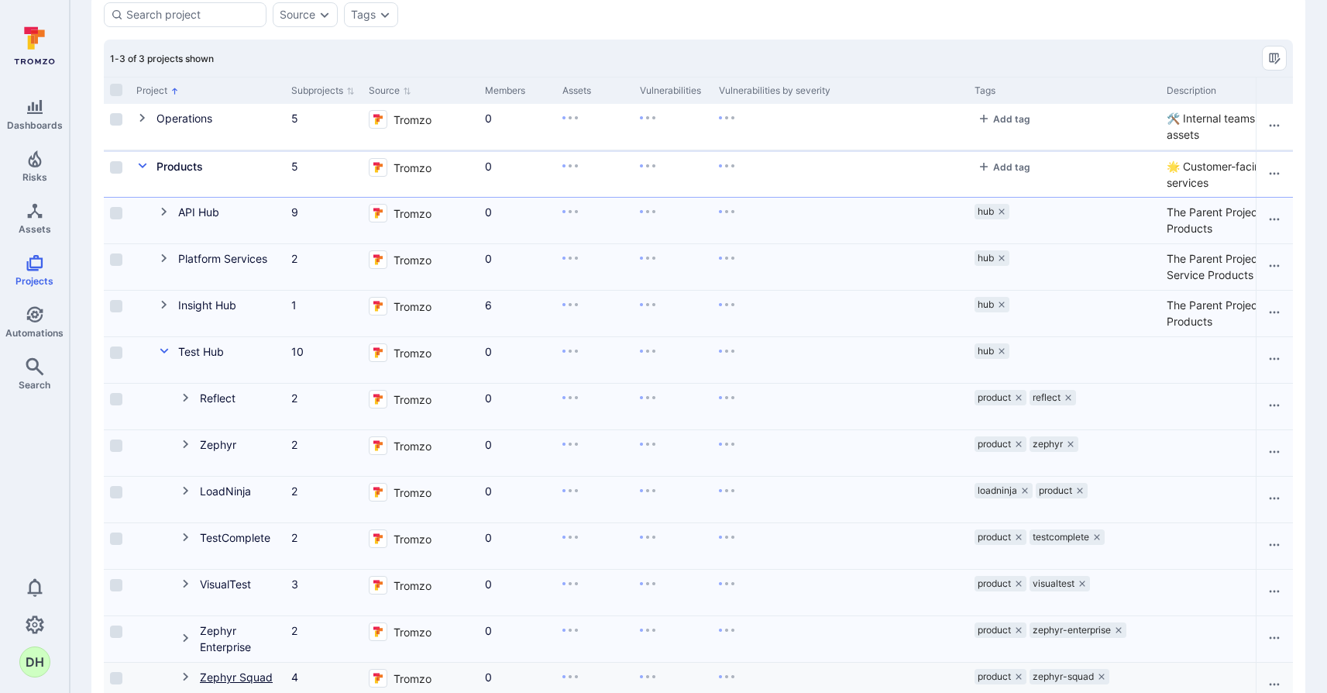
scroll to position [271, 0]
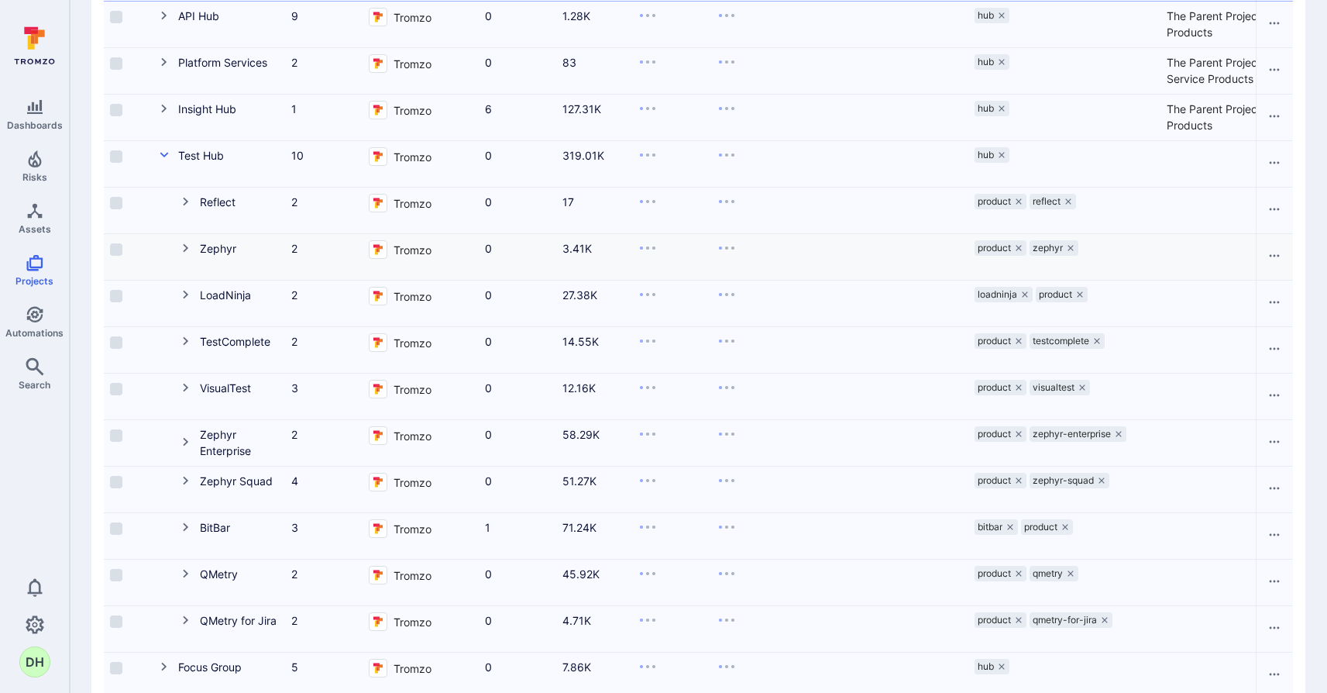
click at [185, 252] on icon "Cell for Project" at bounding box center [186, 248] width 12 height 12
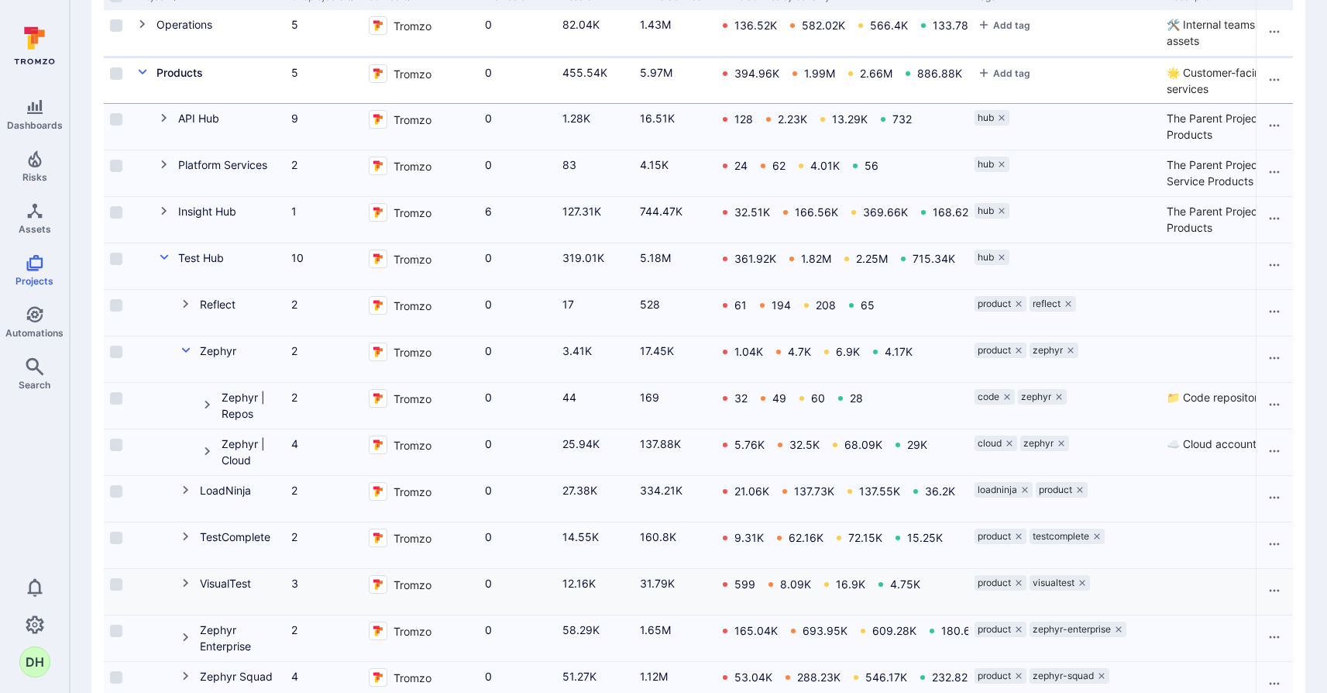
scroll to position [286, 0]
